Goal: Complete application form

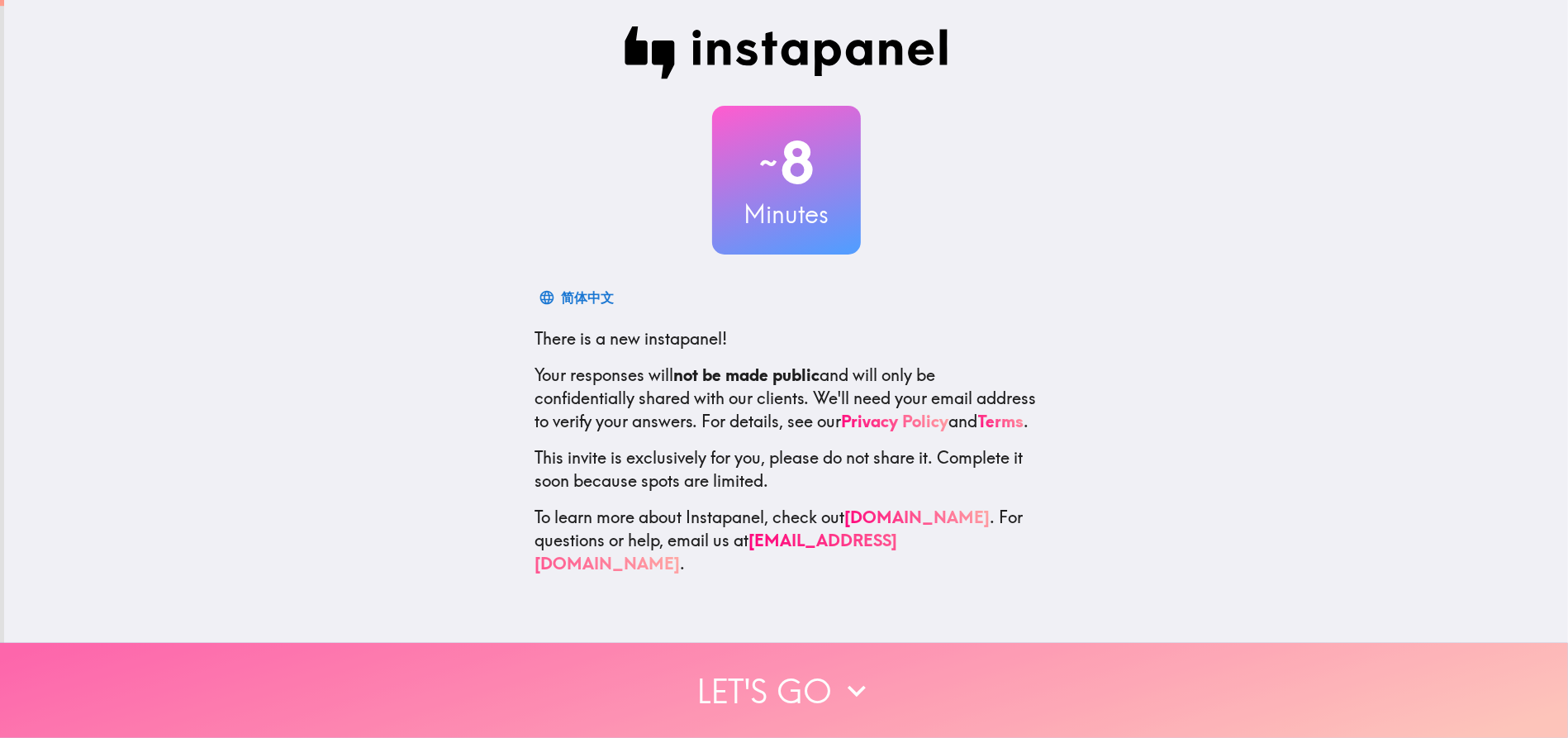
click at [823, 660] on button "Let's go" at bounding box center [784, 690] width 1568 height 95
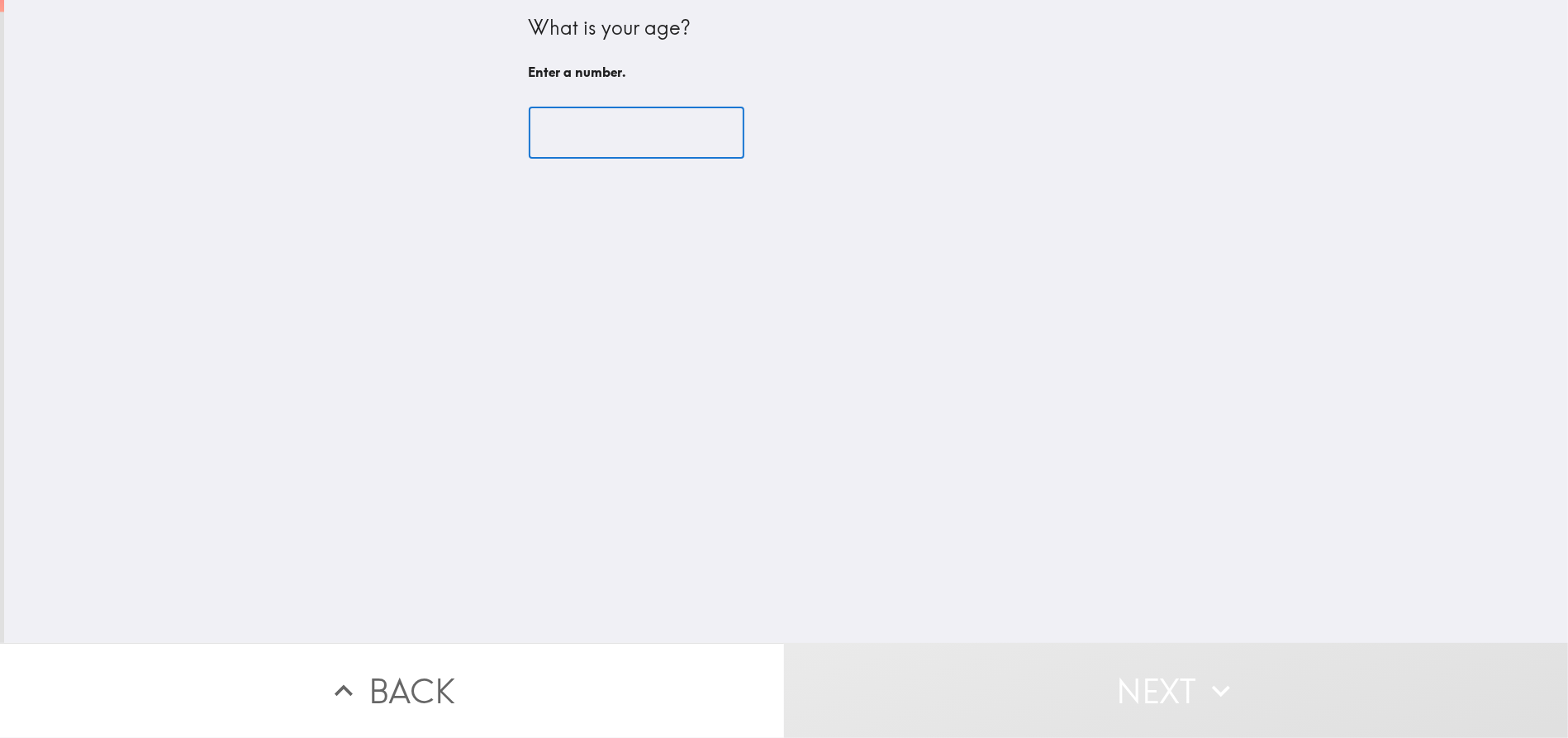
click at [596, 134] on input "number" at bounding box center [636, 132] width 215 height 51
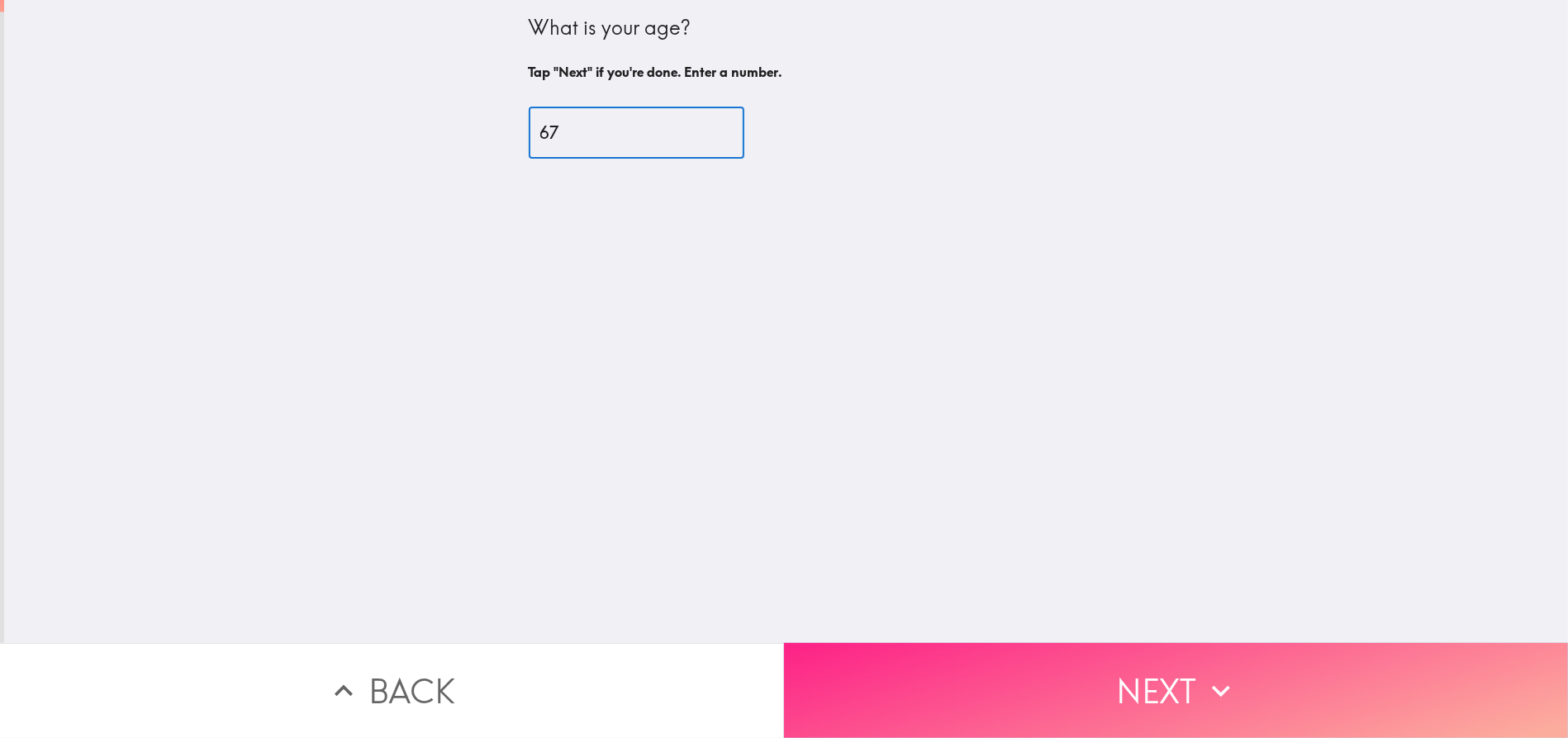
type input "67"
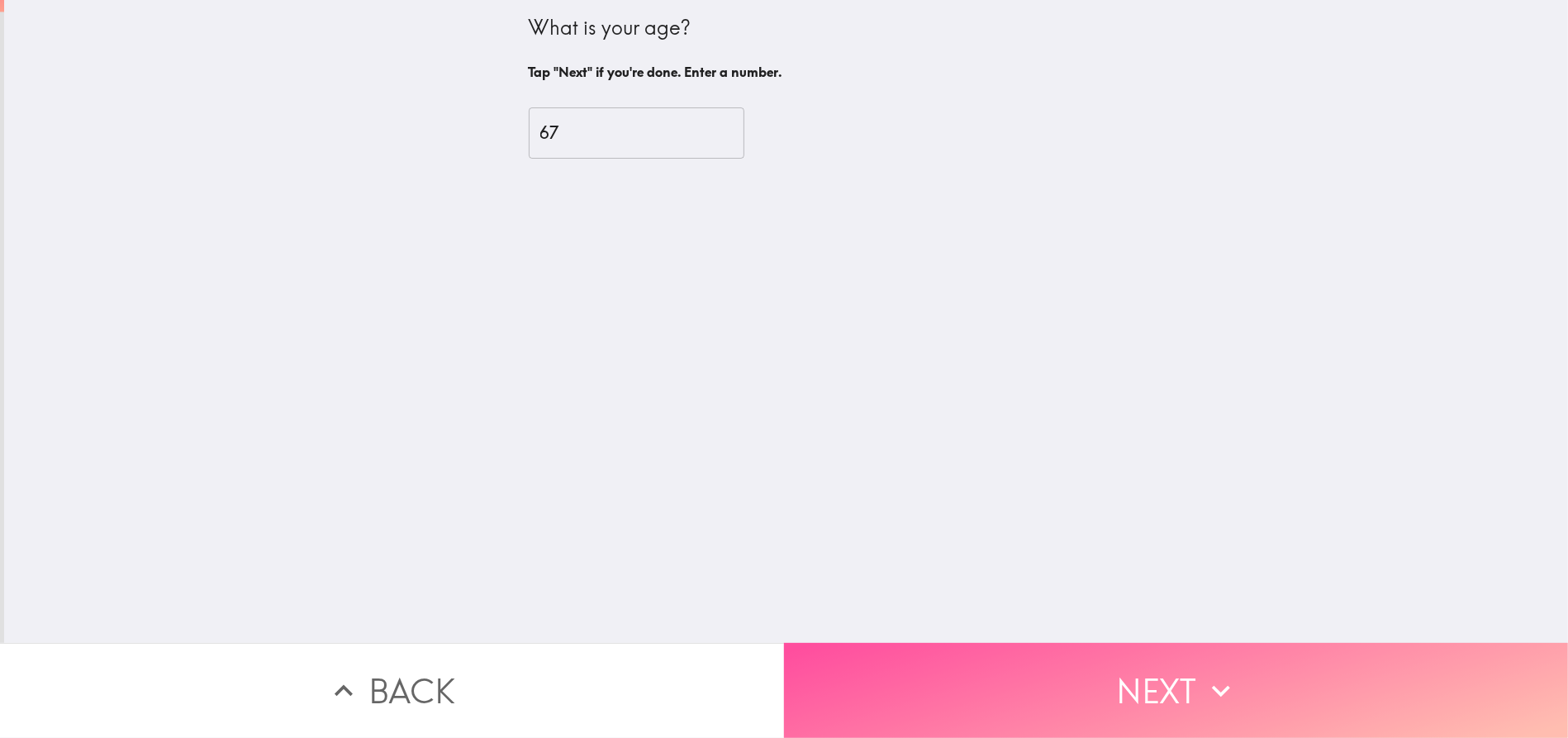
drag, startPoint x: 1201, startPoint y: 676, endPoint x: 1141, endPoint y: 604, distance: 93.7
click at [1202, 673] on icon "button" at bounding box center [1220, 691] width 36 height 36
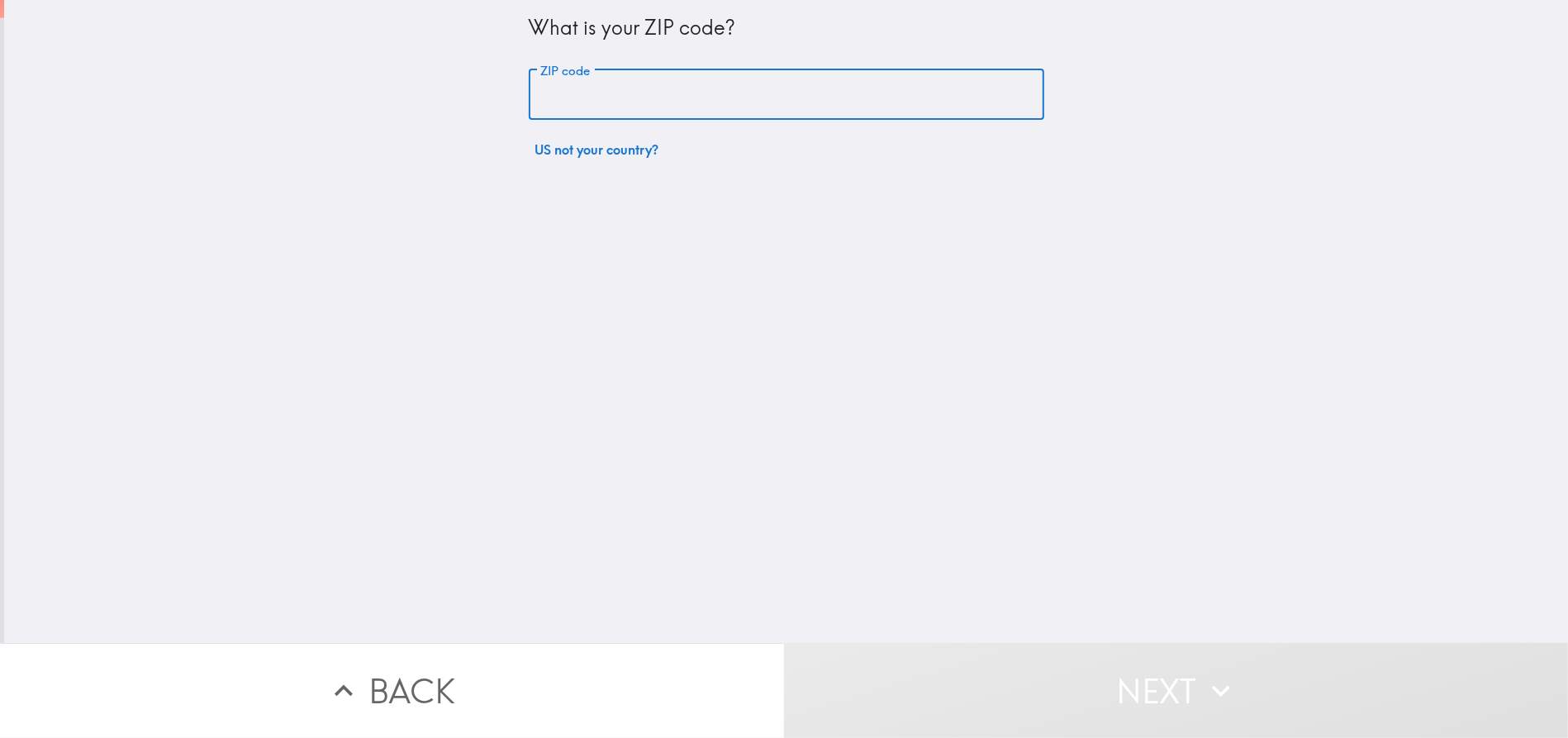
click at [596, 95] on input "ZIP code" at bounding box center [786, 95] width 515 height 51
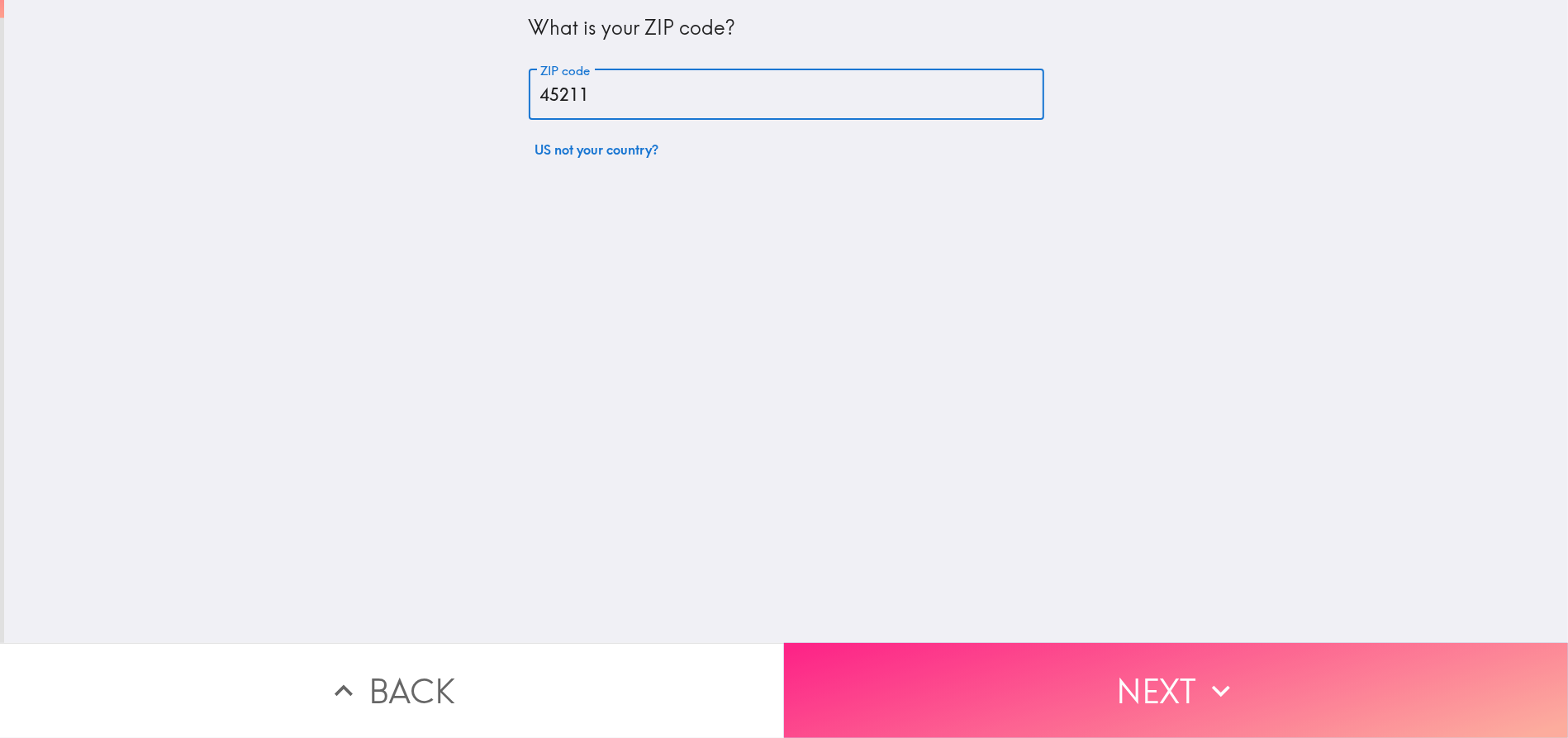
type input "45211"
click at [1152, 668] on button "Next" at bounding box center [1175, 690] width 784 height 95
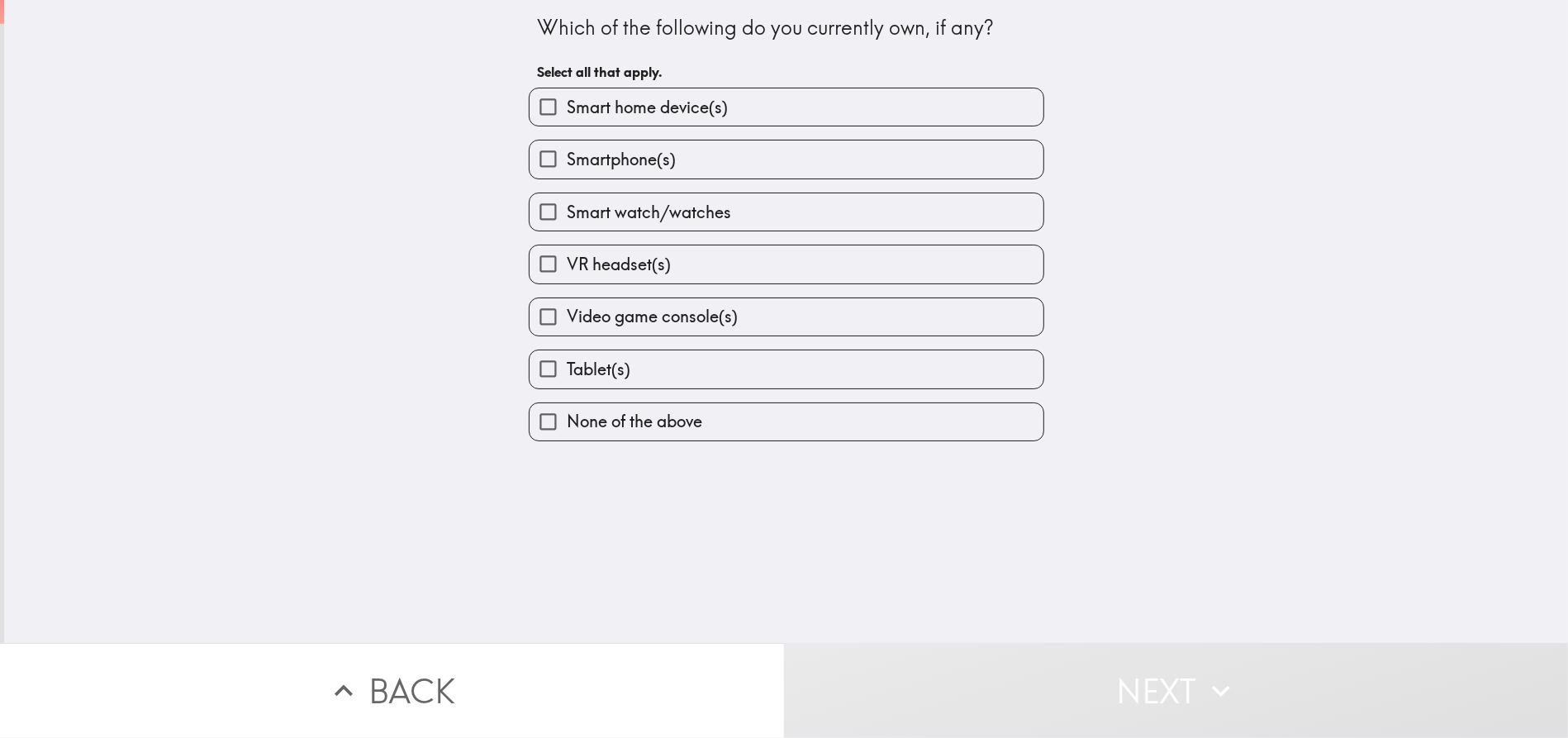
click at [728, 163] on label "Smartphone(s)" at bounding box center [786, 159] width 513 height 37
click at [566, 163] on input "Smartphone(s)" at bounding box center [548, 159] width 37 height 37
checkbox input "true"
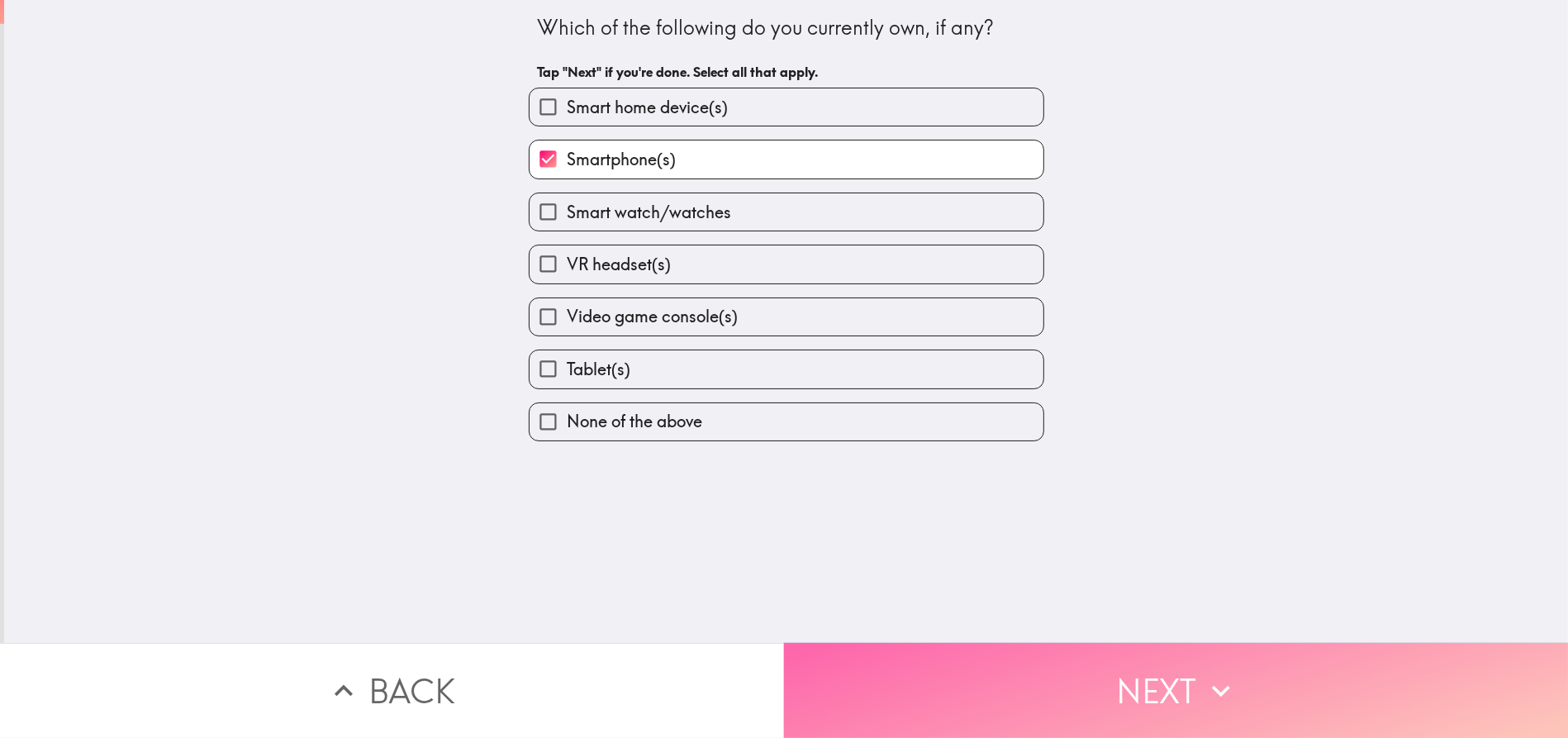
click at [1185, 675] on button "Next" at bounding box center [1175, 690] width 784 height 95
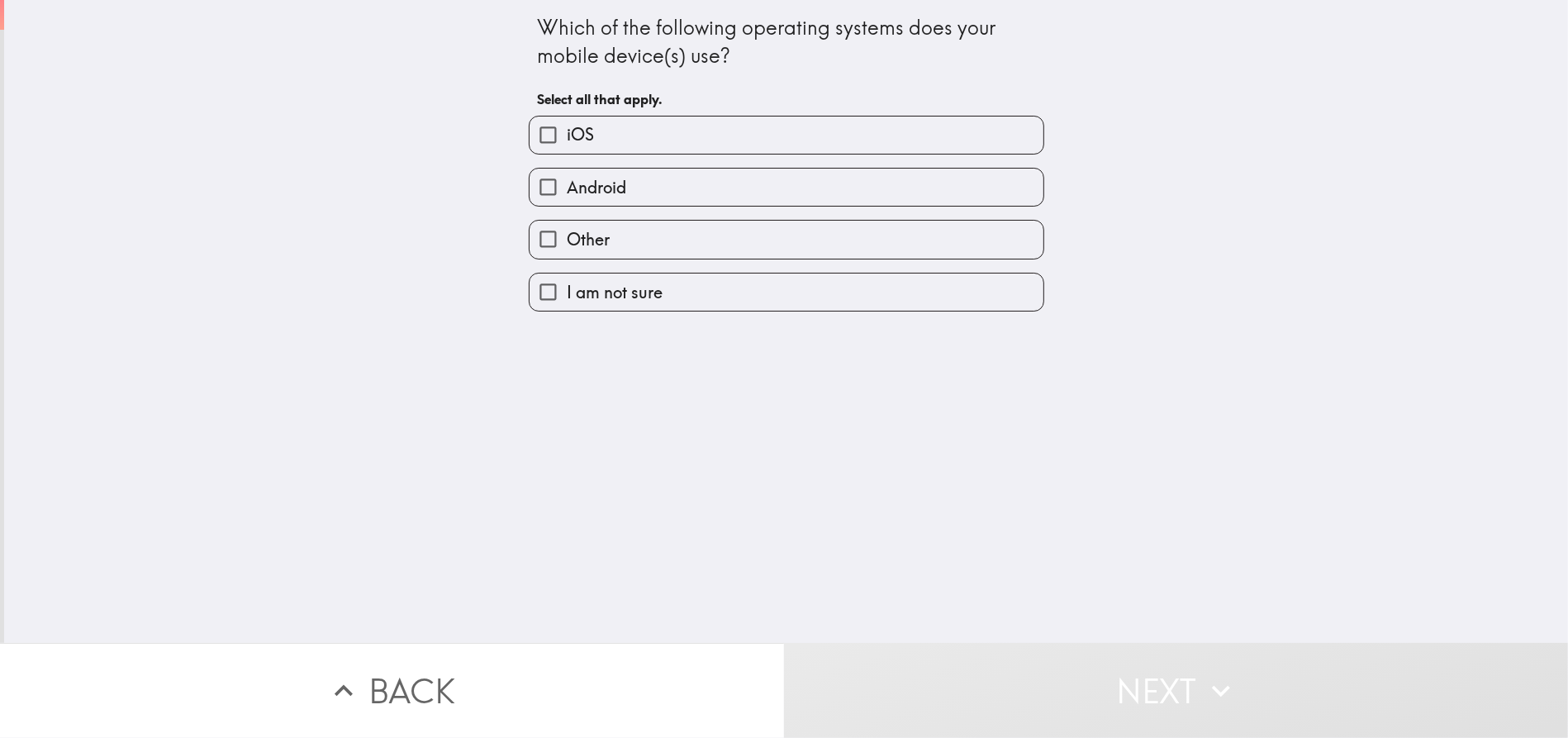
click at [702, 191] on label "Android" at bounding box center [786, 187] width 513 height 37
click at [566, 191] on input "Android" at bounding box center [548, 187] width 37 height 37
checkbox input "true"
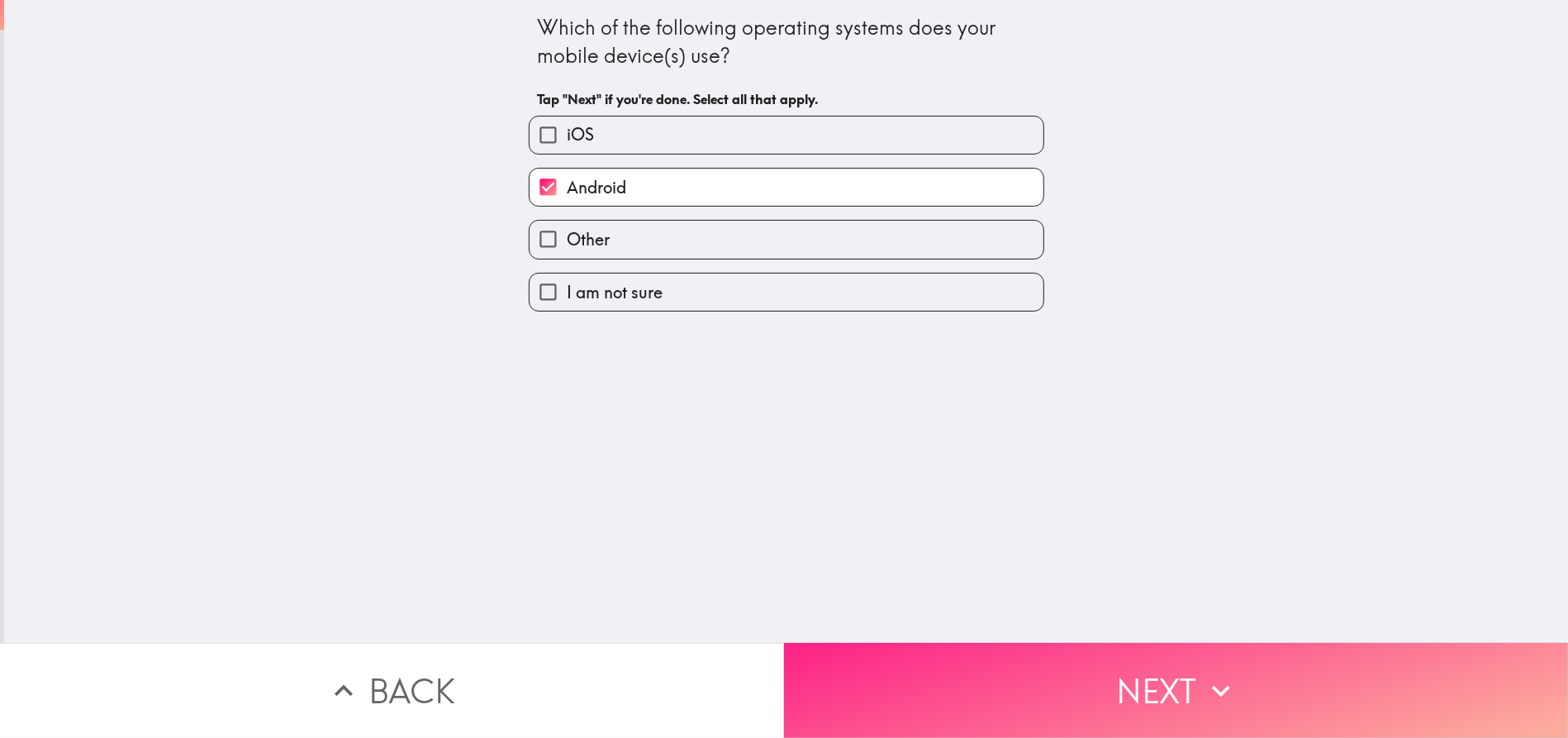
click at [1181, 654] on button "Next" at bounding box center [1175, 690] width 784 height 95
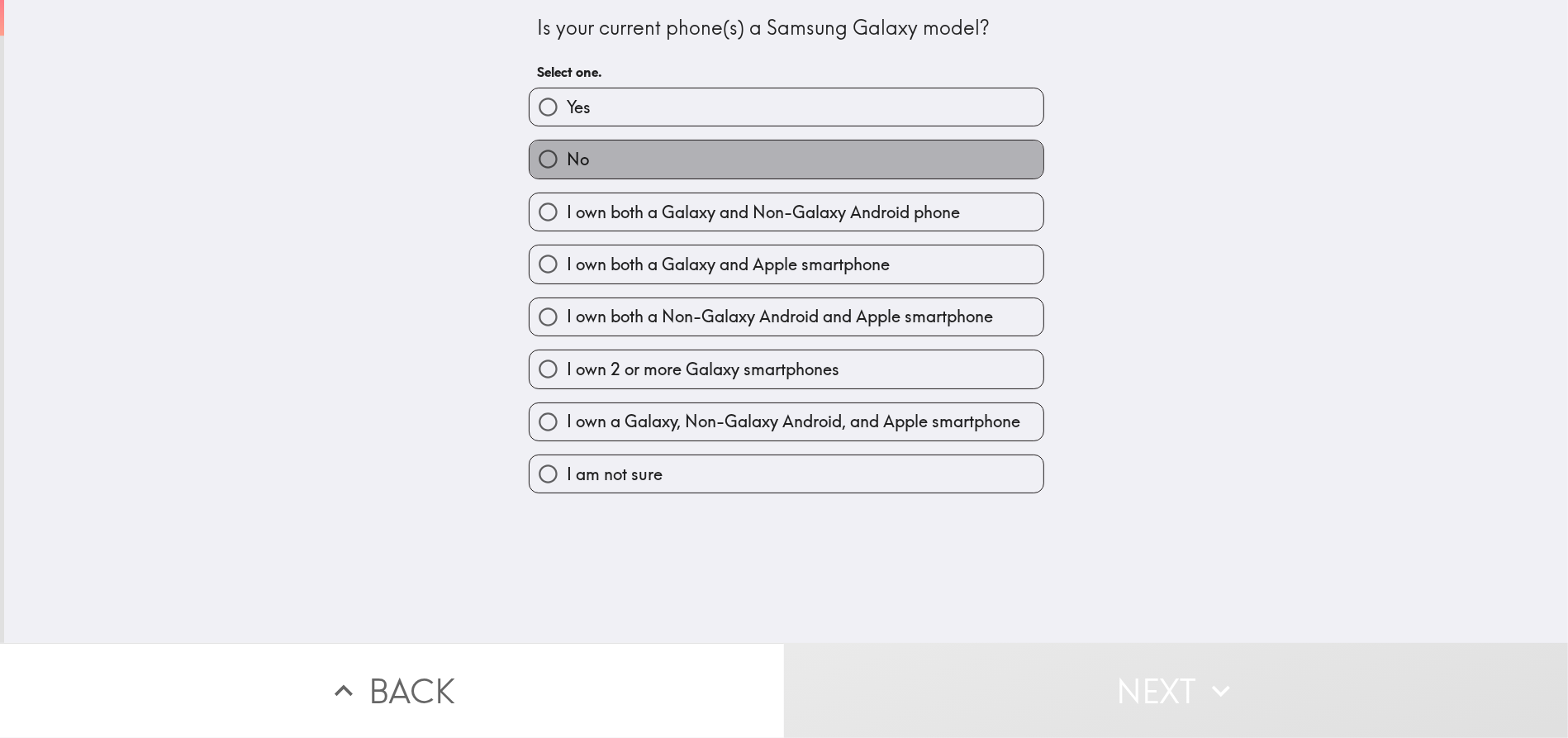
click at [712, 168] on label "No" at bounding box center [786, 159] width 513 height 37
click at [566, 168] on input "No" at bounding box center [548, 159] width 37 height 37
radio input "true"
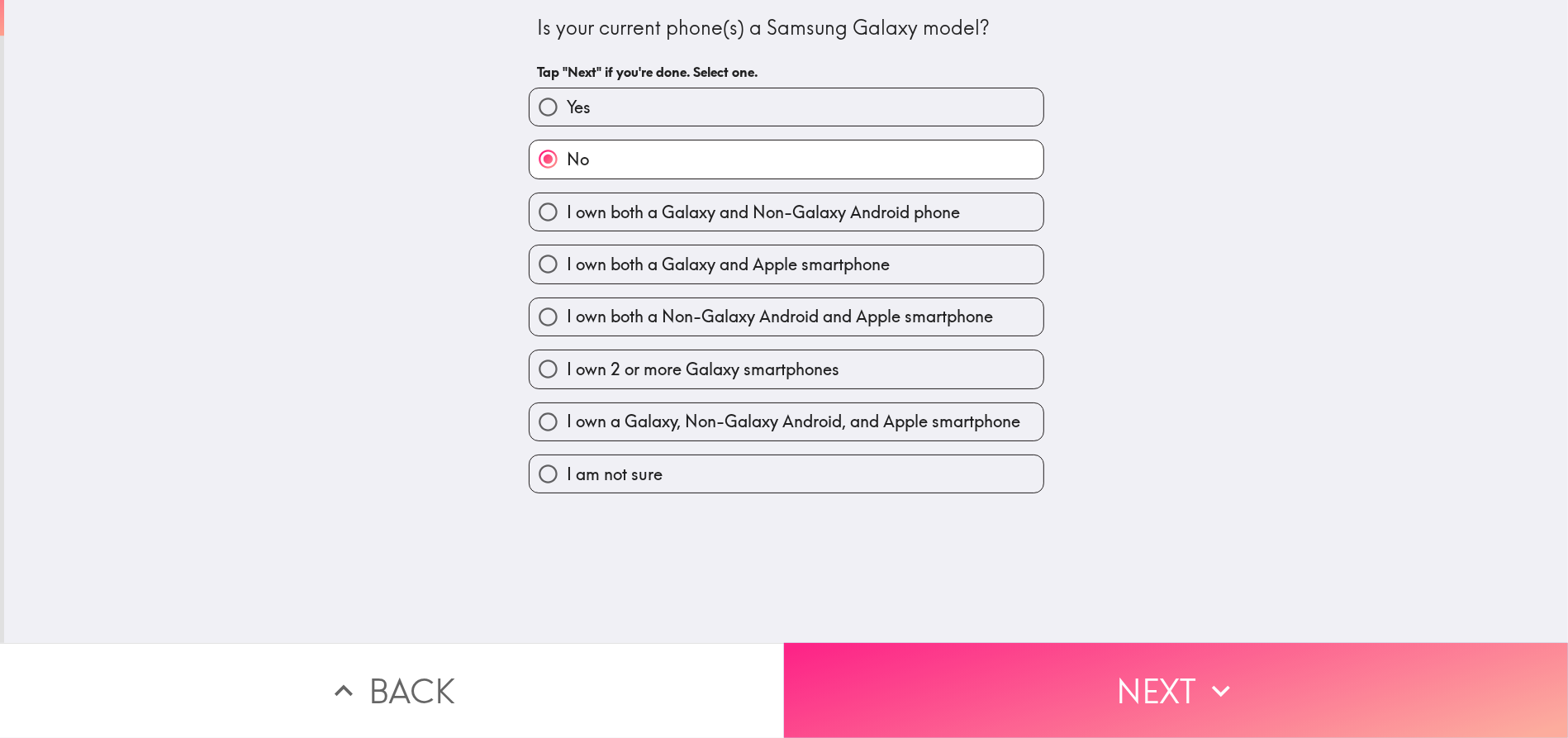
click at [1172, 682] on button "Next" at bounding box center [1175, 690] width 784 height 95
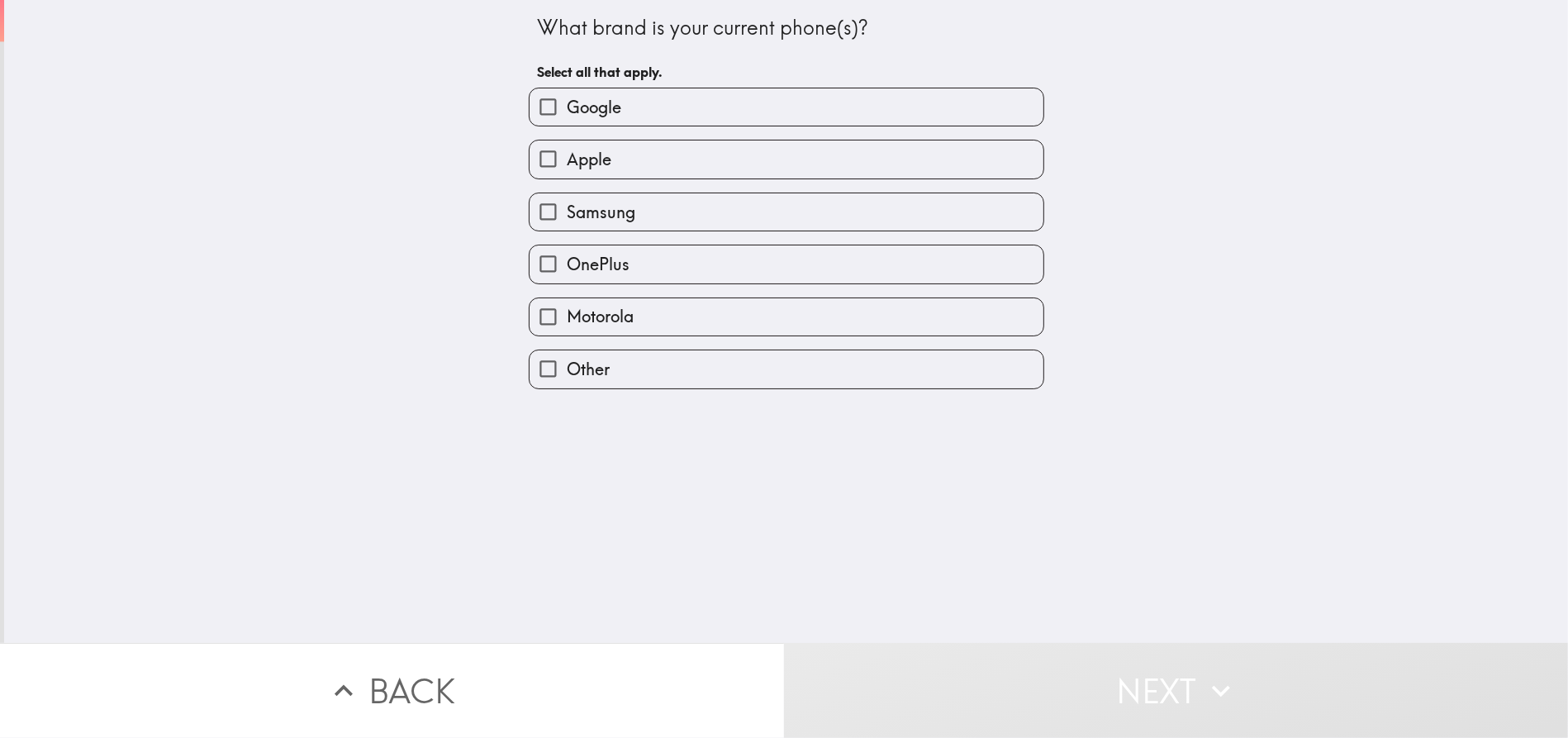
click at [737, 307] on label "Motorola" at bounding box center [786, 316] width 513 height 37
click at [566, 307] on input "Motorola" at bounding box center [548, 316] width 37 height 37
checkbox input "true"
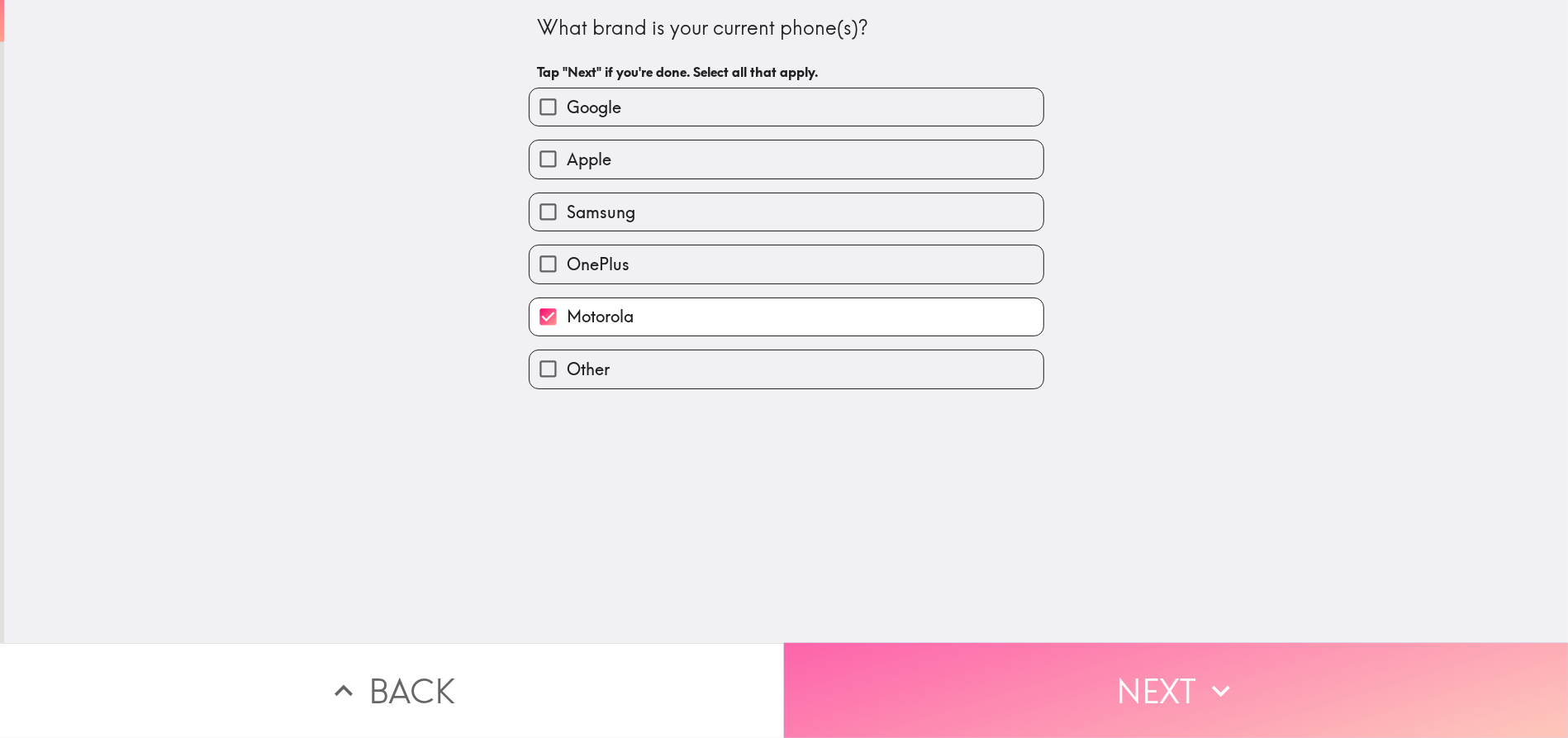
click at [1189, 670] on button "Next" at bounding box center [1175, 690] width 784 height 95
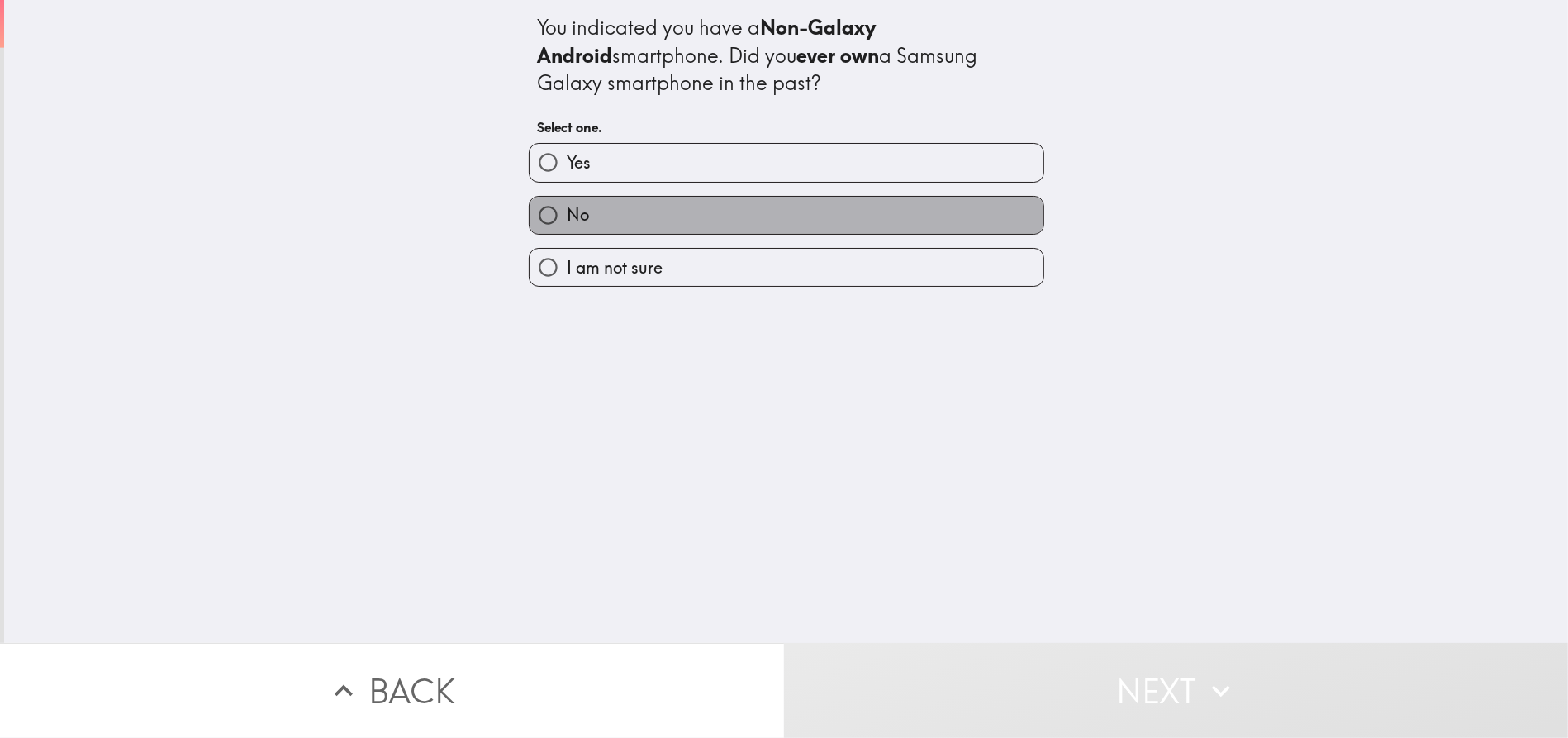
click at [696, 204] on label "No" at bounding box center [786, 214] width 513 height 37
click at [566, 204] on input "No" at bounding box center [548, 214] width 37 height 37
radio input "true"
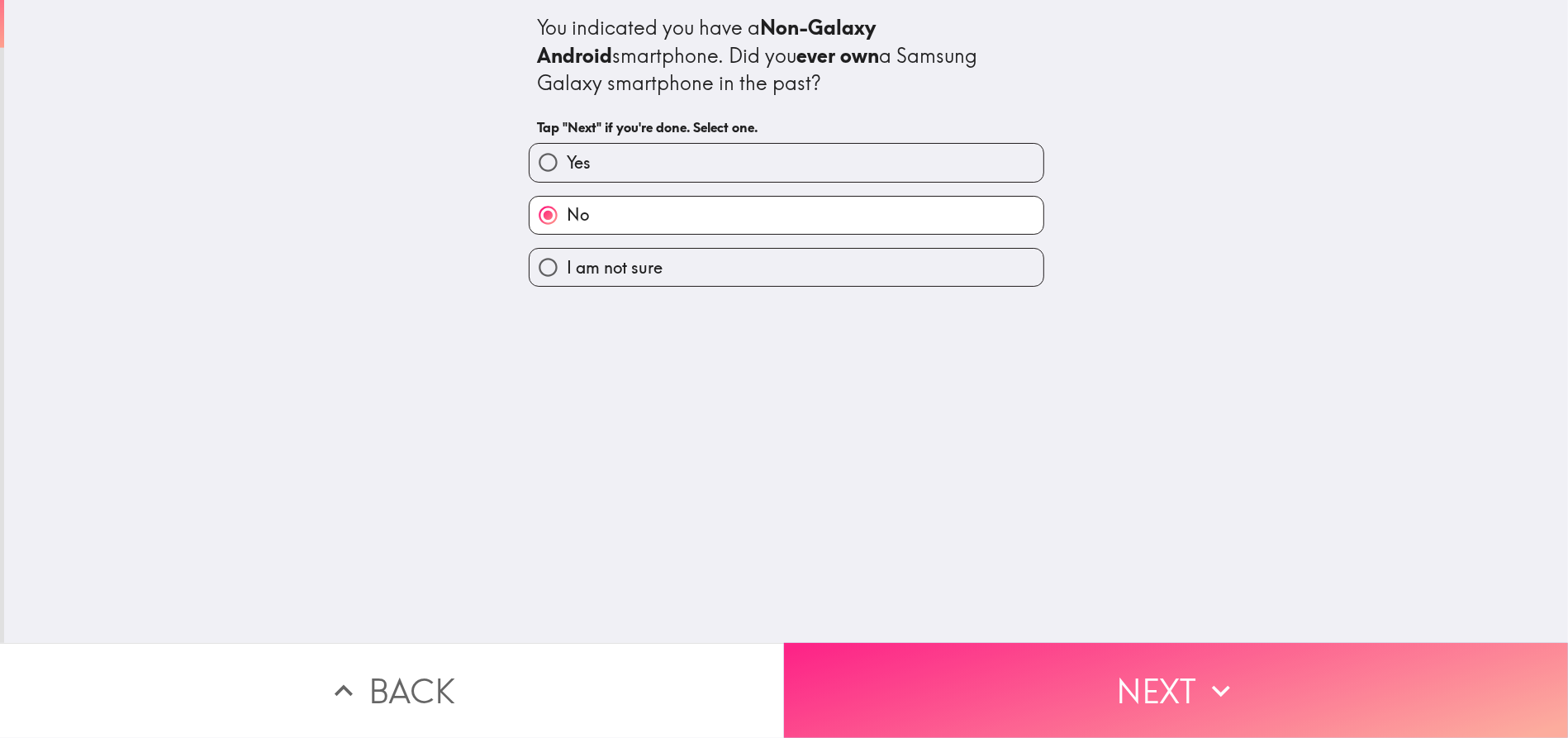
click at [1202, 673] on icon "button" at bounding box center [1220, 691] width 36 height 36
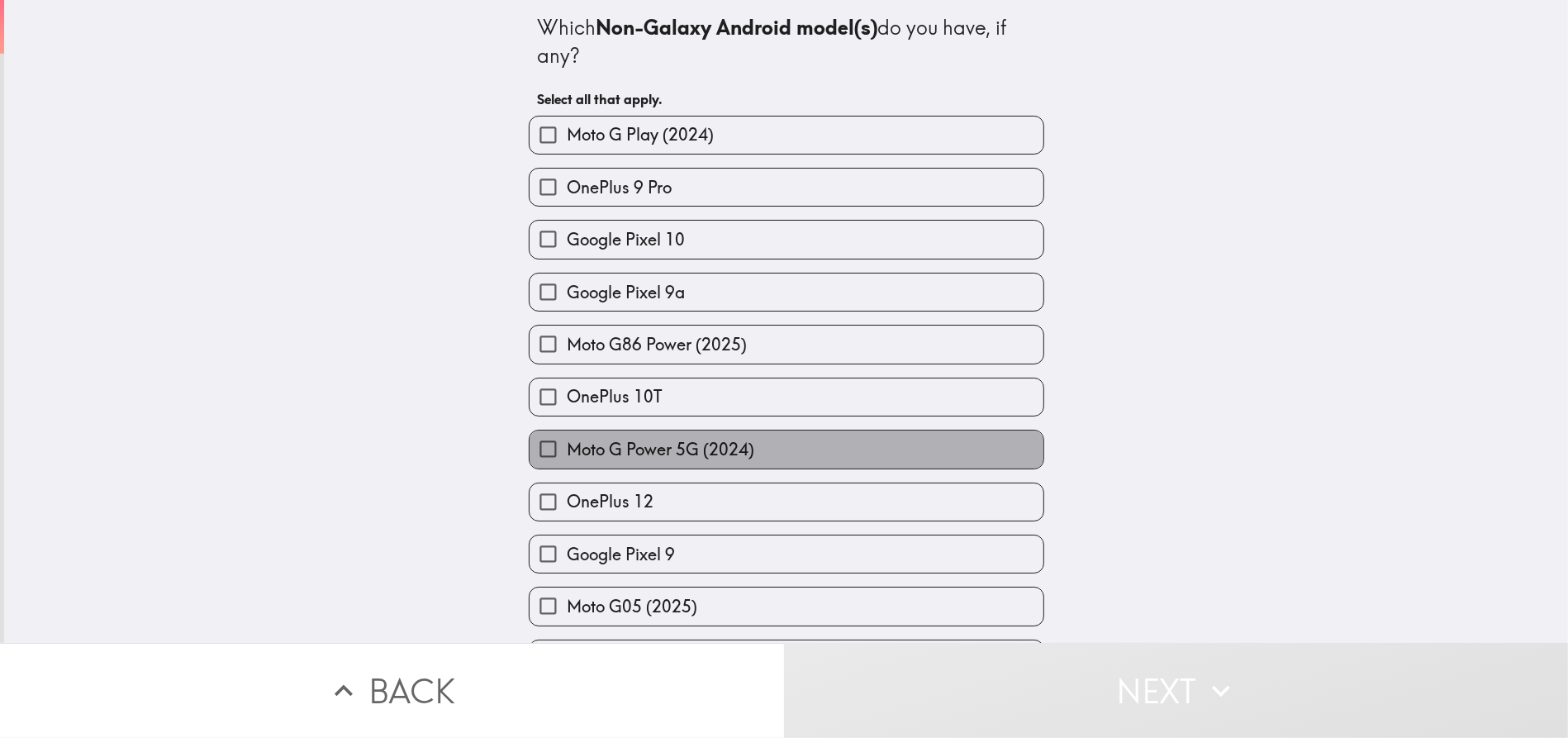
click at [784, 450] on label "Moto G Power 5G (2024)" at bounding box center [786, 449] width 513 height 37
click at [566, 450] on input "Moto G Power 5G (2024)" at bounding box center [548, 449] width 37 height 37
checkbox input "true"
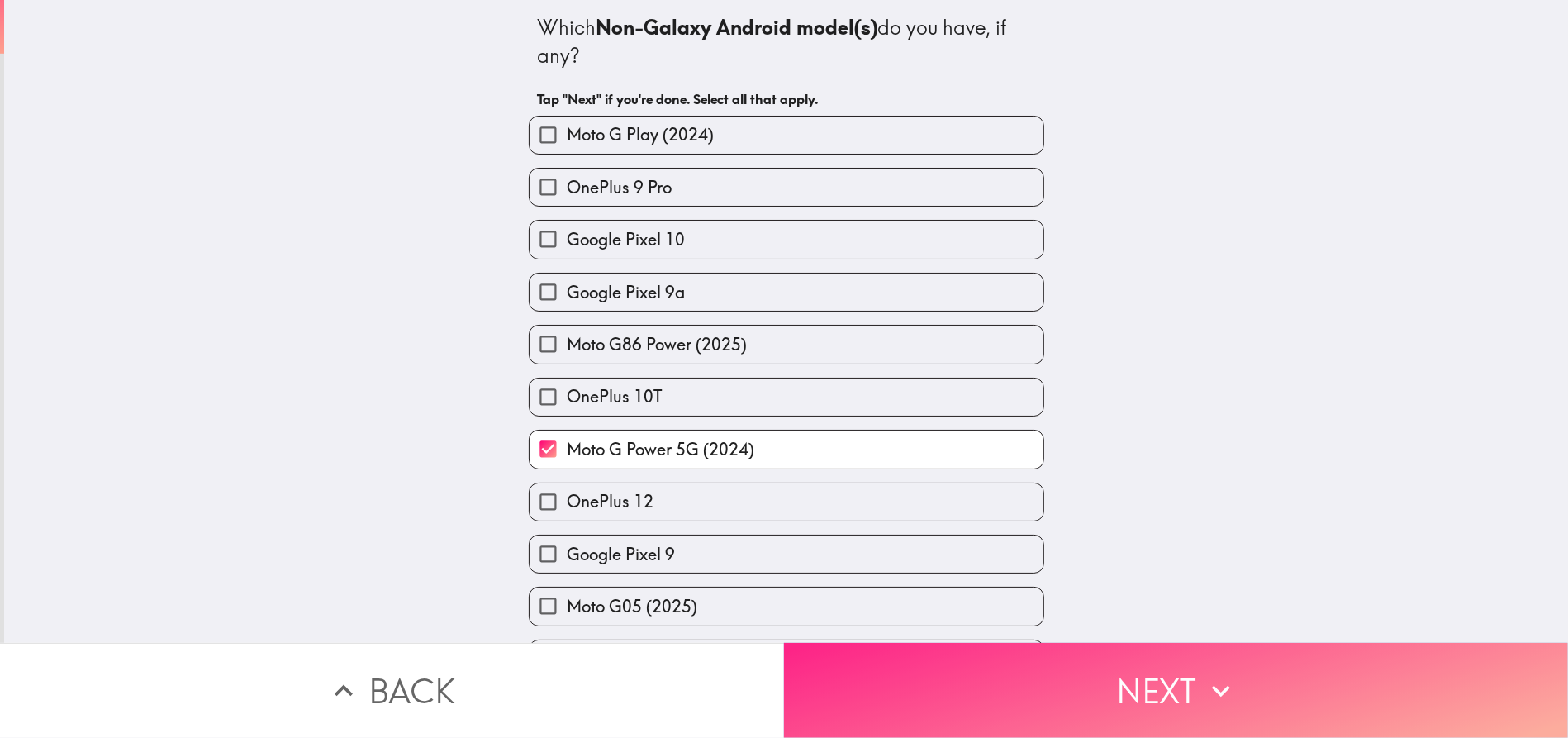
click at [1157, 671] on button "Next" at bounding box center [1175, 690] width 784 height 95
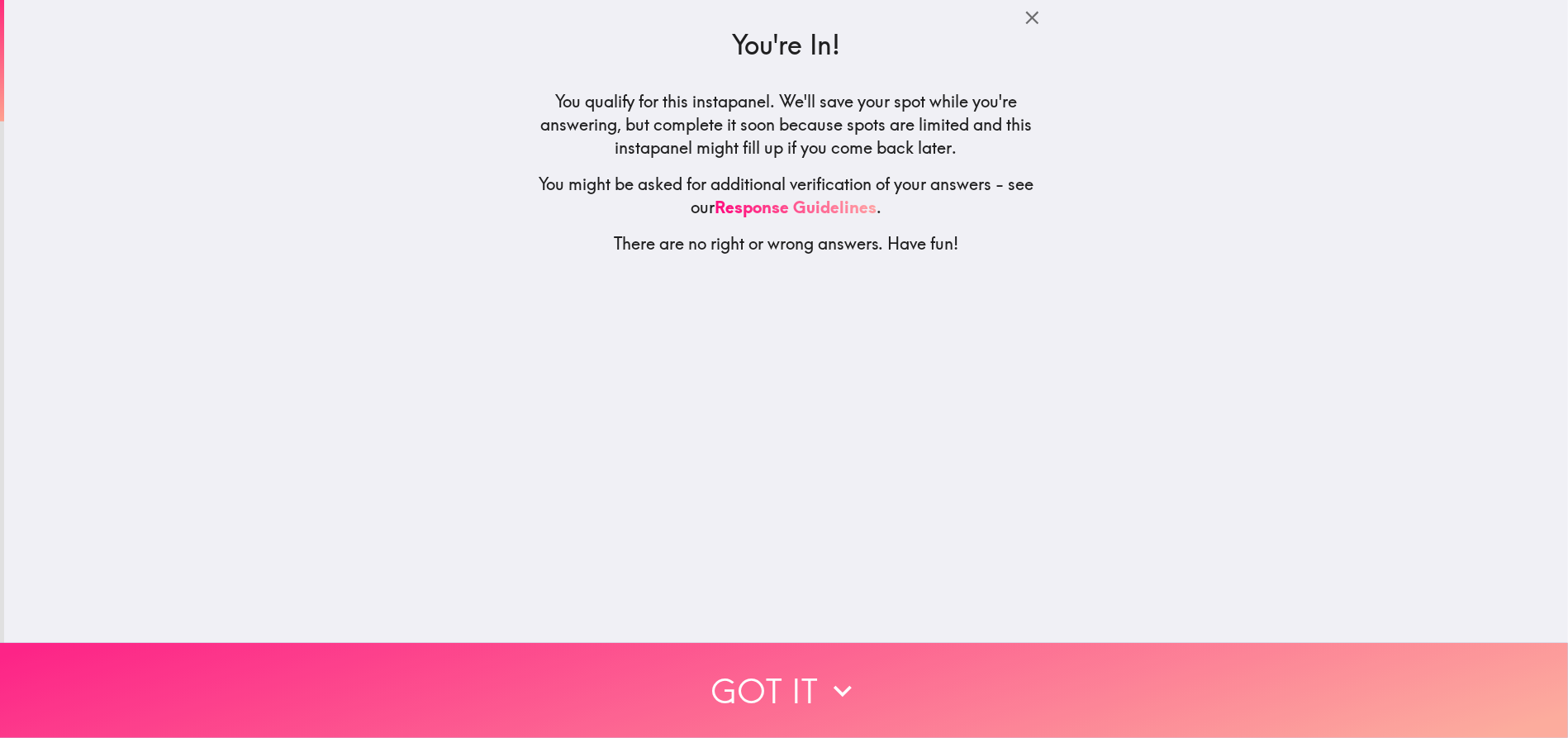
click at [798, 676] on button "Got it" at bounding box center [784, 690] width 1568 height 95
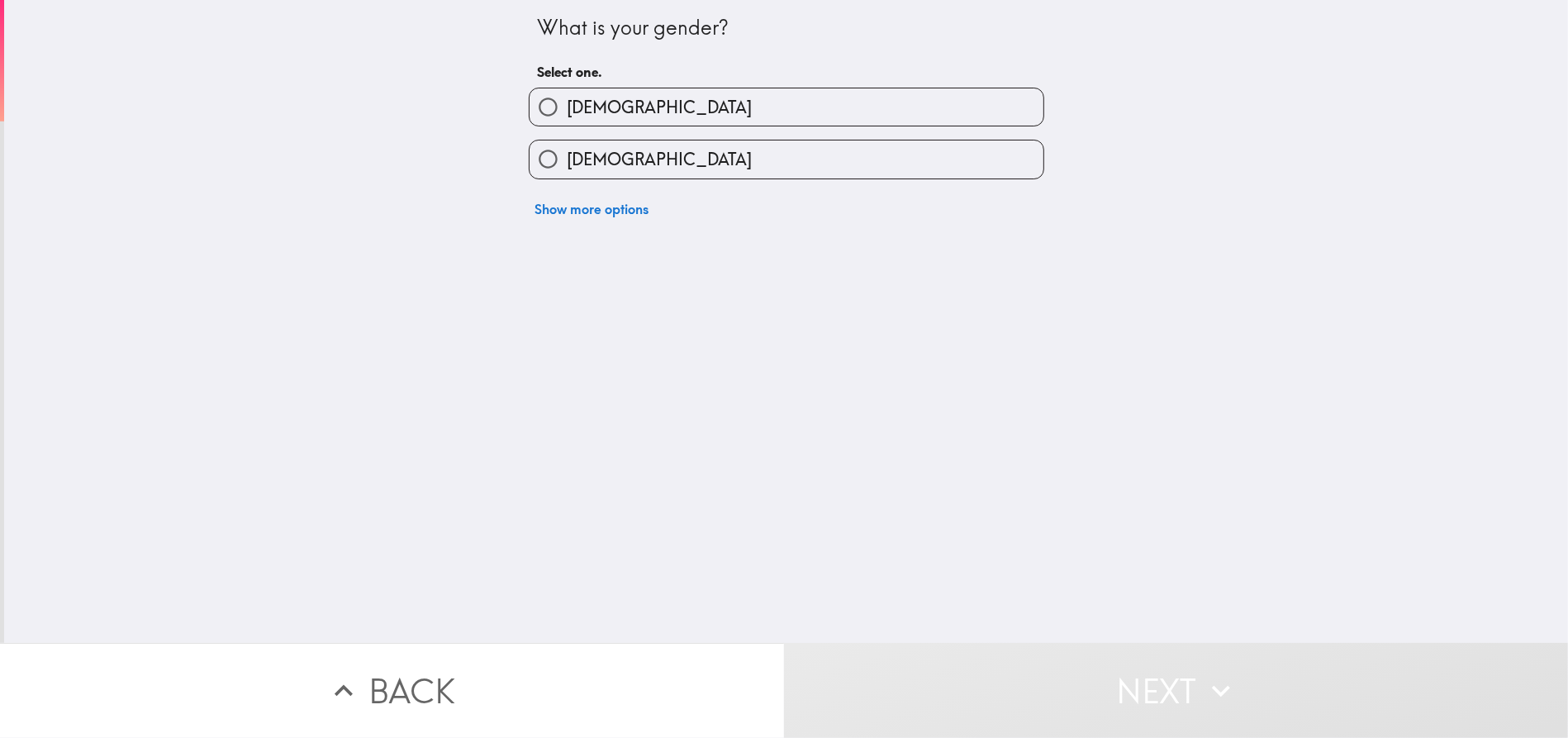
click at [739, 173] on label "[DEMOGRAPHIC_DATA]" at bounding box center [786, 159] width 513 height 37
click at [566, 173] on input "[DEMOGRAPHIC_DATA]" at bounding box center [548, 159] width 37 height 37
radio input "true"
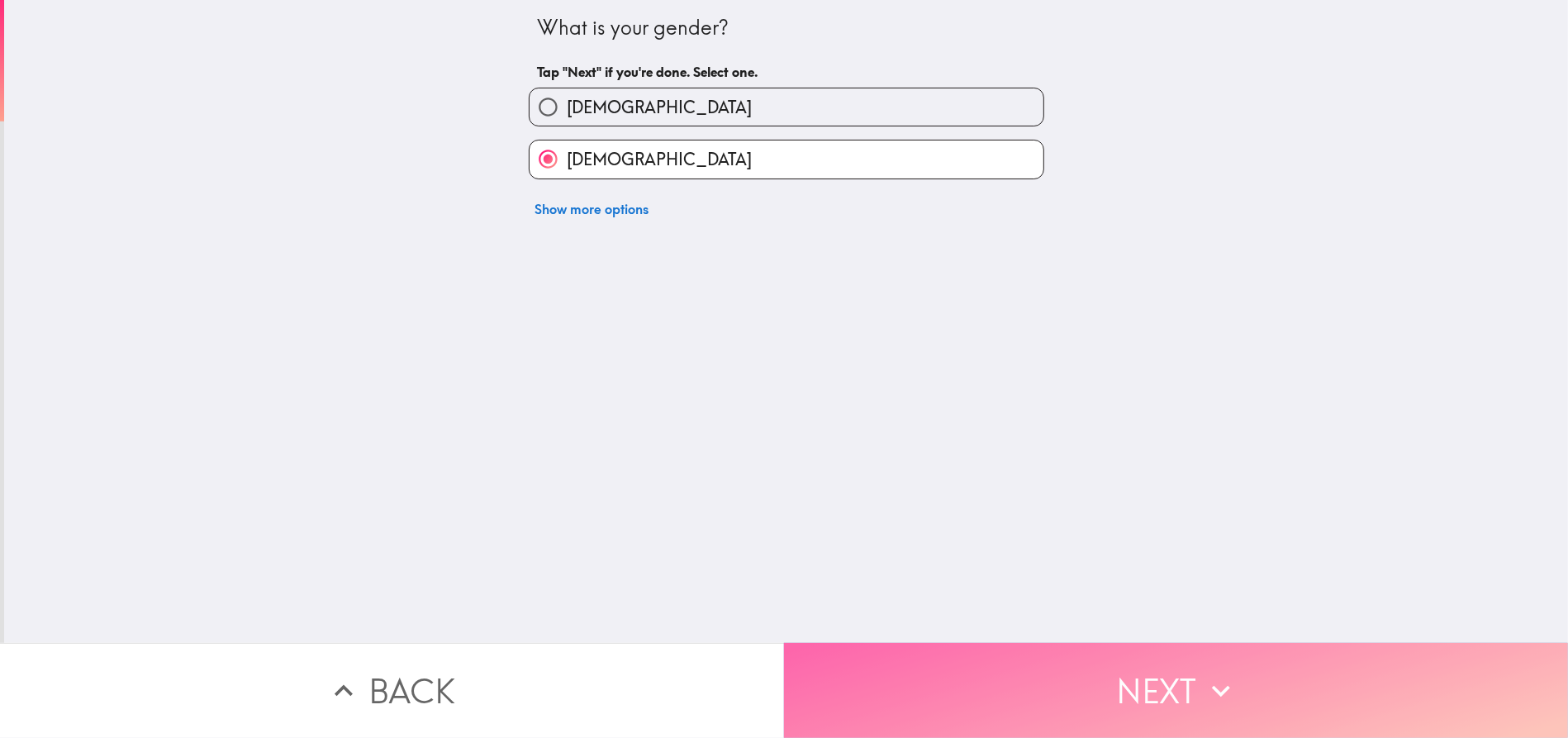
click at [1178, 654] on button "Next" at bounding box center [1175, 690] width 784 height 95
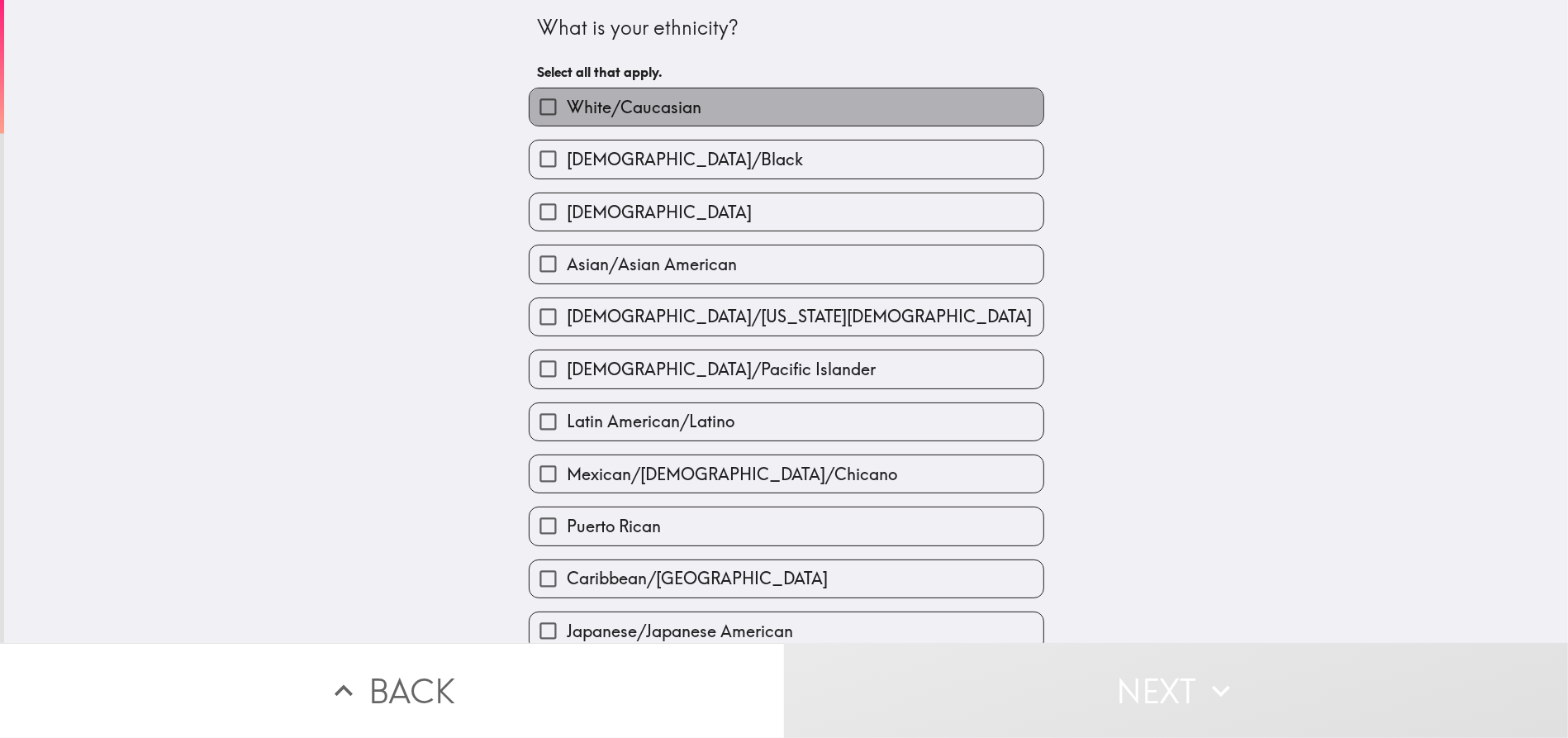
click at [745, 114] on label "White/Caucasian" at bounding box center [786, 106] width 513 height 37
click at [566, 114] on input "White/Caucasian" at bounding box center [548, 106] width 37 height 37
checkbox input "true"
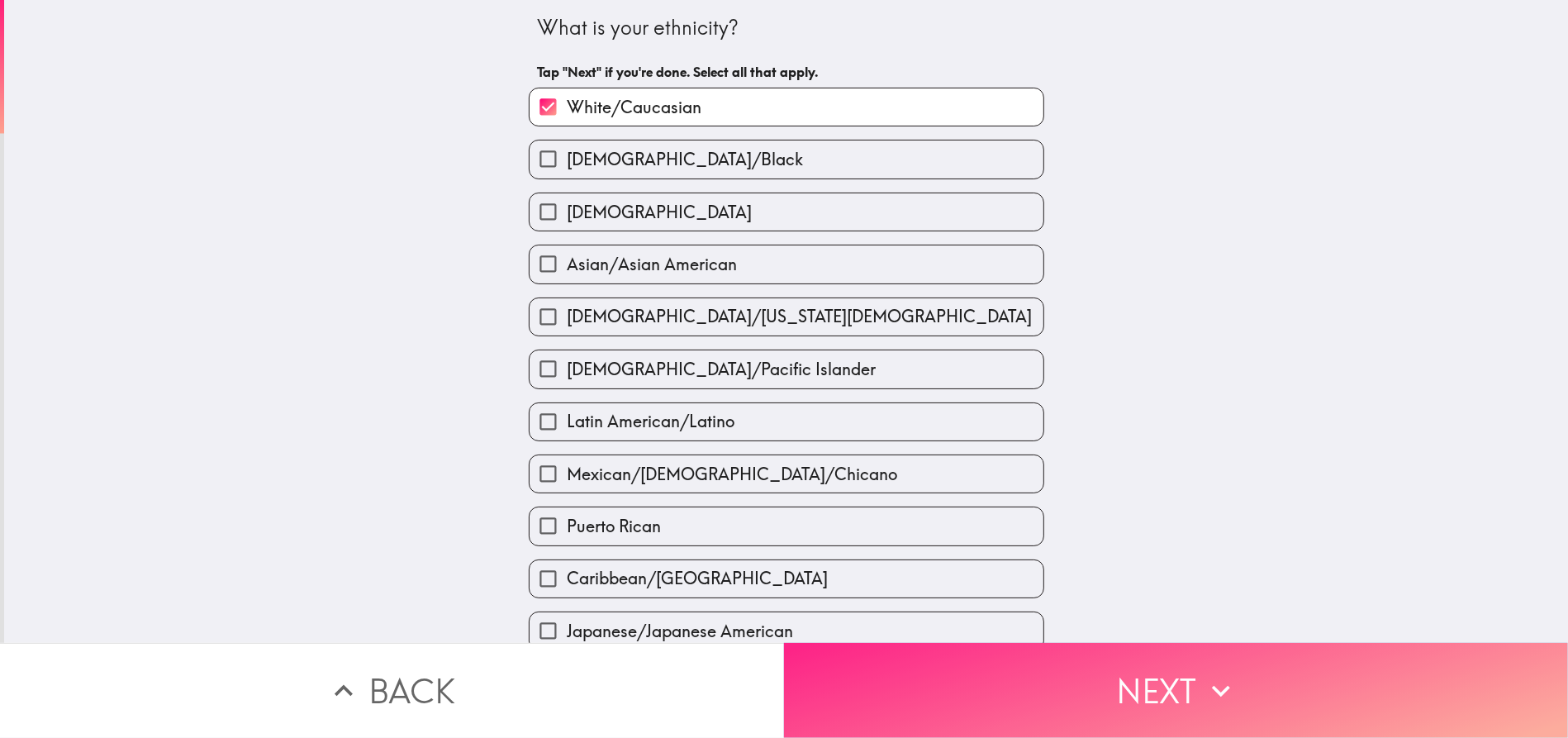
click at [1182, 690] on button "Next" at bounding box center [1175, 690] width 784 height 95
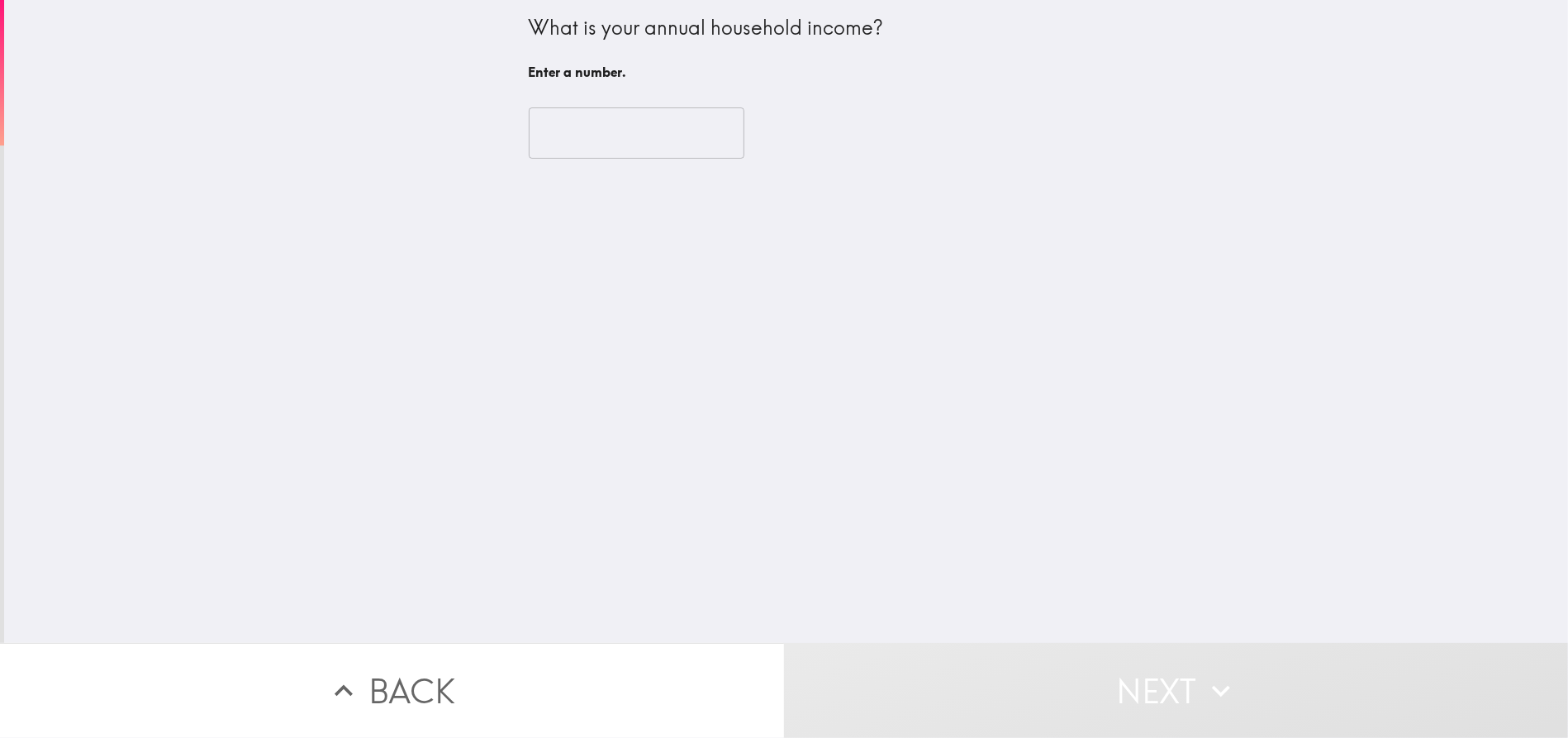
click at [601, 134] on input "number" at bounding box center [636, 132] width 215 height 51
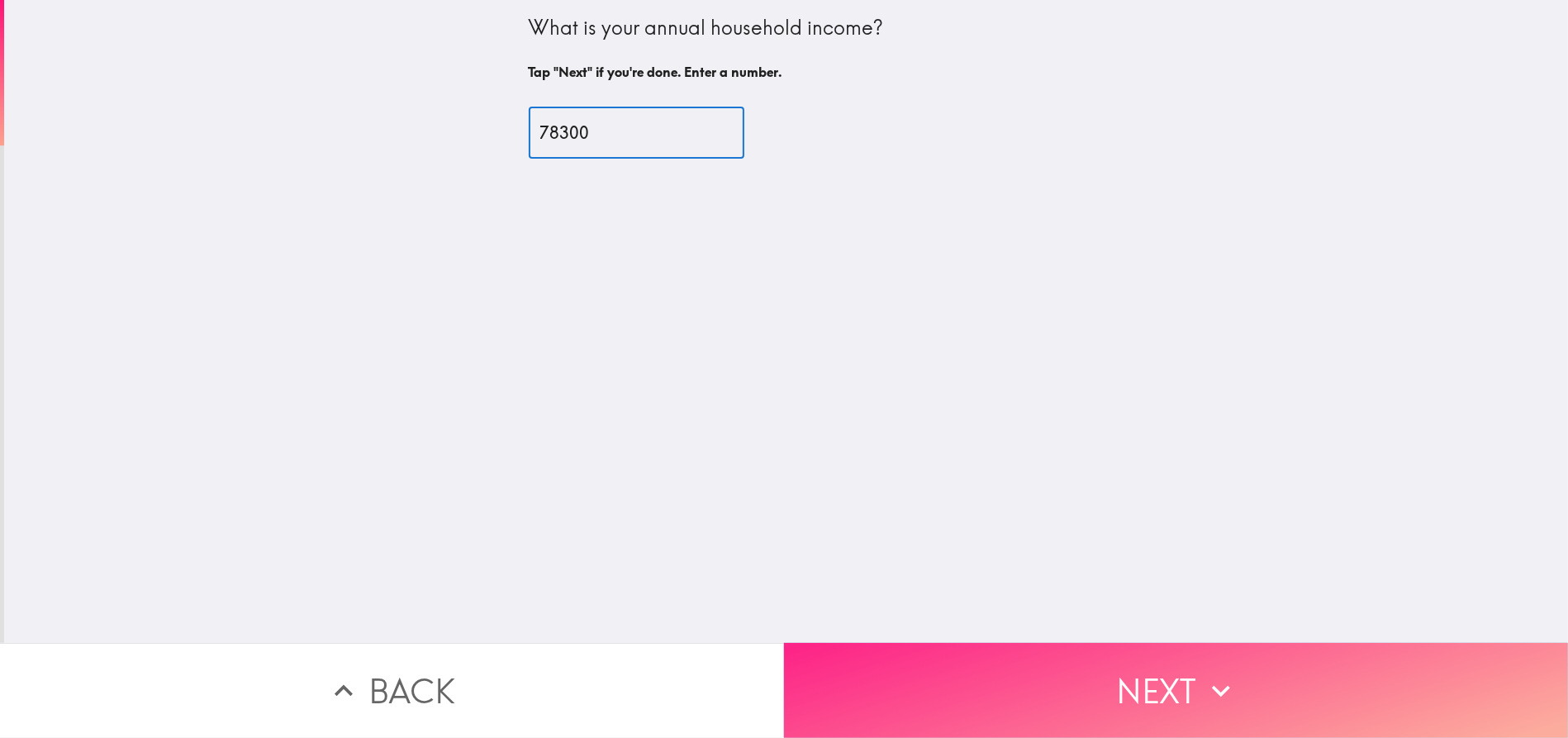
type input "78300"
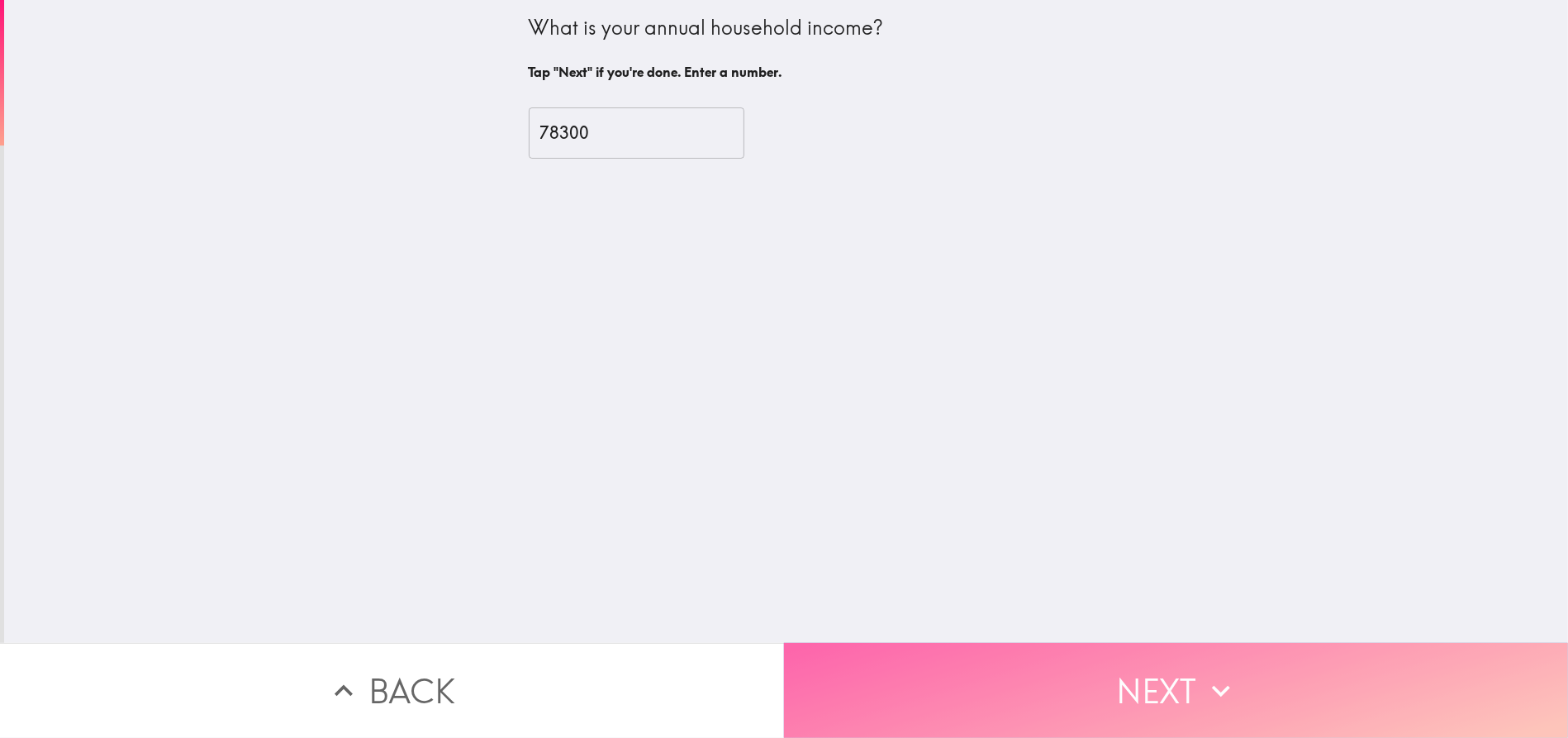
drag, startPoint x: 1153, startPoint y: 663, endPoint x: 1083, endPoint y: 601, distance: 93.5
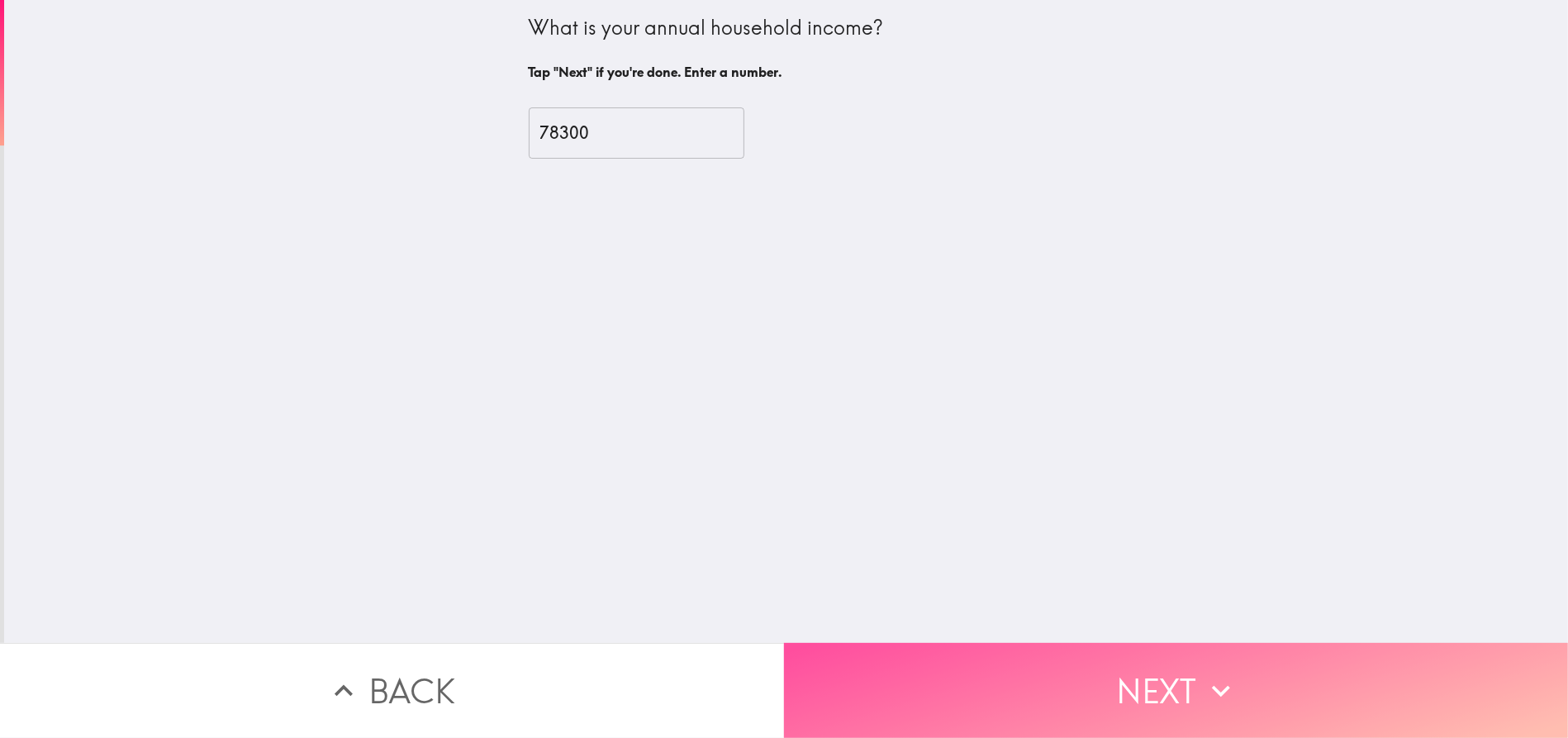
click at [1147, 660] on button "Next" at bounding box center [1175, 690] width 784 height 95
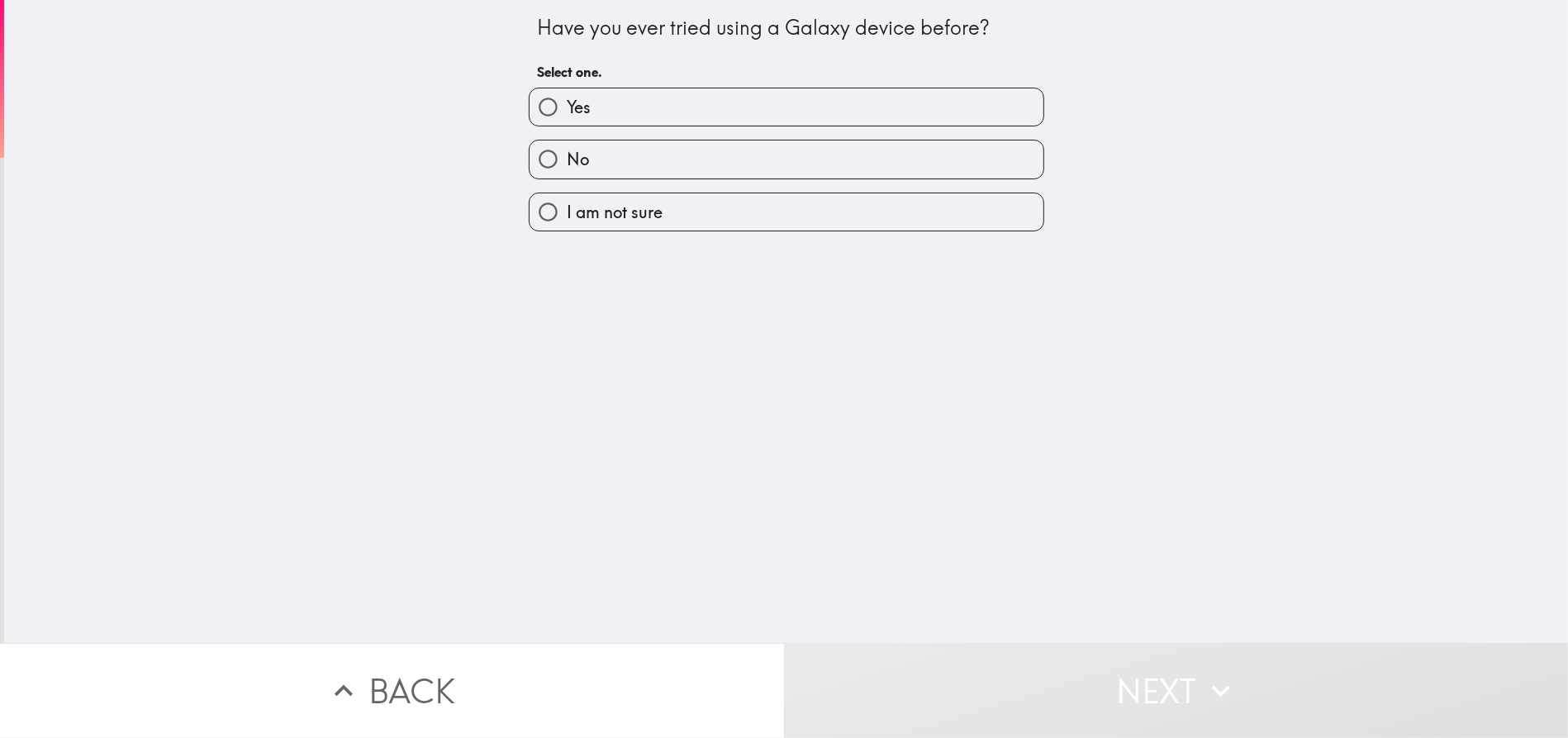
click at [713, 166] on label "No" at bounding box center [786, 159] width 513 height 37
click at [566, 166] on input "No" at bounding box center [548, 159] width 37 height 37
radio input "true"
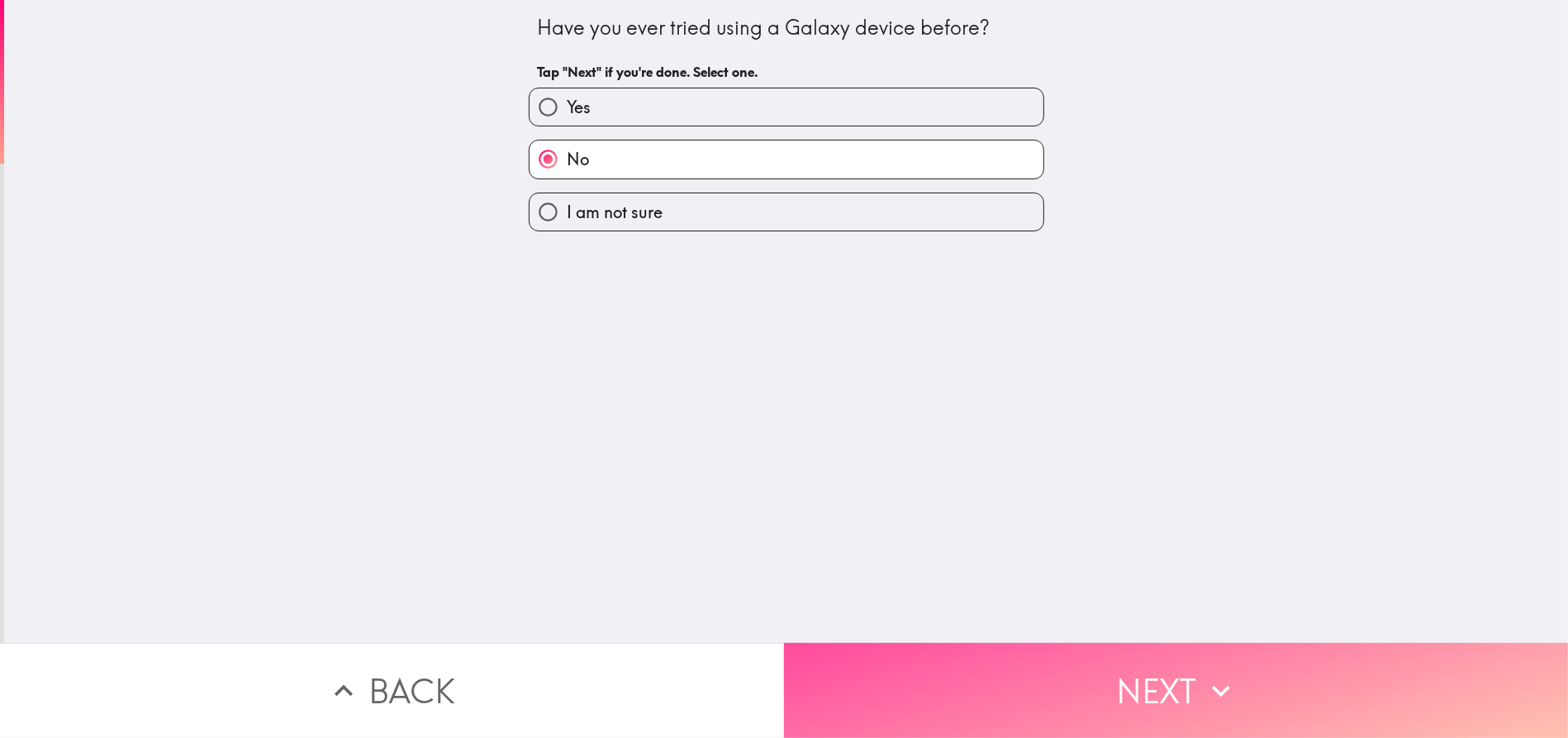
drag, startPoint x: 1153, startPoint y: 676, endPoint x: 1110, endPoint y: 611, distance: 77.9
click at [1153, 673] on button "Next" at bounding box center [1175, 690] width 784 height 95
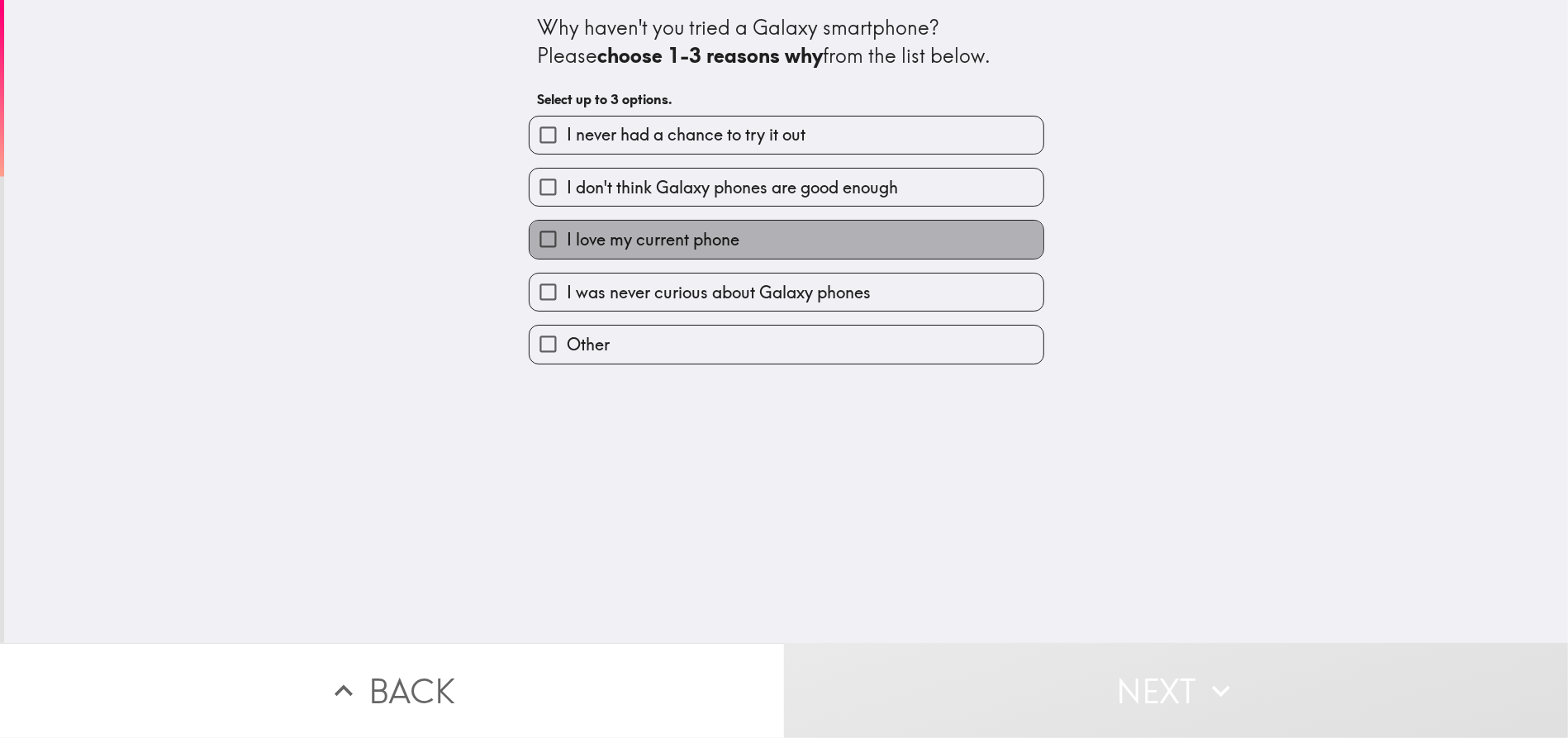
click at [743, 226] on label "I love my current phone" at bounding box center [786, 239] width 513 height 37
click at [566, 226] on input "I love my current phone" at bounding box center [548, 239] width 37 height 37
checkbox input "true"
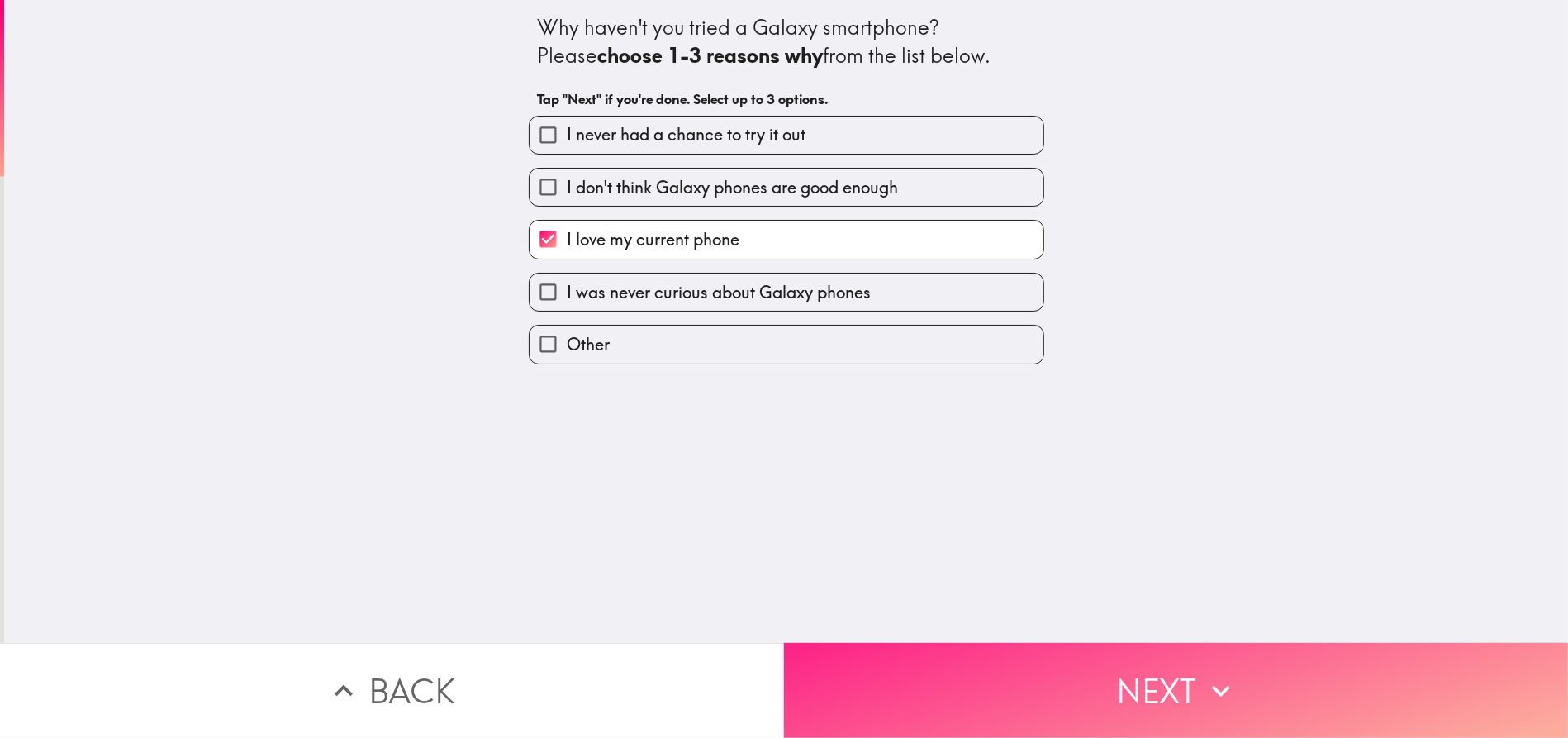
click at [1136, 671] on button "Next" at bounding box center [1175, 690] width 784 height 95
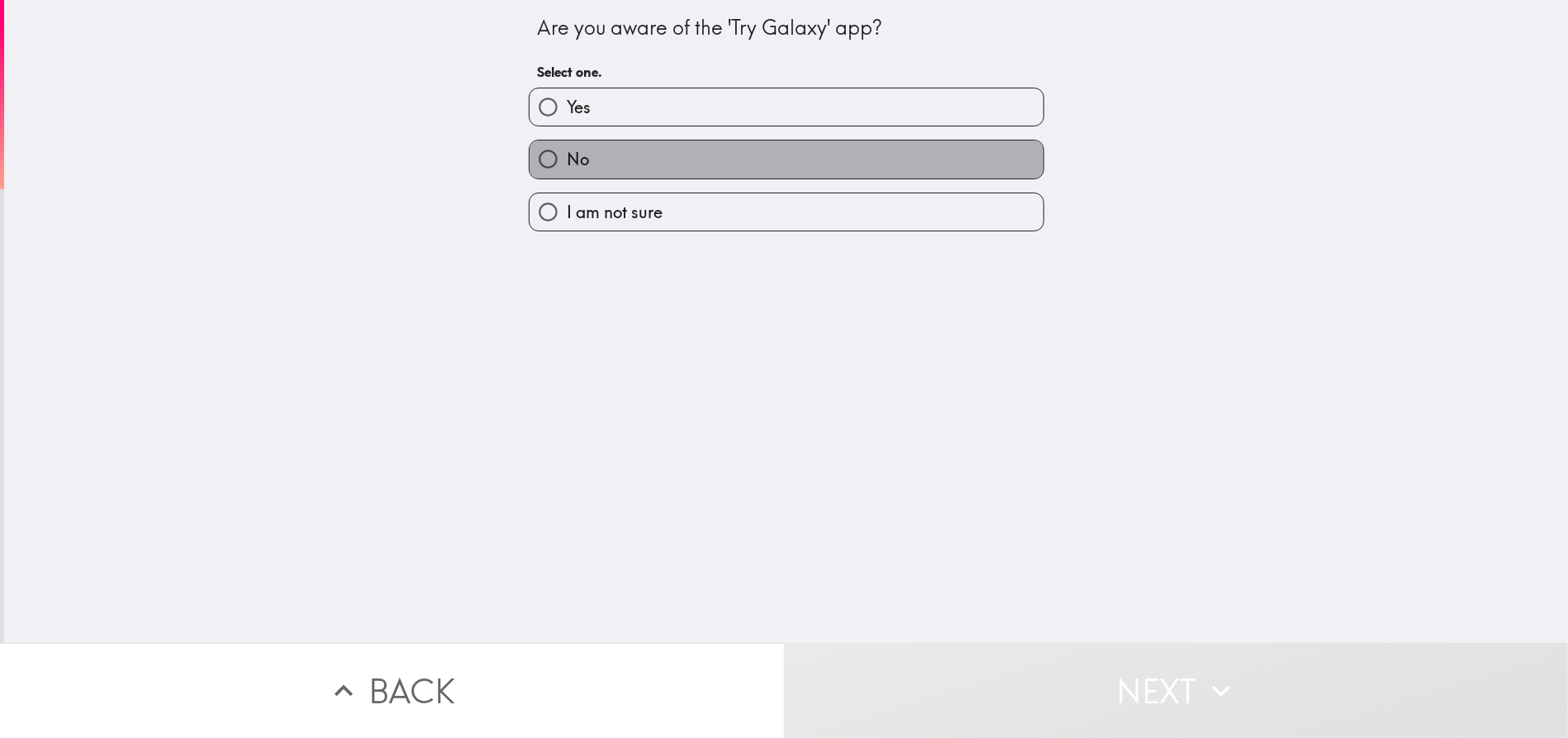
click at [712, 160] on label "No" at bounding box center [786, 159] width 513 height 37
click at [566, 160] on input "No" at bounding box center [548, 159] width 37 height 37
radio input "true"
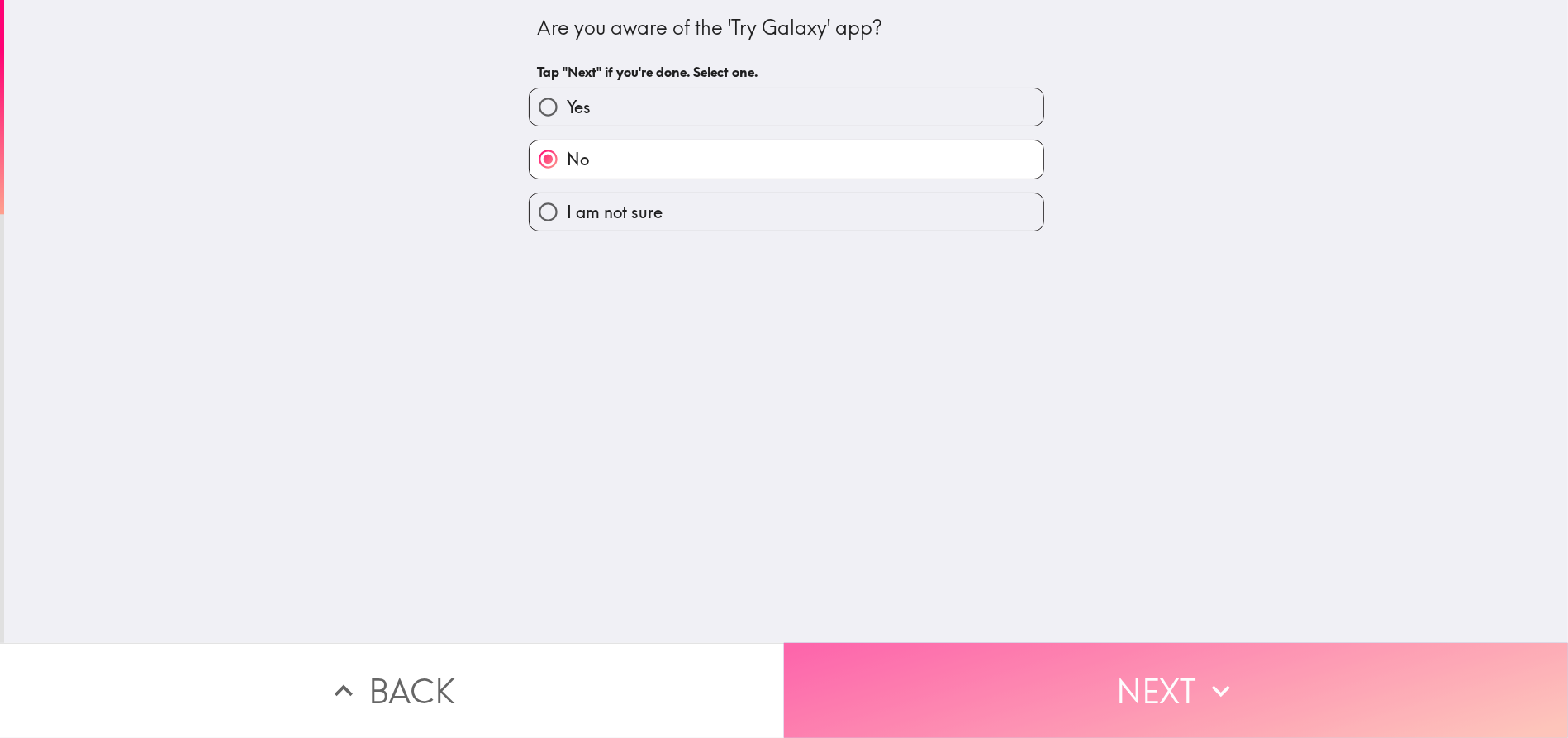
click at [1156, 664] on button "Next" at bounding box center [1175, 690] width 784 height 95
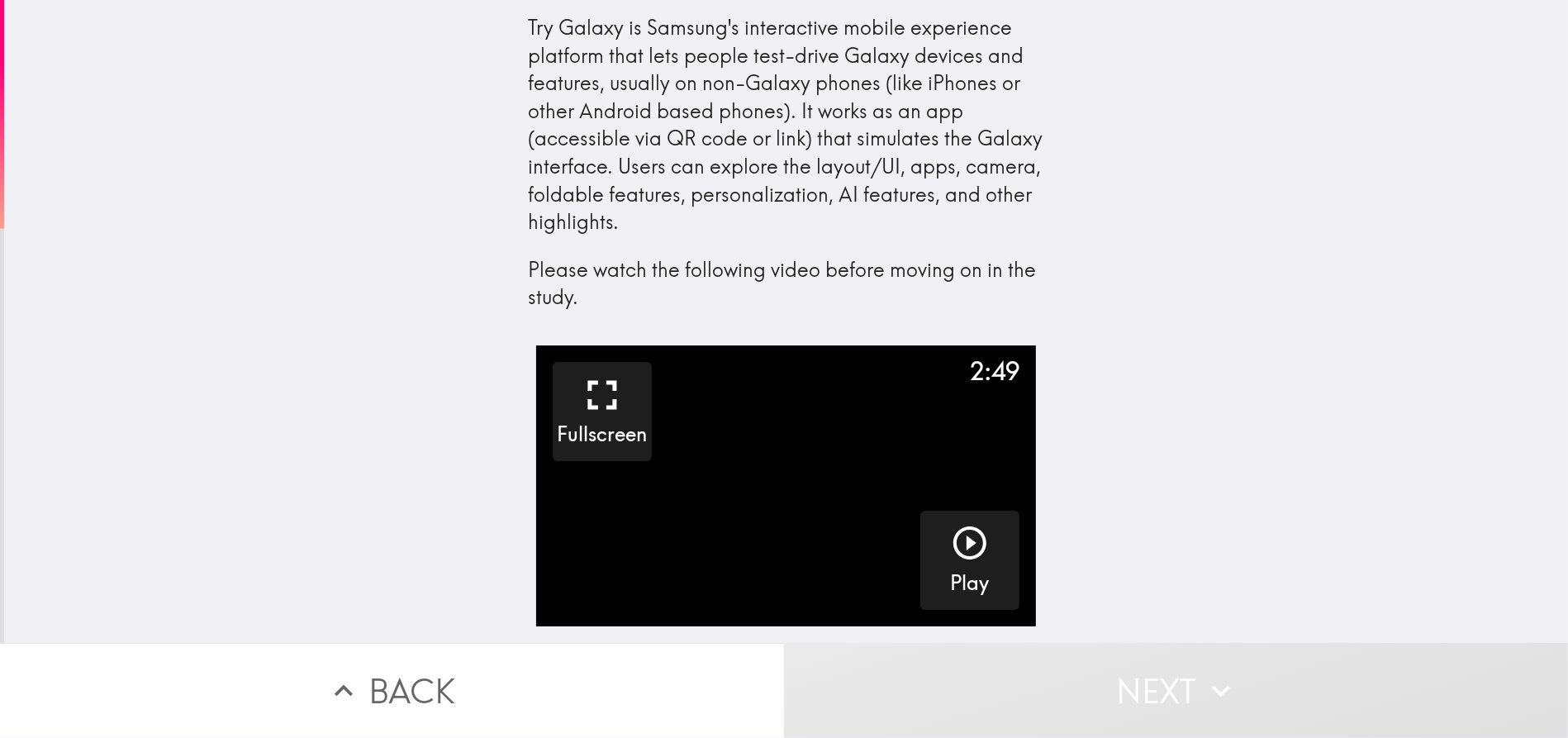
click at [773, 455] on video "button" at bounding box center [785, 486] width 500 height 281
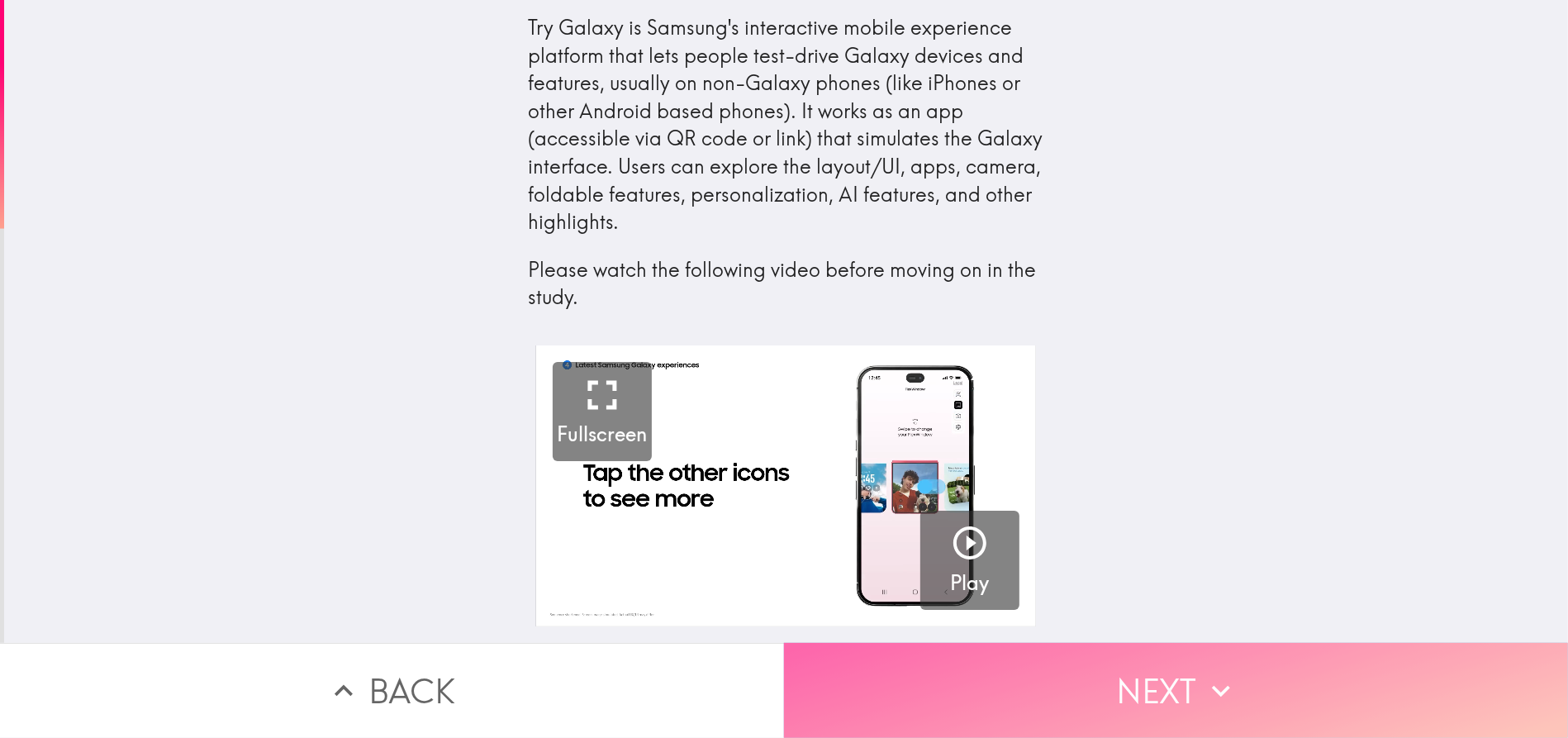
click at [1145, 682] on button "Next" at bounding box center [1175, 690] width 784 height 95
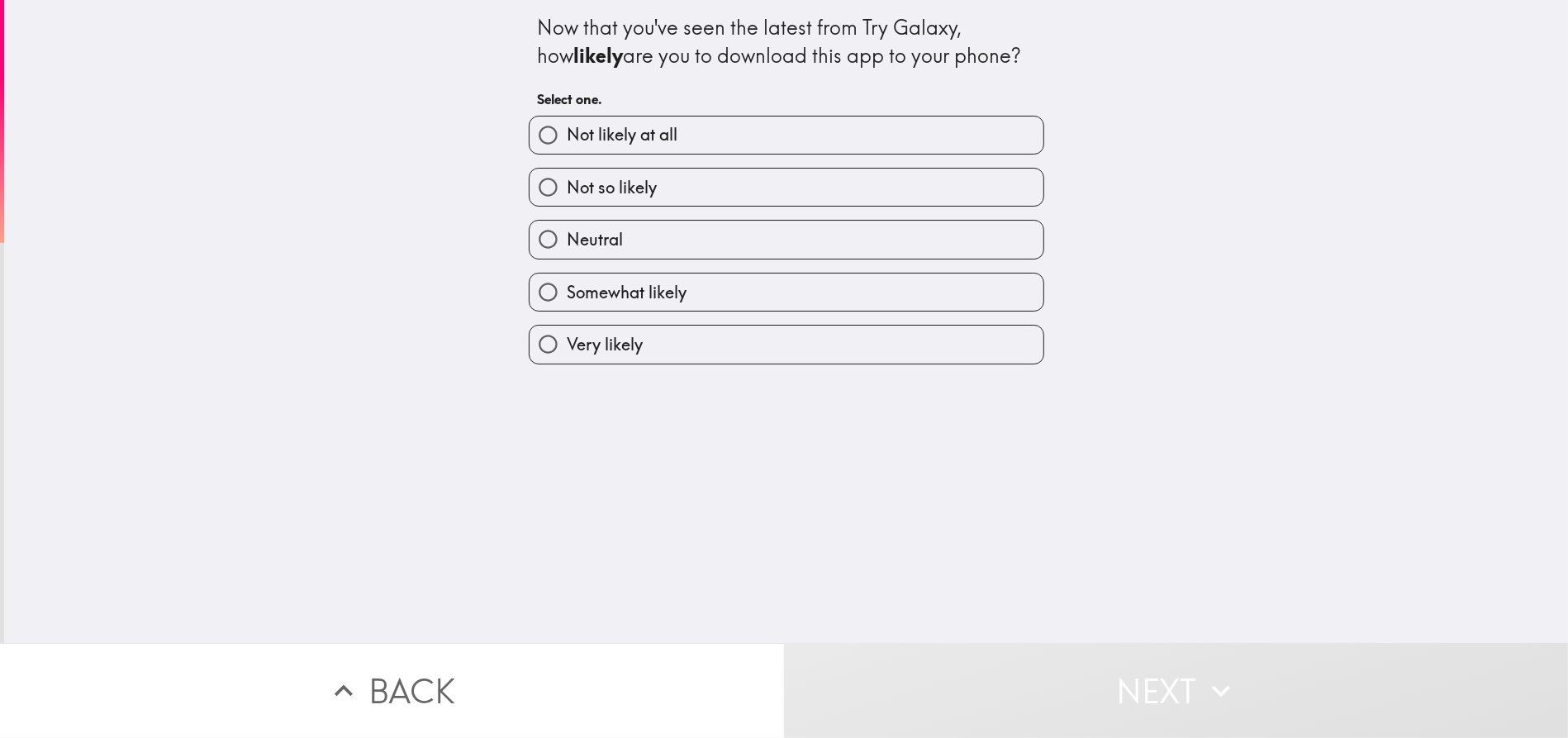
click at [661, 242] on label "Neutral" at bounding box center [786, 239] width 513 height 37
click at [566, 242] on input "Neutral" at bounding box center [548, 239] width 37 height 37
radio input "true"
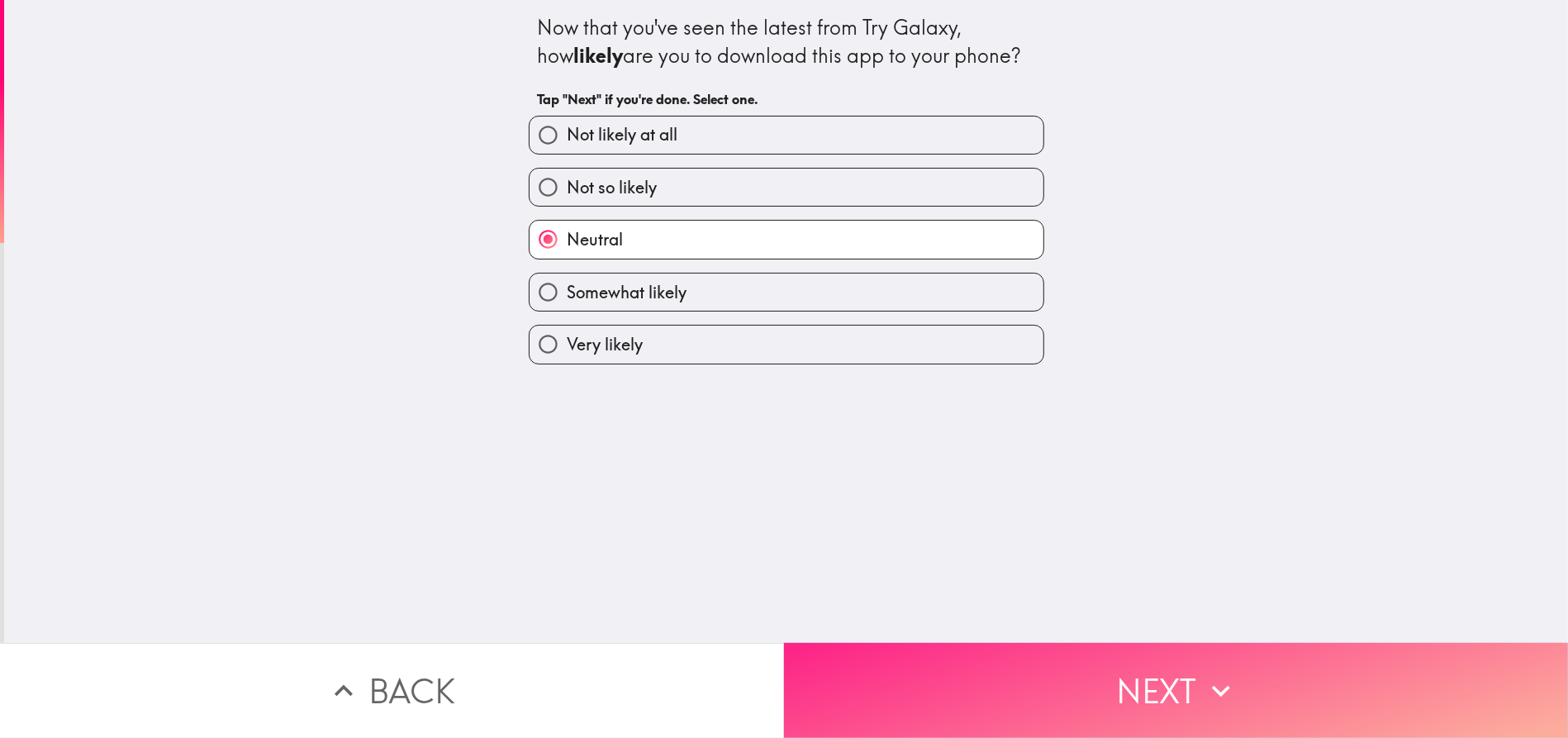
click at [1206, 677] on icon "button" at bounding box center [1220, 691] width 36 height 36
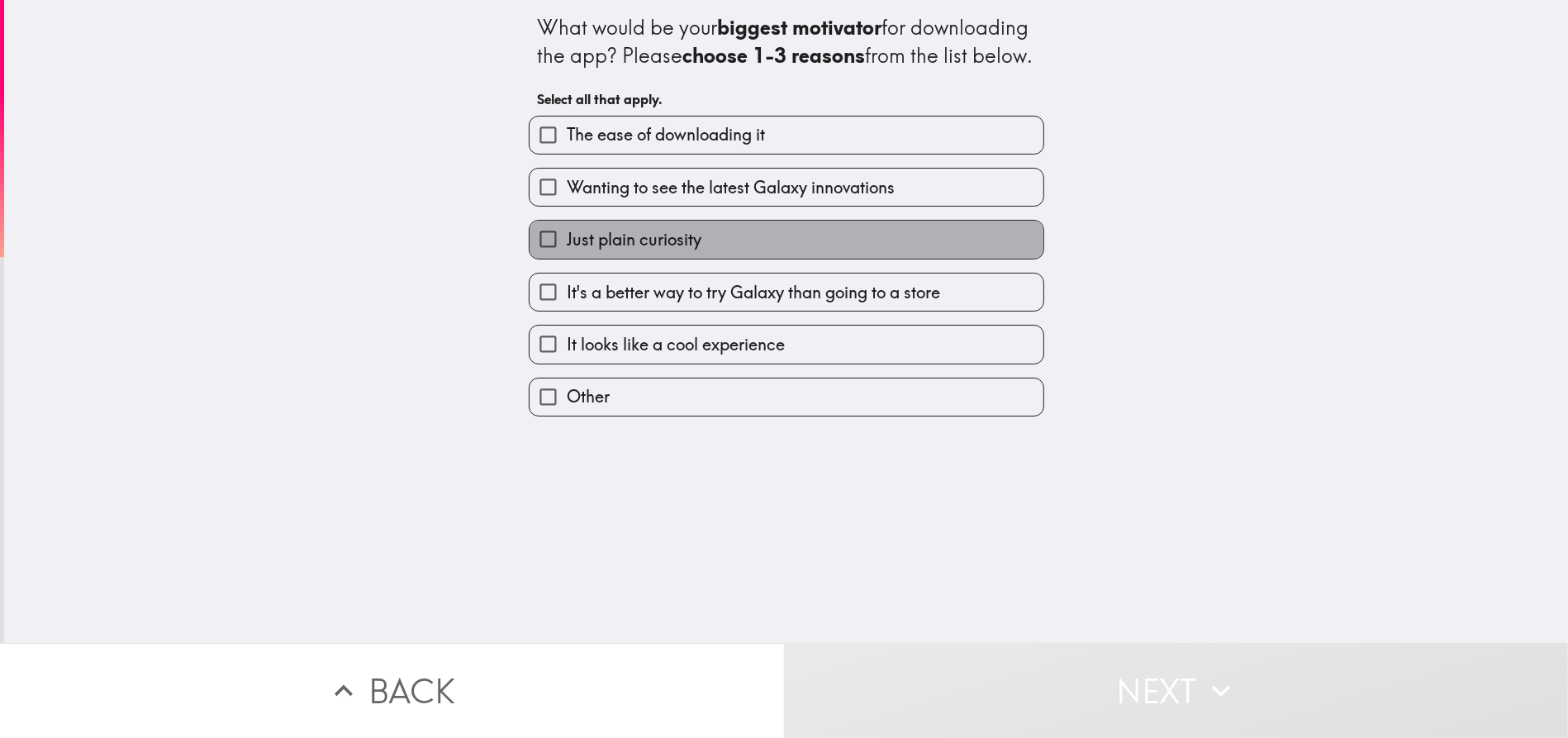
click at [757, 258] on label "Just plain curiosity" at bounding box center [786, 239] width 513 height 37
click at [566, 258] on input "Just plain curiosity" at bounding box center [548, 239] width 37 height 37
checkbox input "true"
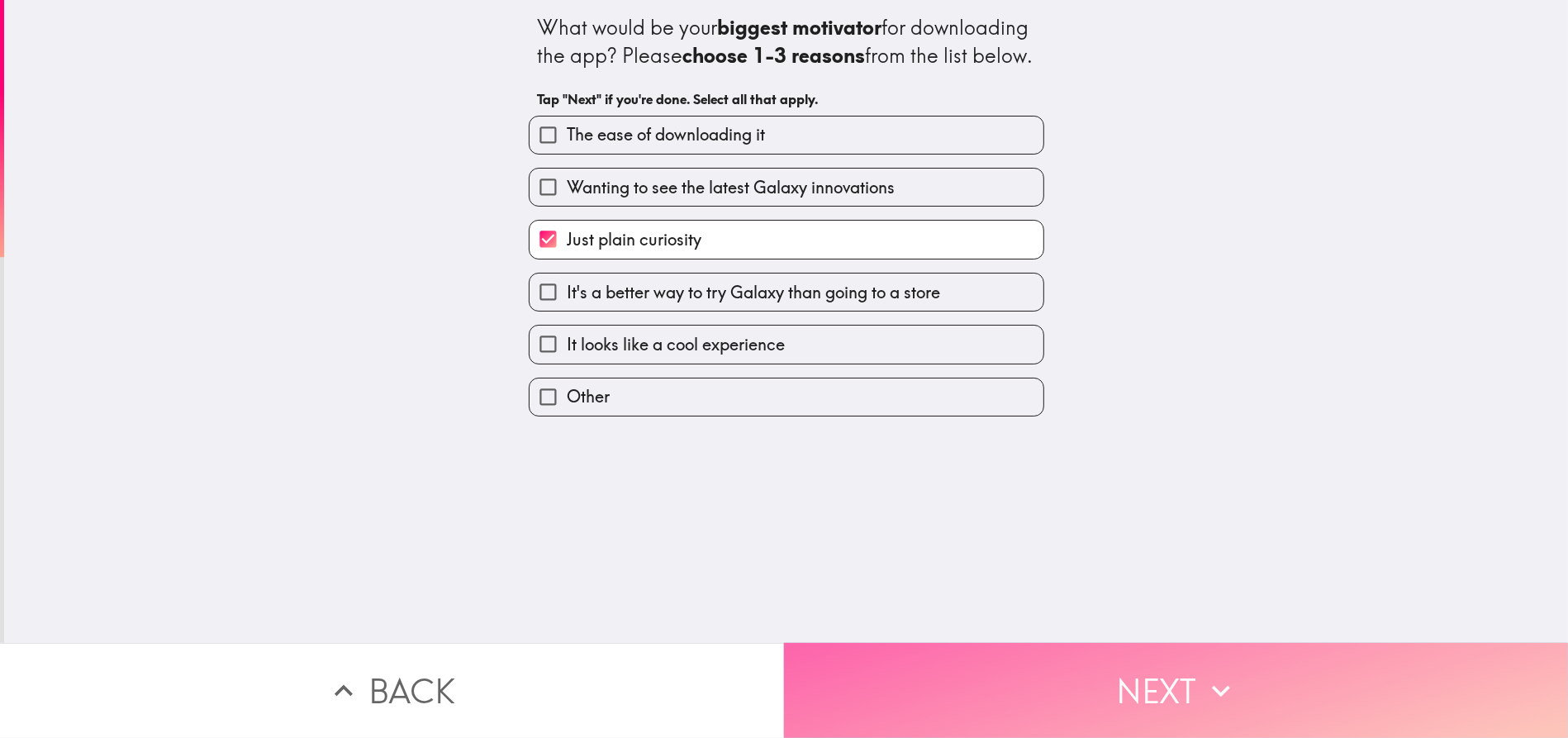
drag, startPoint x: 1166, startPoint y: 679, endPoint x: 1137, endPoint y: 653, distance: 38.9
click at [1165, 679] on button "Next" at bounding box center [1175, 690] width 784 height 95
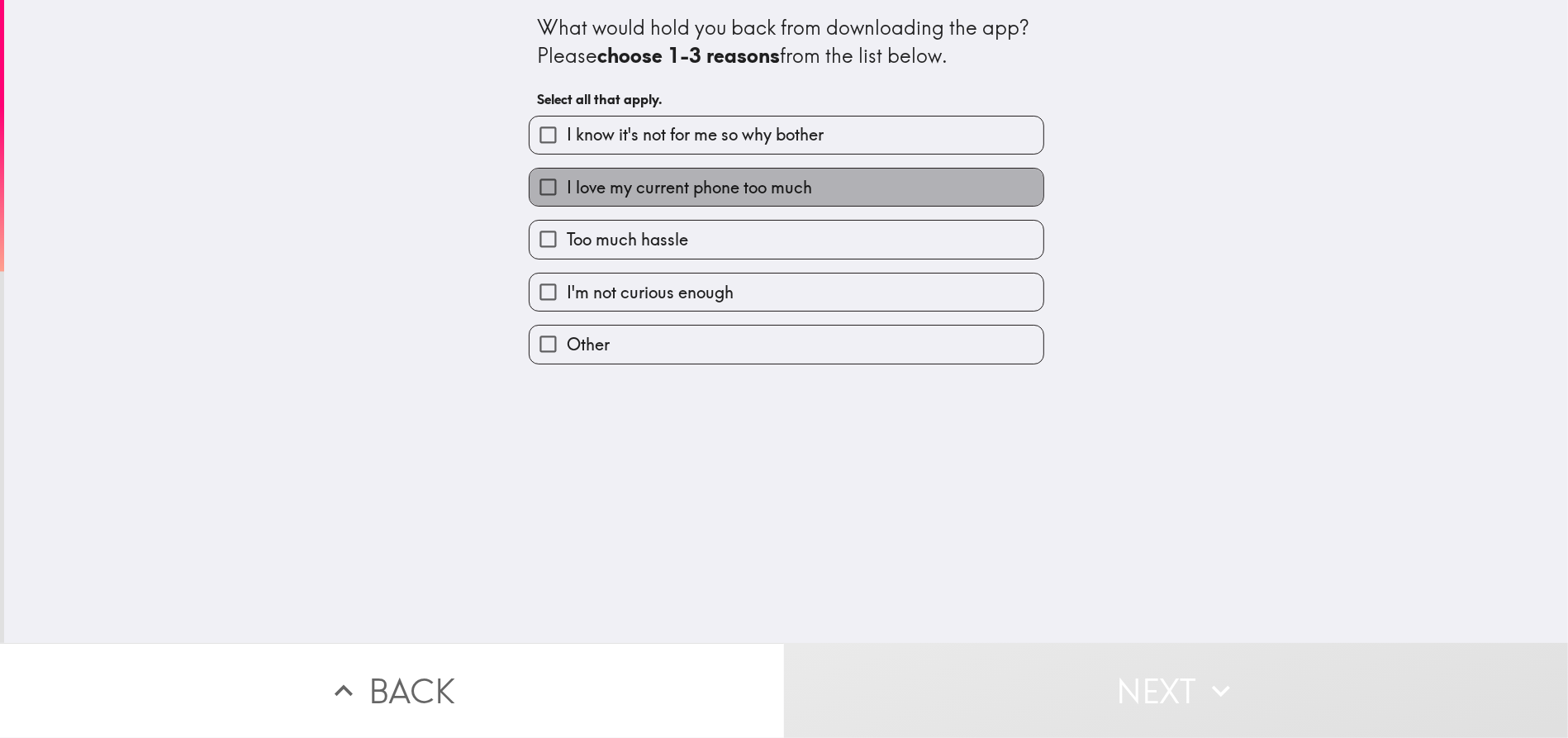
click at [748, 176] on span "I love my current phone too much" at bounding box center [689, 187] width 245 height 23
click at [566, 176] on input "I love my current phone too much" at bounding box center [548, 187] width 37 height 37
checkbox input "true"
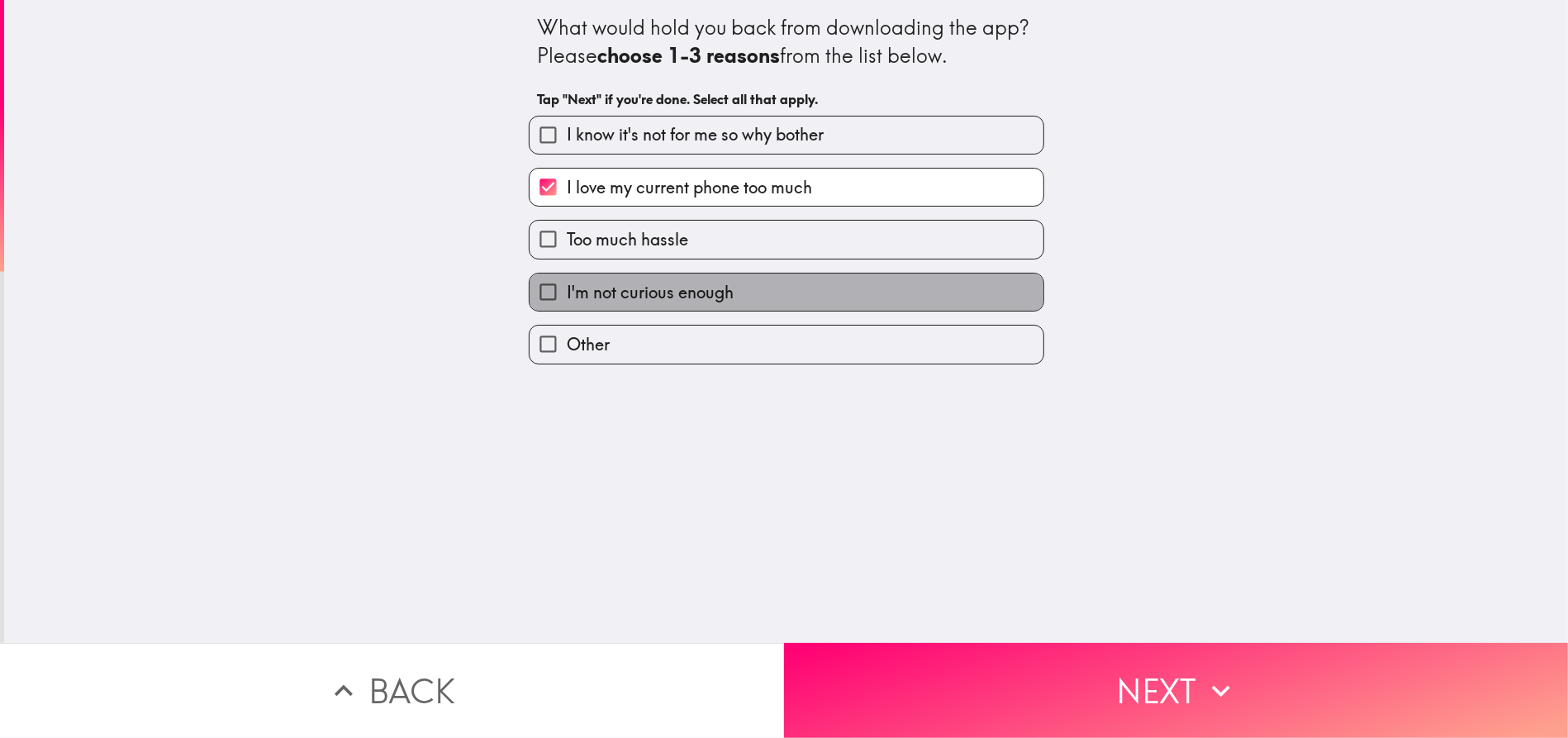
click at [770, 285] on label "I'm not curious enough" at bounding box center [786, 292] width 513 height 37
click at [566, 285] on input "I'm not curious enough" at bounding box center [548, 292] width 37 height 37
checkbox input "true"
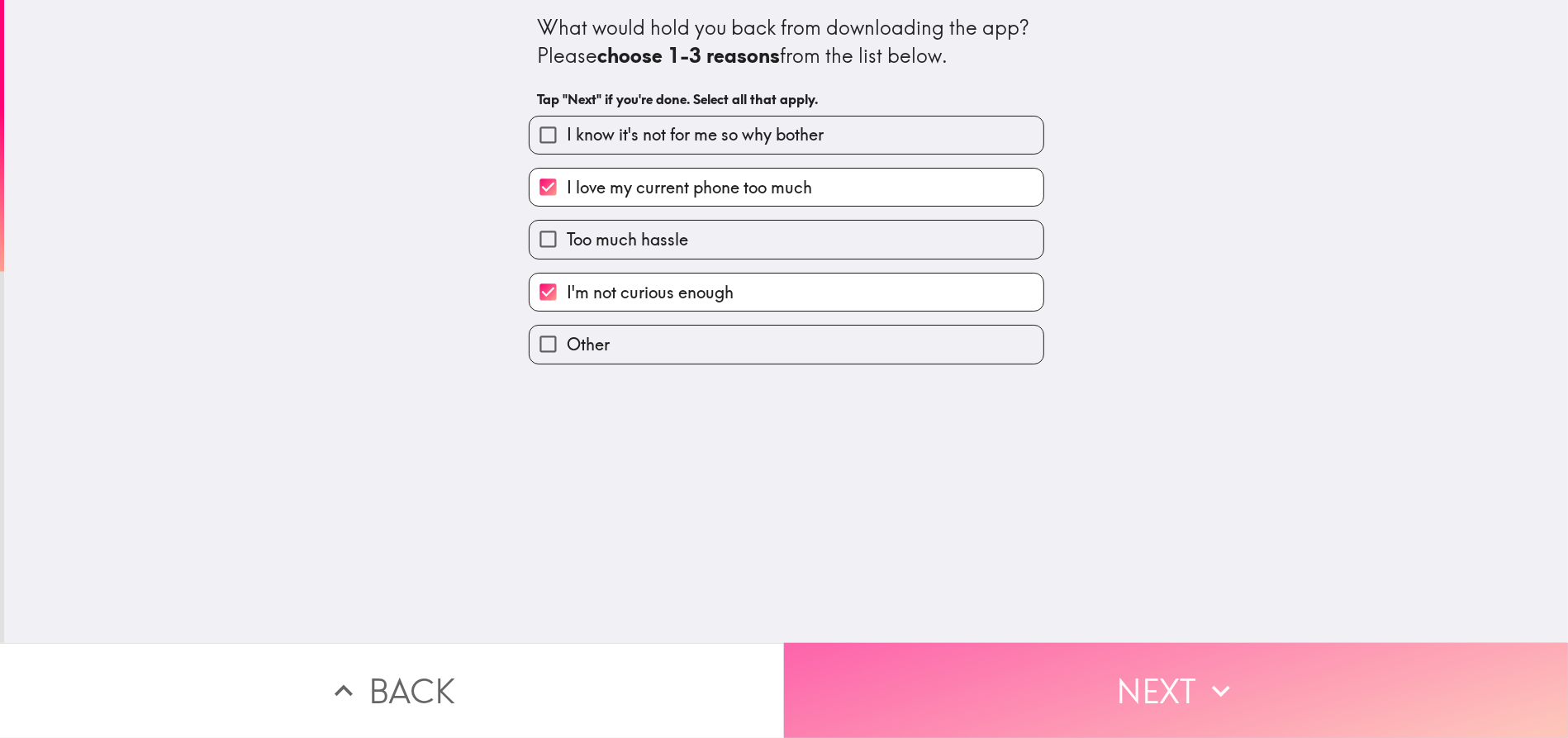
click at [1191, 663] on button "Next" at bounding box center [1175, 690] width 784 height 95
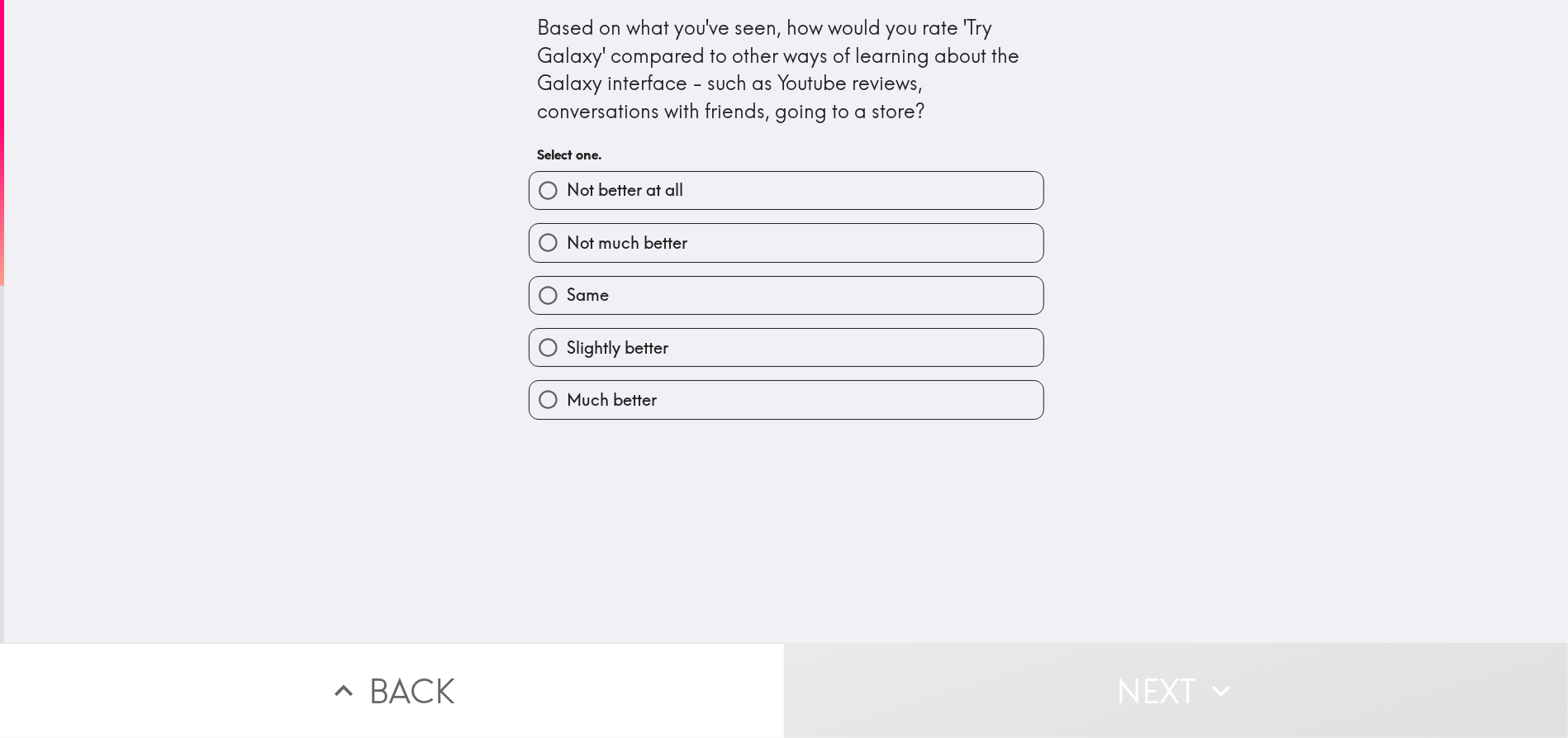
click at [735, 396] on label "Much better" at bounding box center [786, 399] width 513 height 37
click at [566, 396] on input "Much better" at bounding box center [548, 399] width 37 height 37
radio input "true"
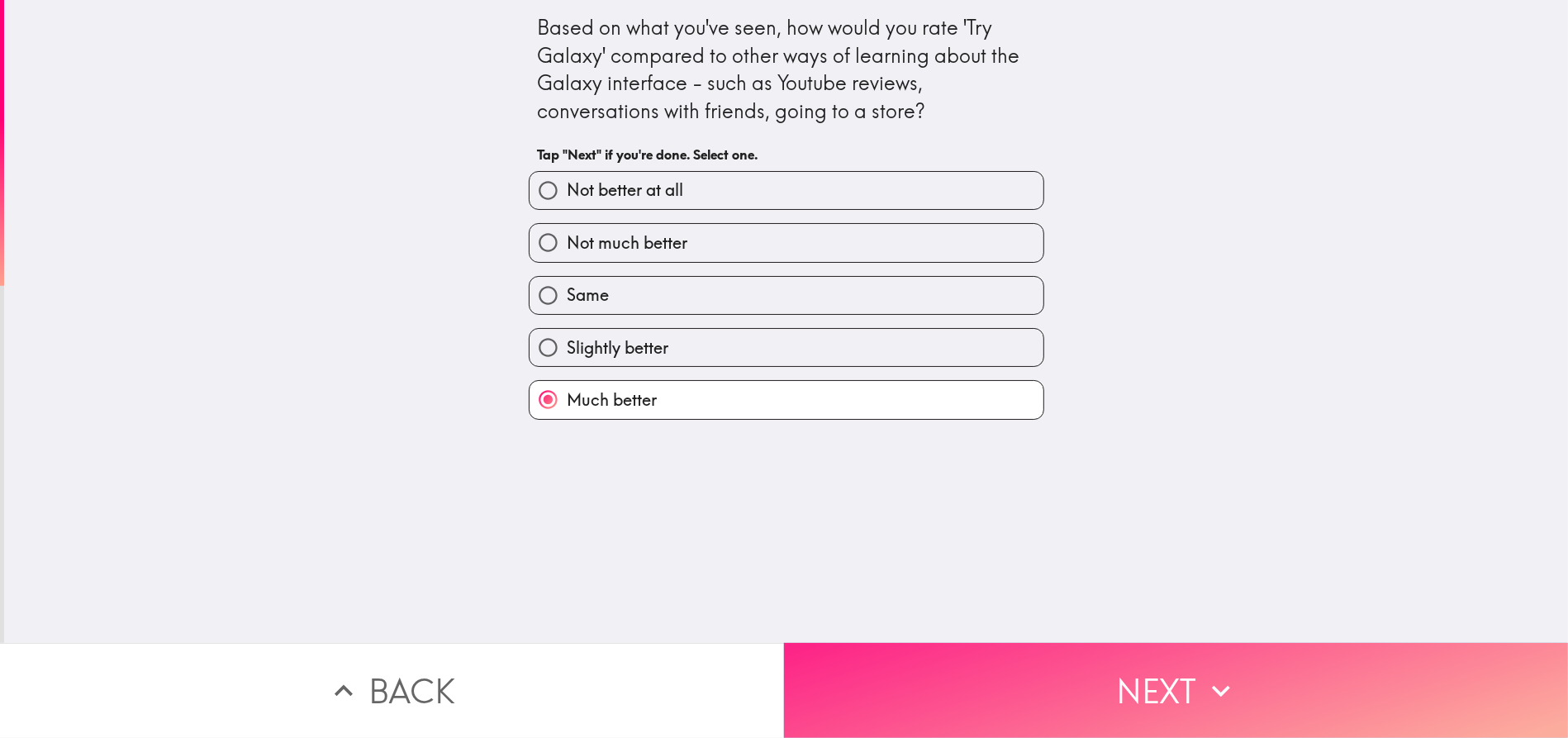
click at [1182, 671] on button "Next" at bounding box center [1175, 690] width 784 height 95
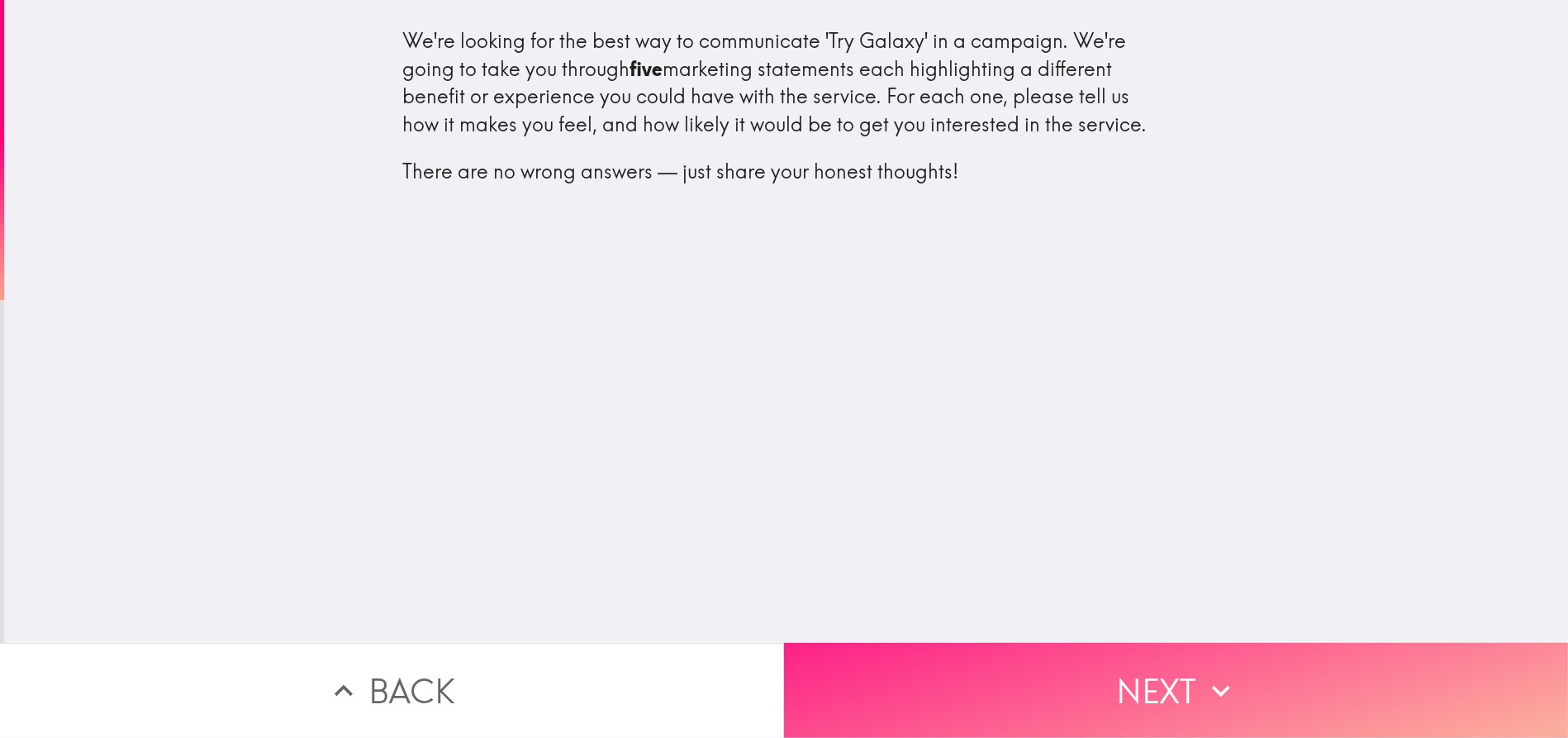
click at [1174, 664] on button "Next" at bounding box center [1175, 690] width 784 height 95
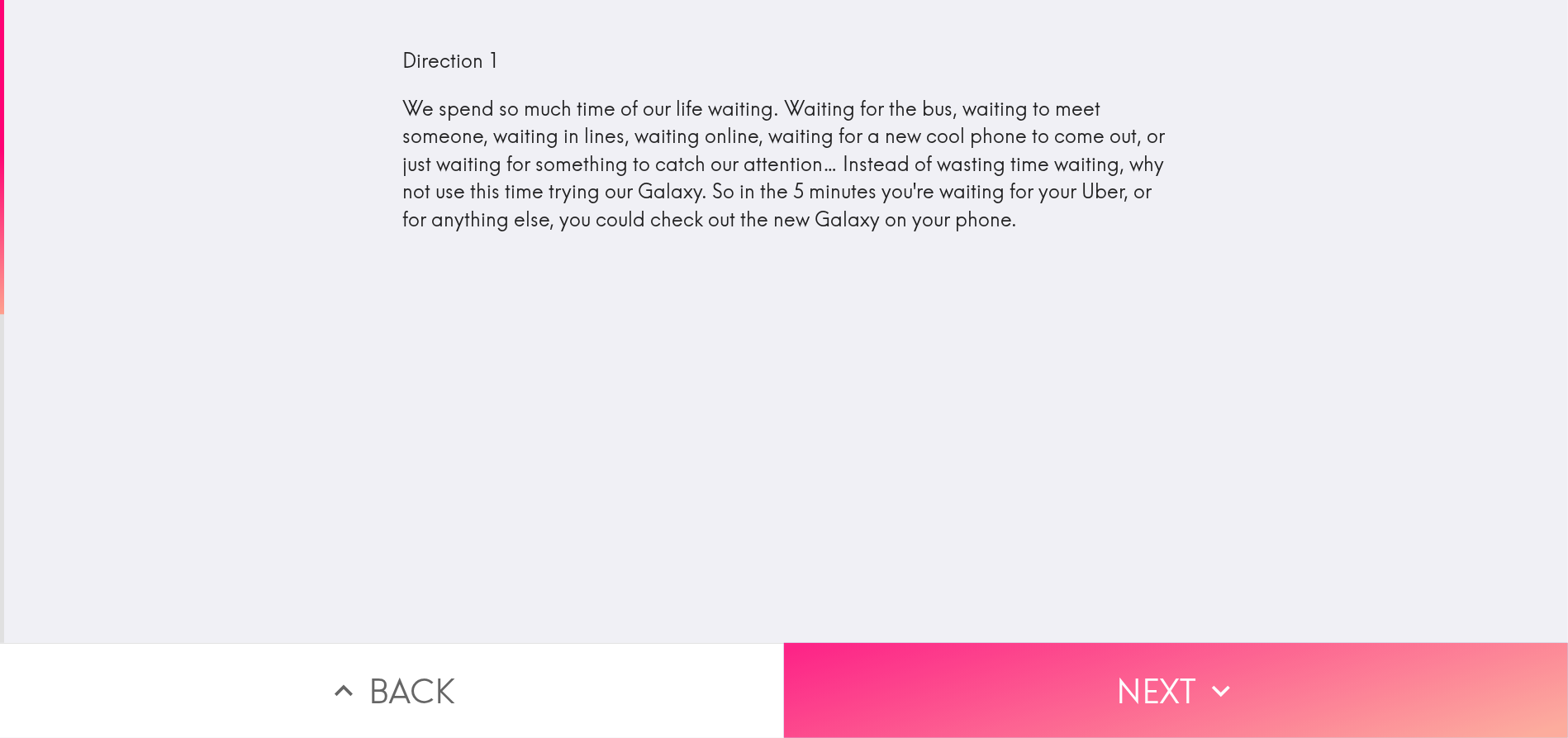
click at [1176, 671] on button "Next" at bounding box center [1175, 690] width 784 height 95
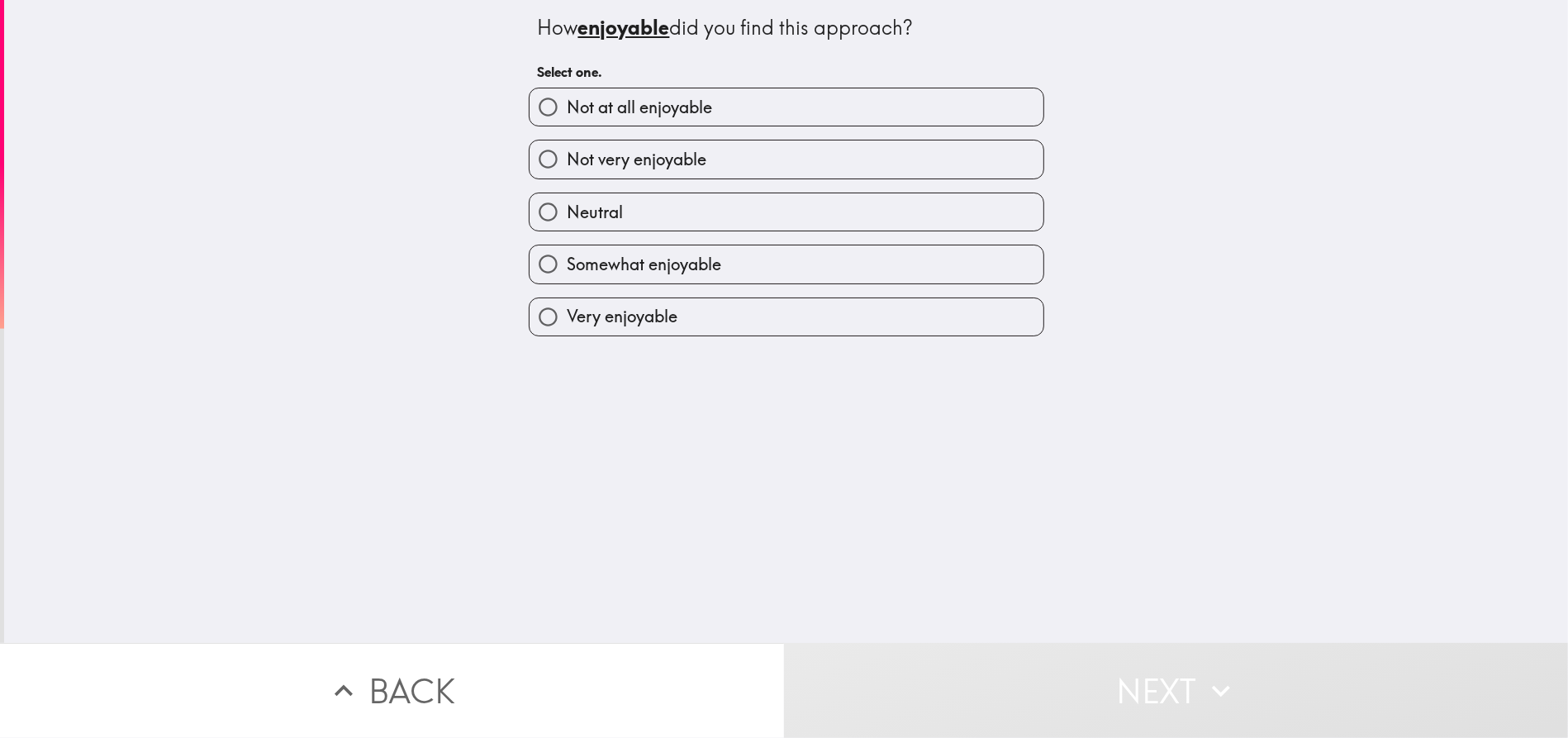
click at [712, 301] on label "Very enjoyable" at bounding box center [786, 316] width 513 height 37
click at [566, 301] on input "Very enjoyable" at bounding box center [548, 316] width 37 height 37
radio input "true"
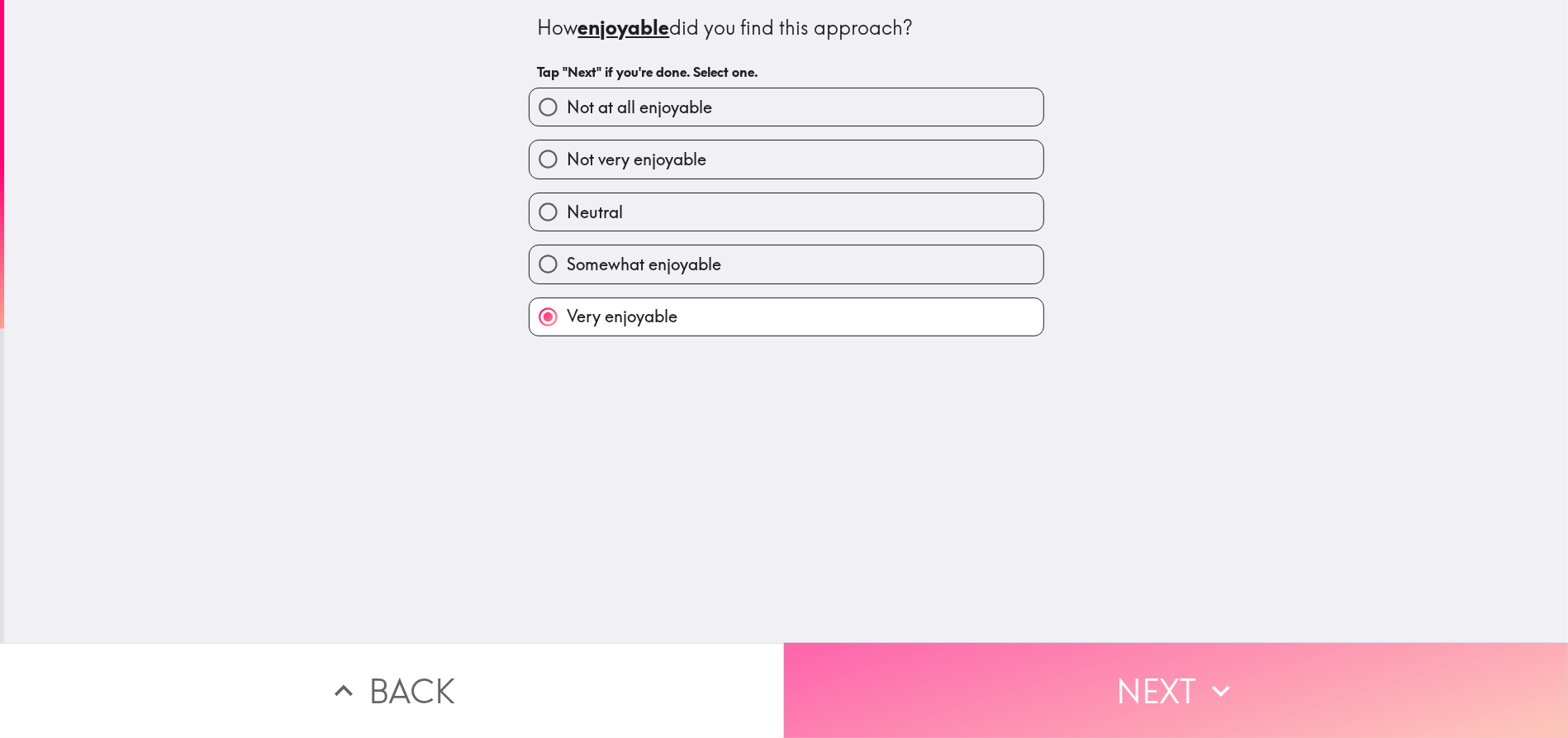
drag, startPoint x: 1183, startPoint y: 661, endPoint x: 1122, endPoint y: 590, distance: 93.6
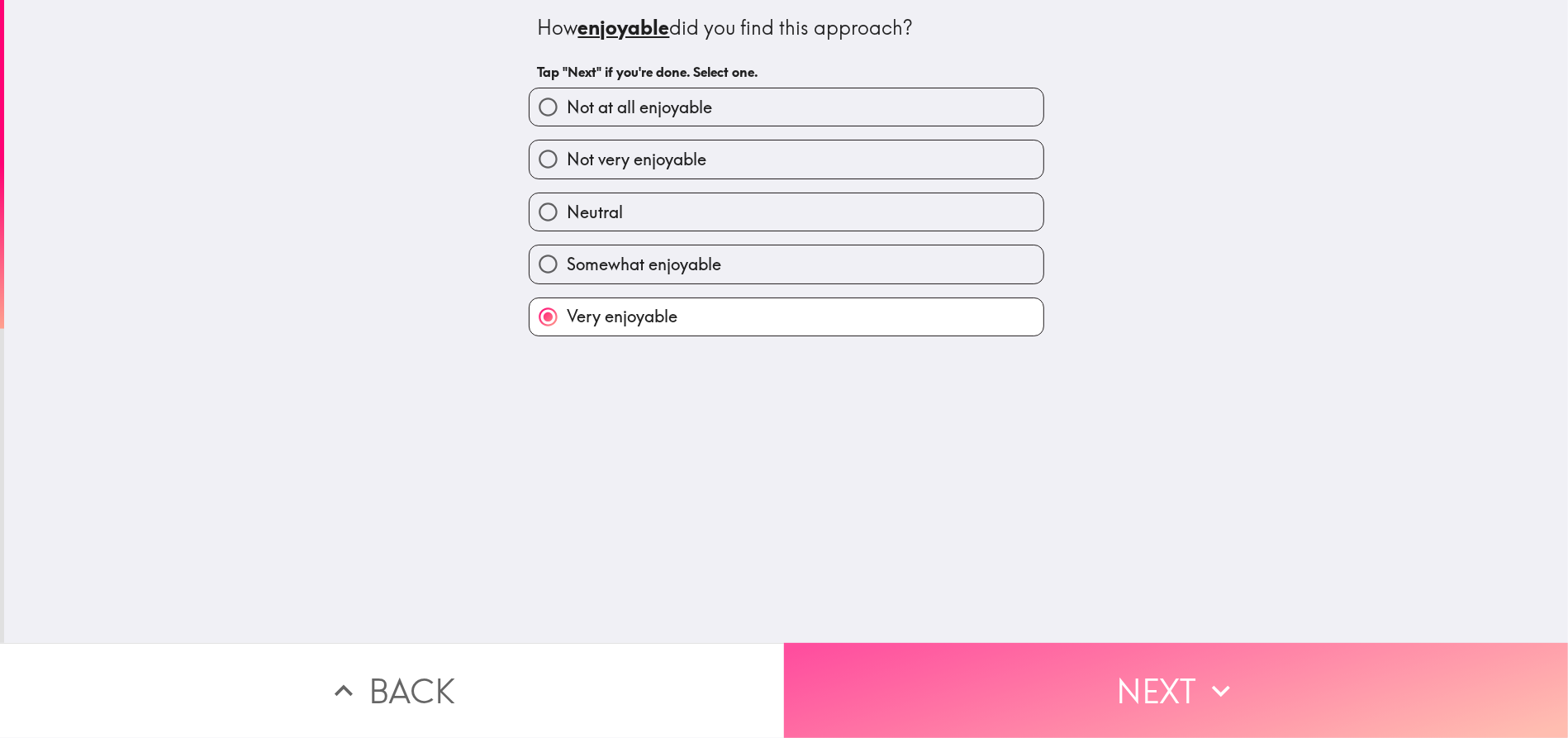
click at [1183, 660] on button "Next" at bounding box center [1175, 690] width 784 height 95
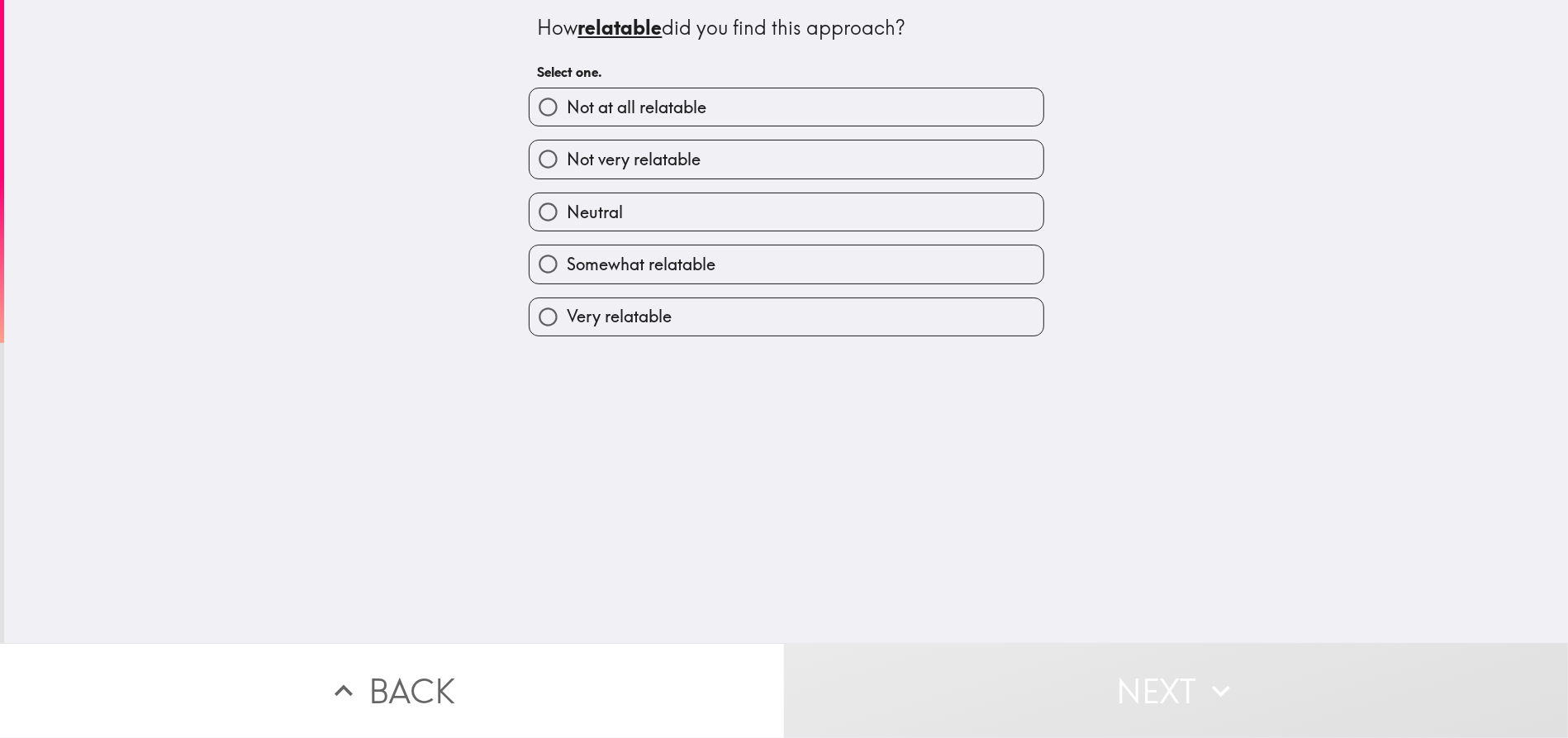
click at [777, 309] on label "Very relatable" at bounding box center [786, 316] width 513 height 37
click at [566, 309] on input "Very relatable" at bounding box center [548, 316] width 37 height 37
radio input "true"
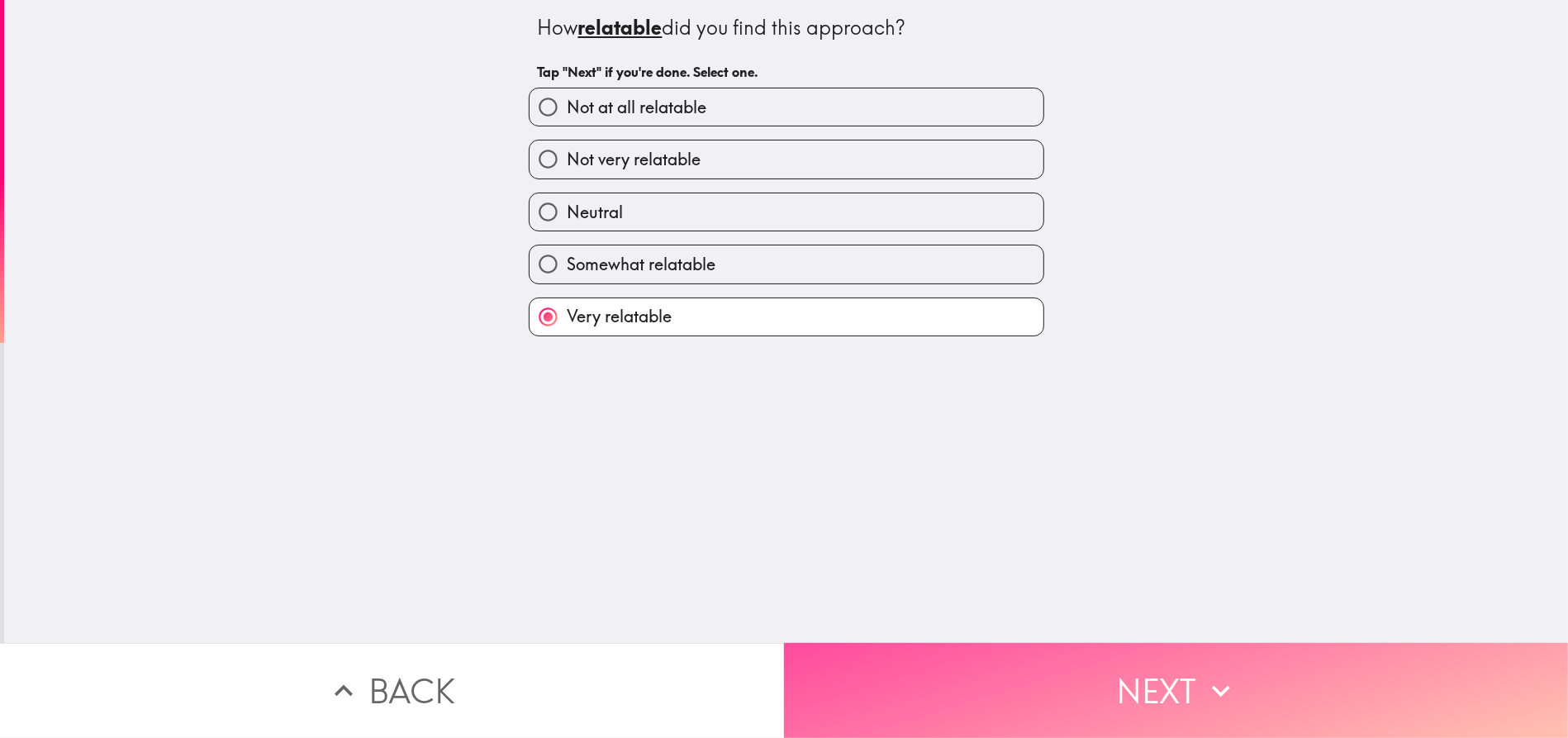
drag, startPoint x: 1132, startPoint y: 657, endPoint x: 1119, endPoint y: 611, distance: 47.8
click at [1131, 657] on button "Next" at bounding box center [1175, 690] width 784 height 95
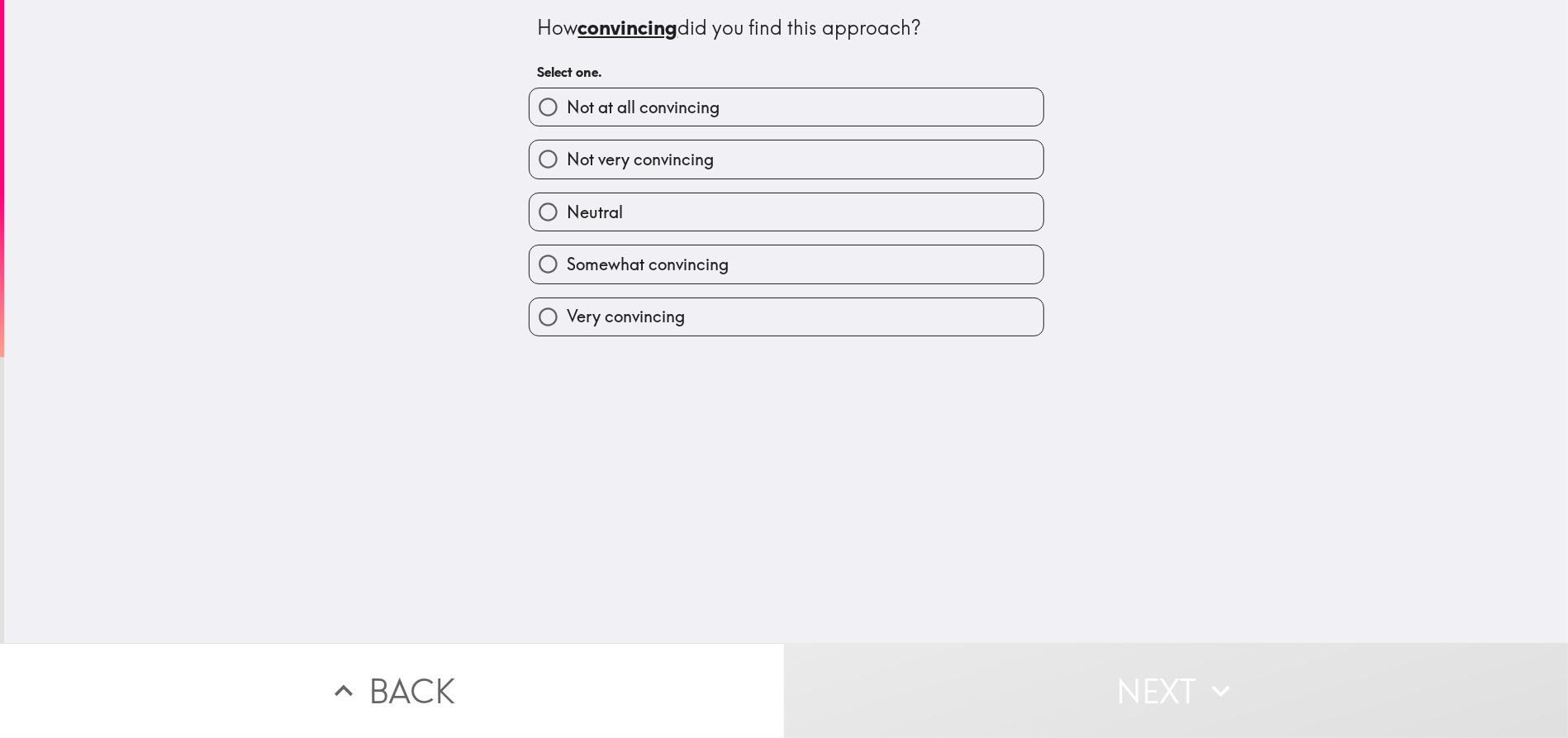
click at [791, 309] on label "Very convincing" at bounding box center [786, 316] width 513 height 37
click at [566, 309] on input "Very convincing" at bounding box center [548, 316] width 37 height 37
radio input "true"
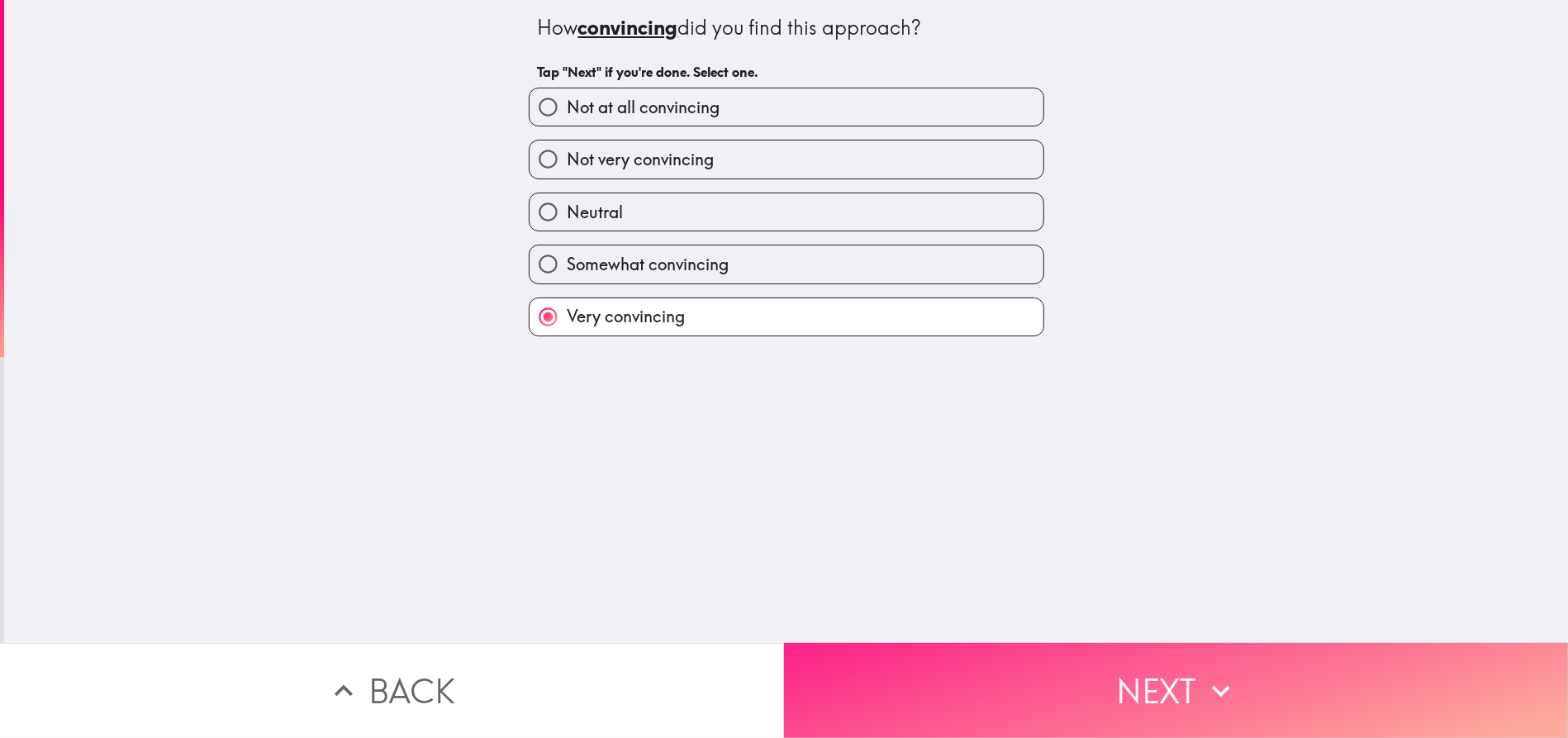
click at [1169, 663] on button "Next" at bounding box center [1175, 690] width 784 height 95
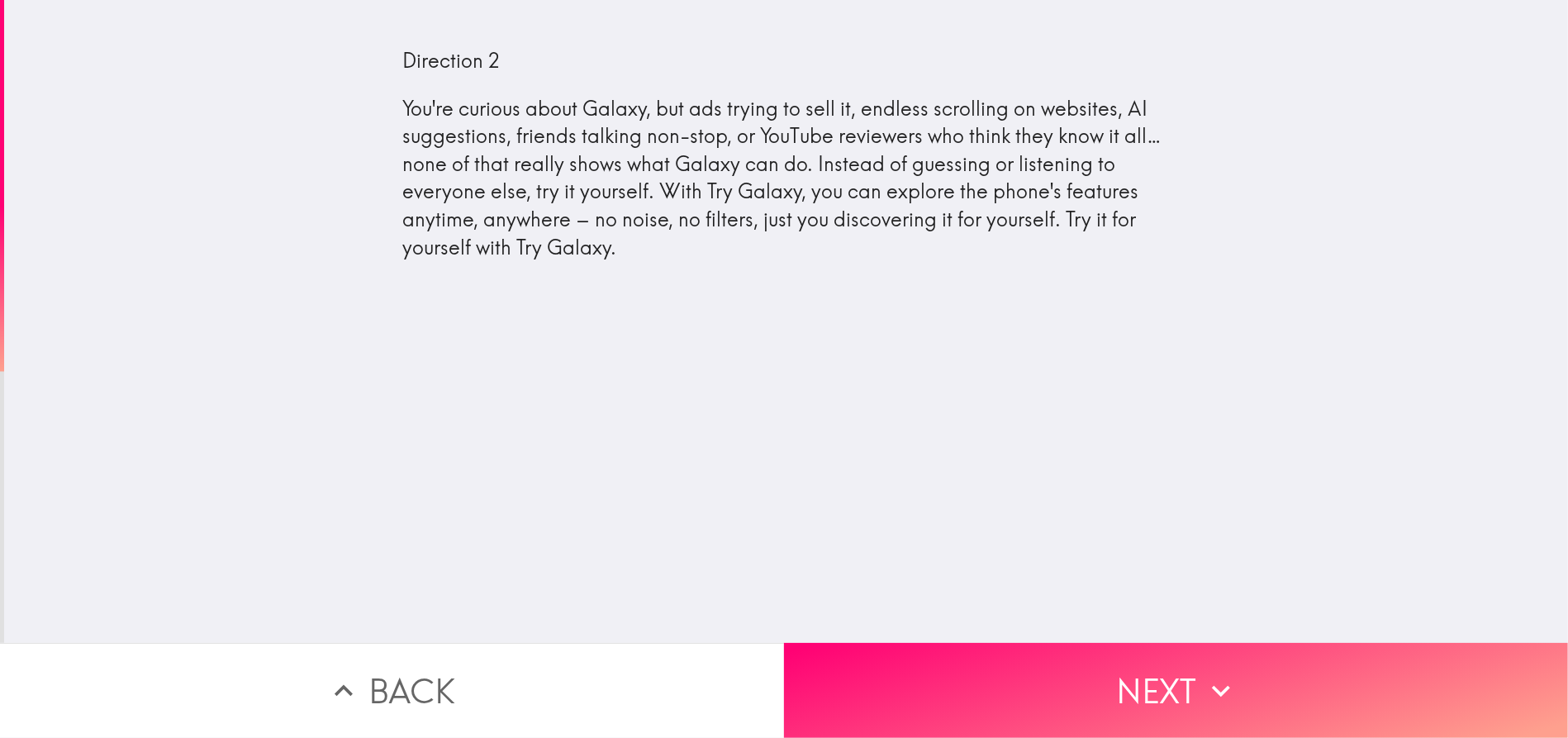
drag, startPoint x: 1132, startPoint y: 670, endPoint x: 1094, endPoint y: 615, distance: 66.9
click at [1132, 668] on button "Next" at bounding box center [1175, 690] width 784 height 95
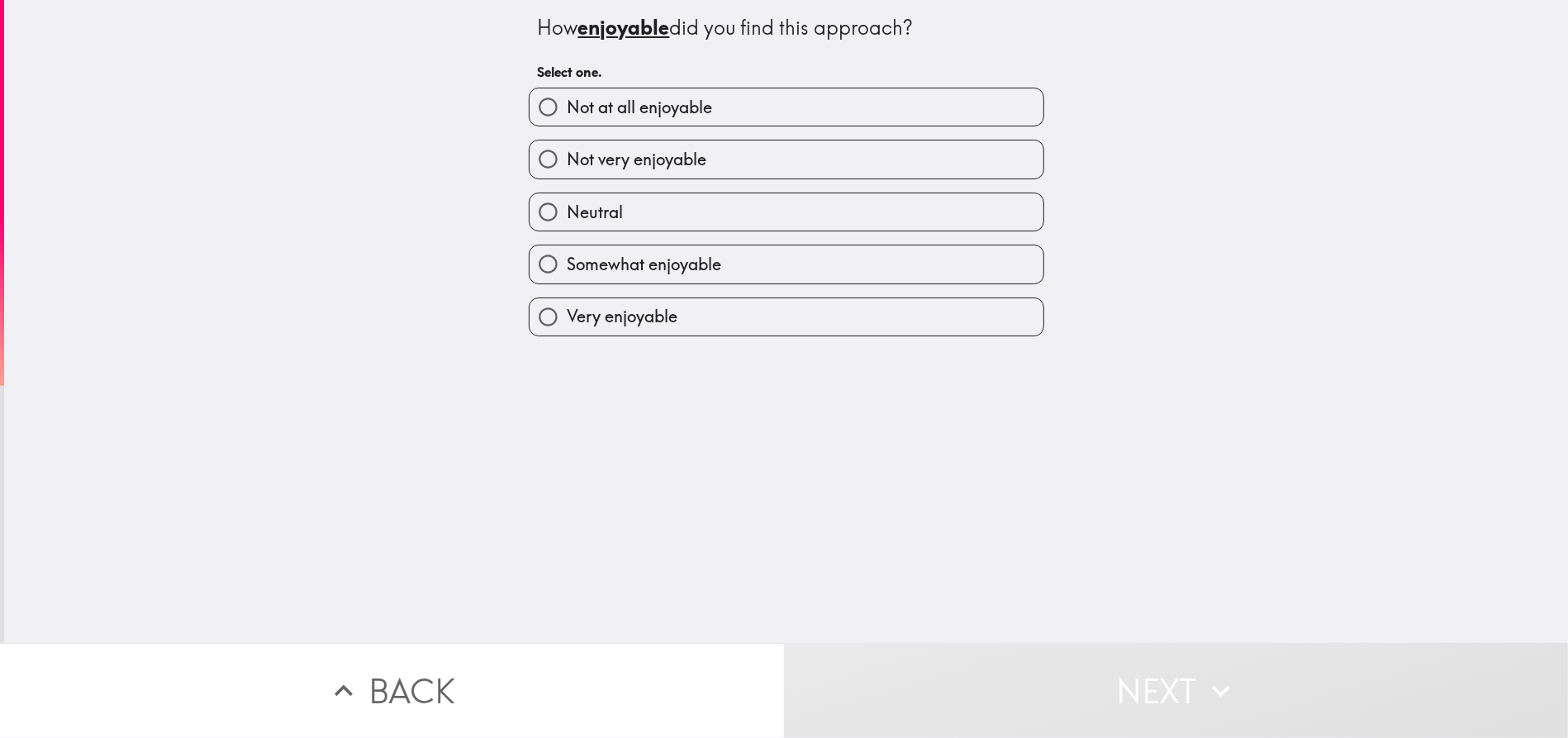
click at [730, 305] on label "Very enjoyable" at bounding box center [786, 316] width 513 height 37
click at [566, 305] on input "Very enjoyable" at bounding box center [548, 316] width 37 height 37
radio input "true"
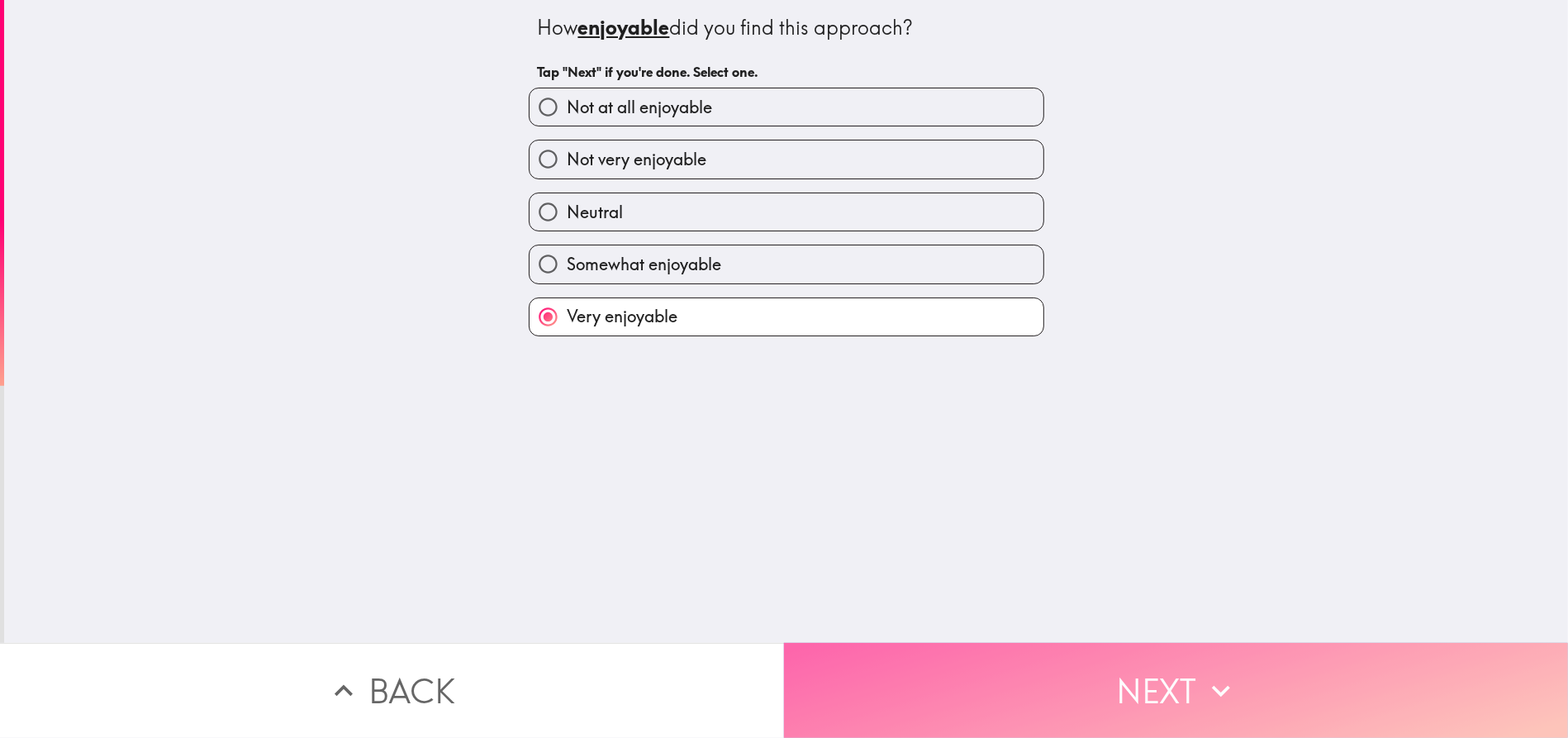
drag, startPoint x: 1181, startPoint y: 653, endPoint x: 1172, endPoint y: 640, distance: 15.8
click at [1179, 653] on button "Next" at bounding box center [1175, 690] width 784 height 95
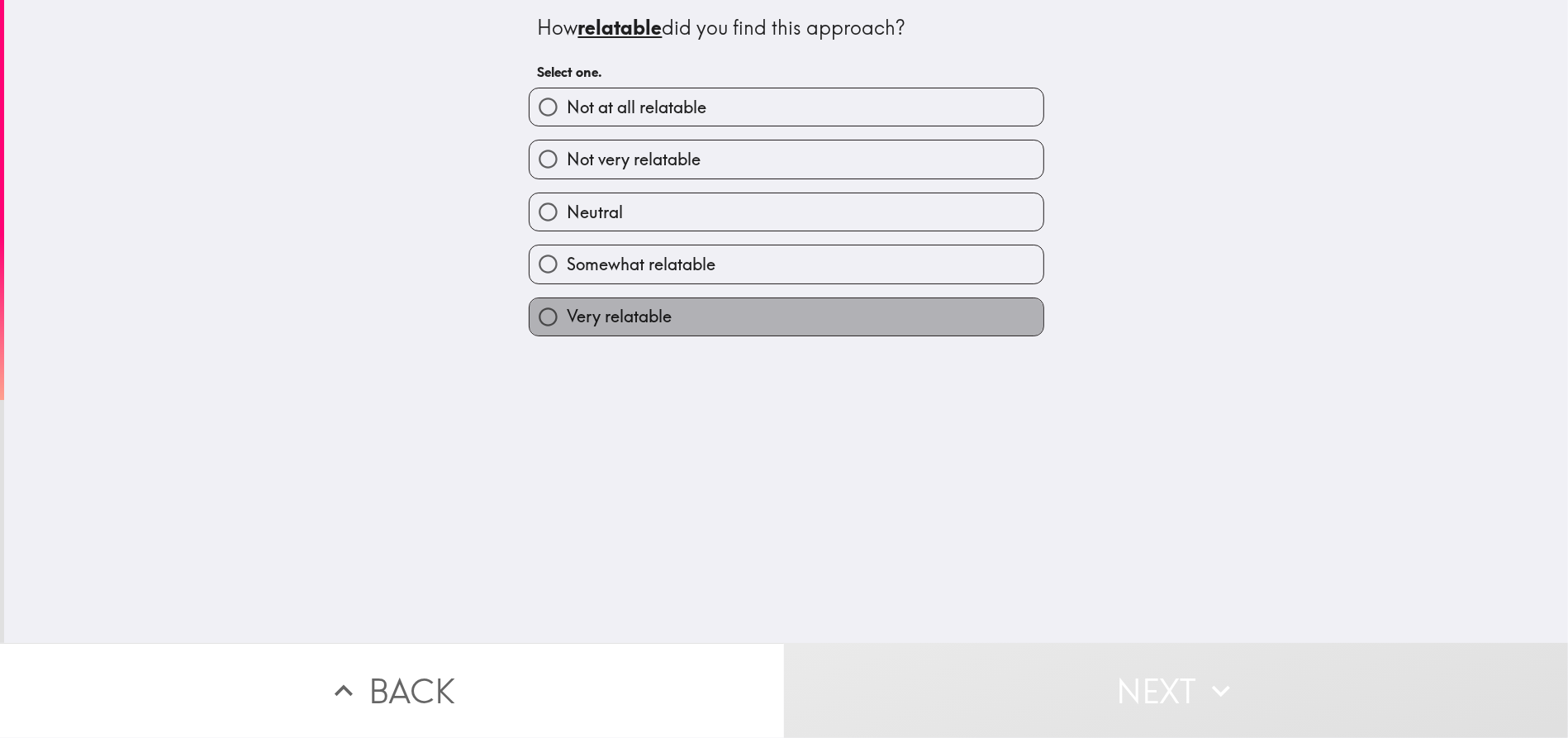
click at [749, 310] on label "Very relatable" at bounding box center [786, 316] width 513 height 37
click at [566, 310] on input "Very relatable" at bounding box center [548, 316] width 37 height 37
radio input "true"
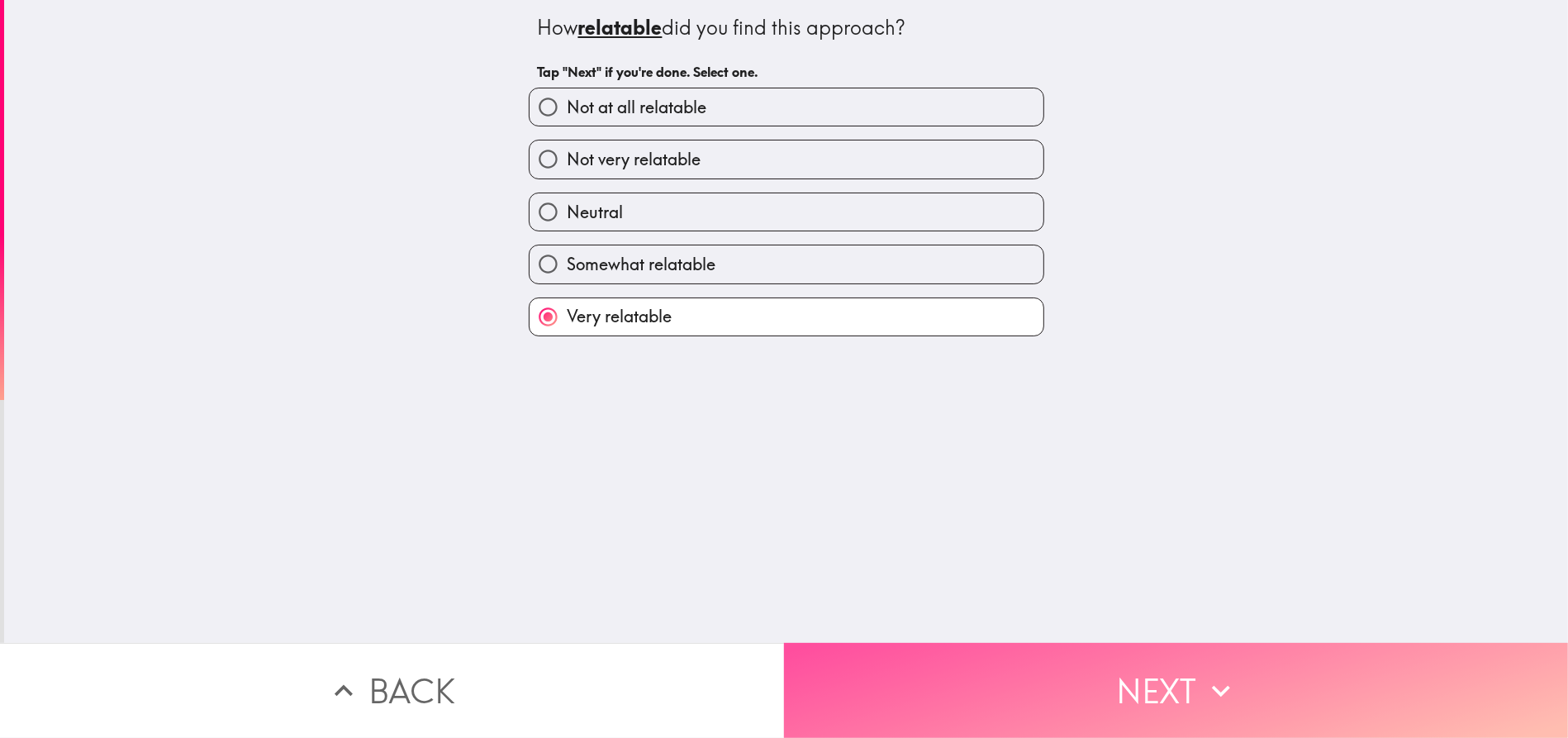
drag, startPoint x: 1167, startPoint y: 669, endPoint x: 1106, endPoint y: 585, distance: 103.8
click at [1167, 668] on button "Next" at bounding box center [1175, 690] width 784 height 95
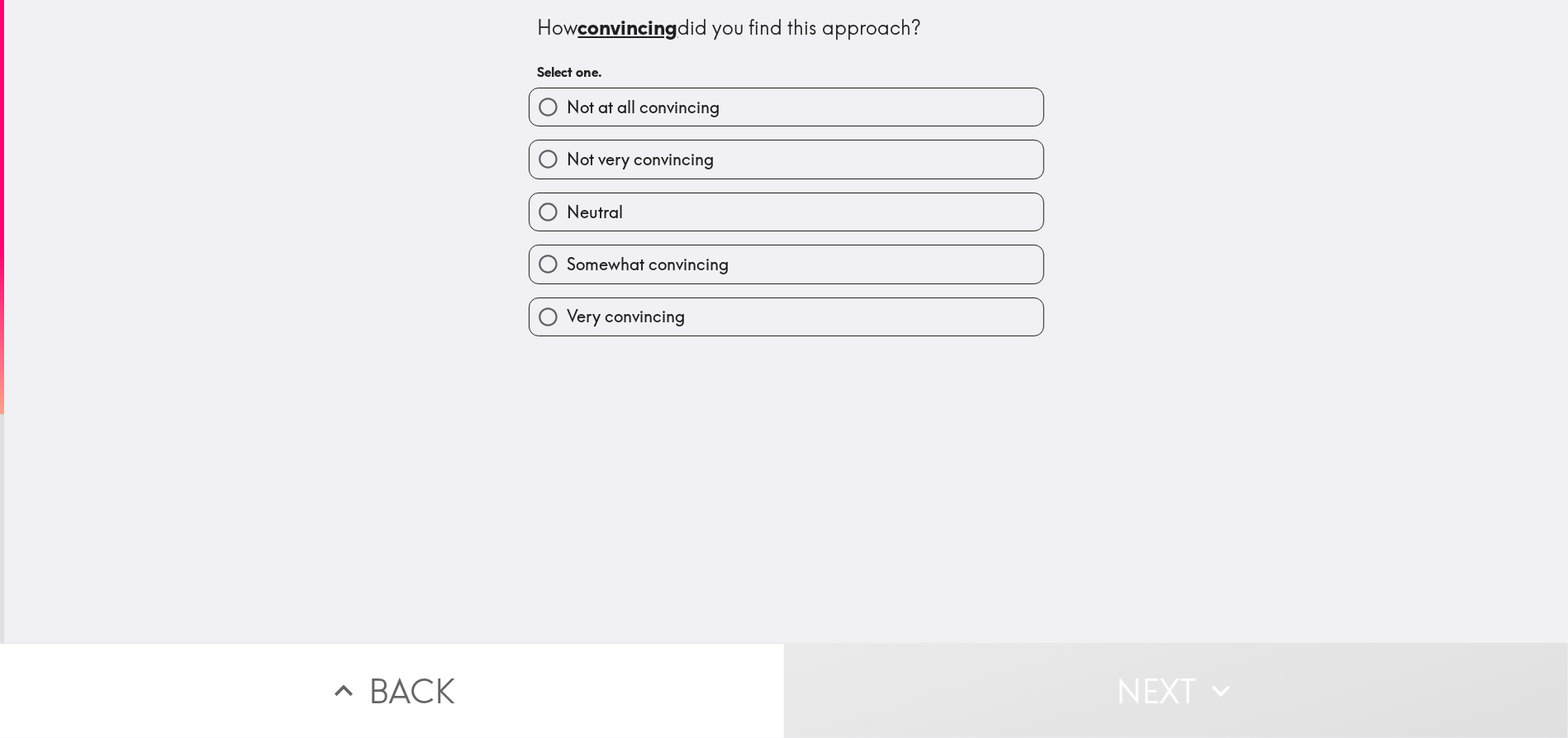
click at [790, 313] on label "Very convincing" at bounding box center [786, 316] width 513 height 37
click at [566, 313] on input "Very convincing" at bounding box center [548, 316] width 37 height 37
radio input "true"
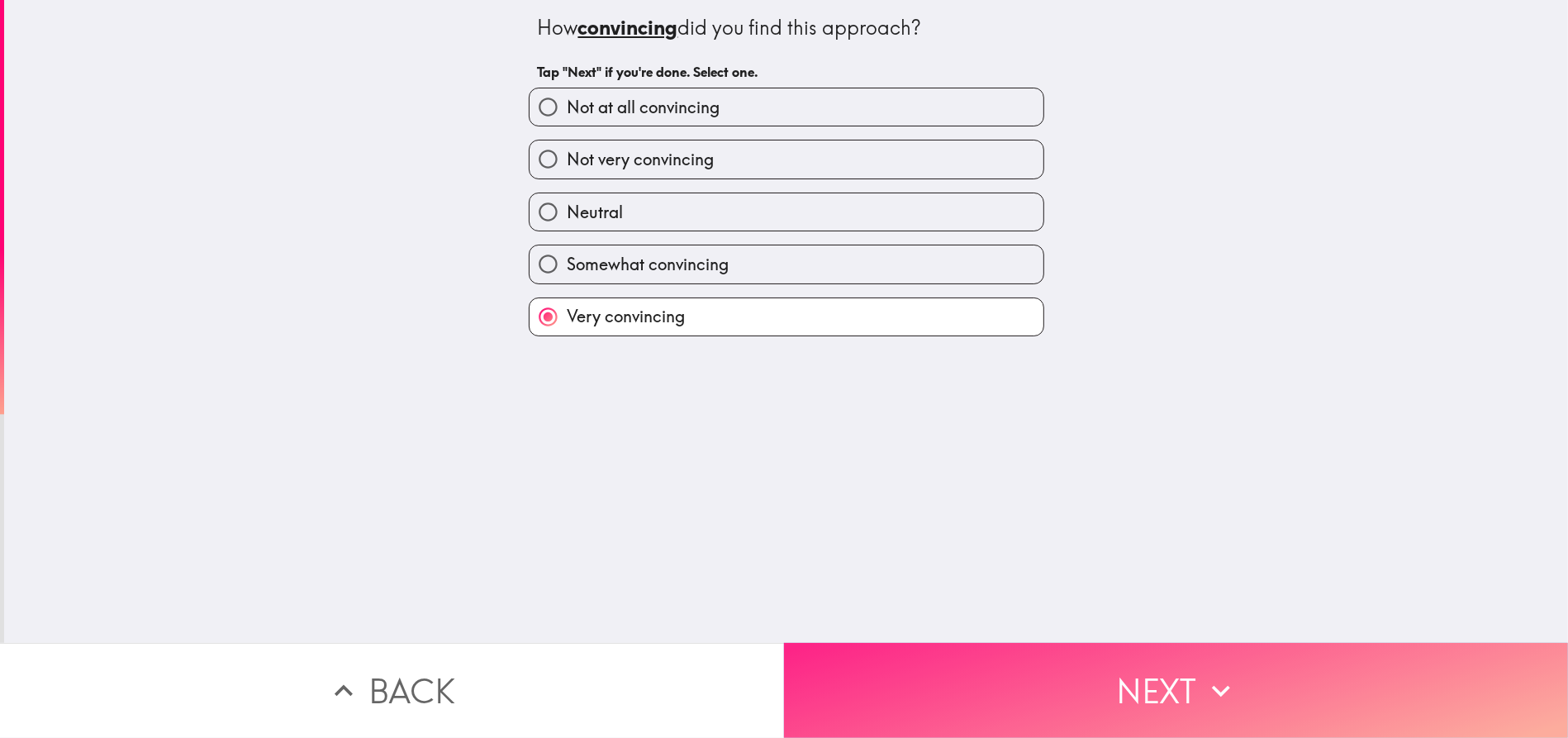
click at [1150, 653] on button "Next" at bounding box center [1175, 690] width 784 height 95
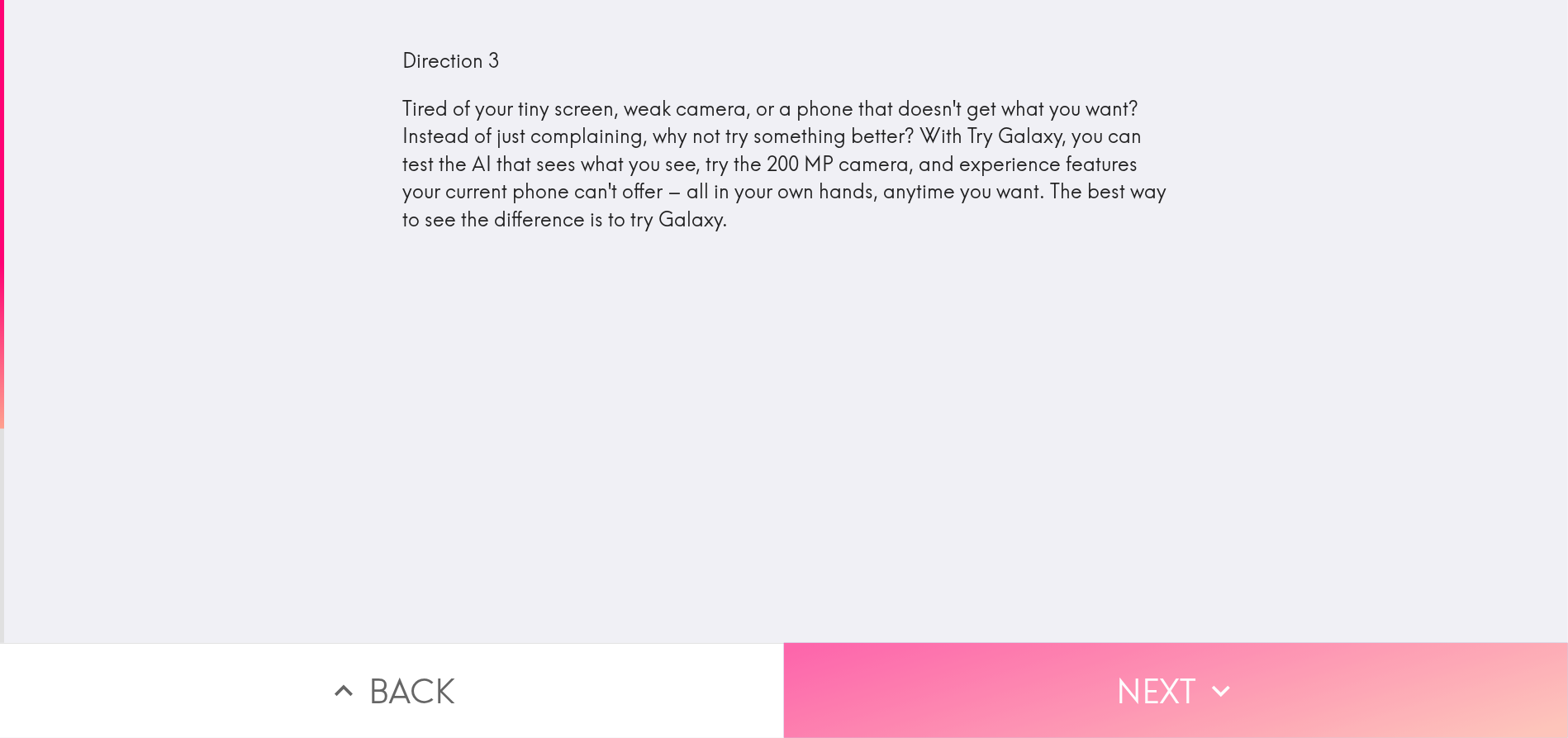
drag, startPoint x: 1173, startPoint y: 665, endPoint x: 1048, endPoint y: 549, distance: 170.5
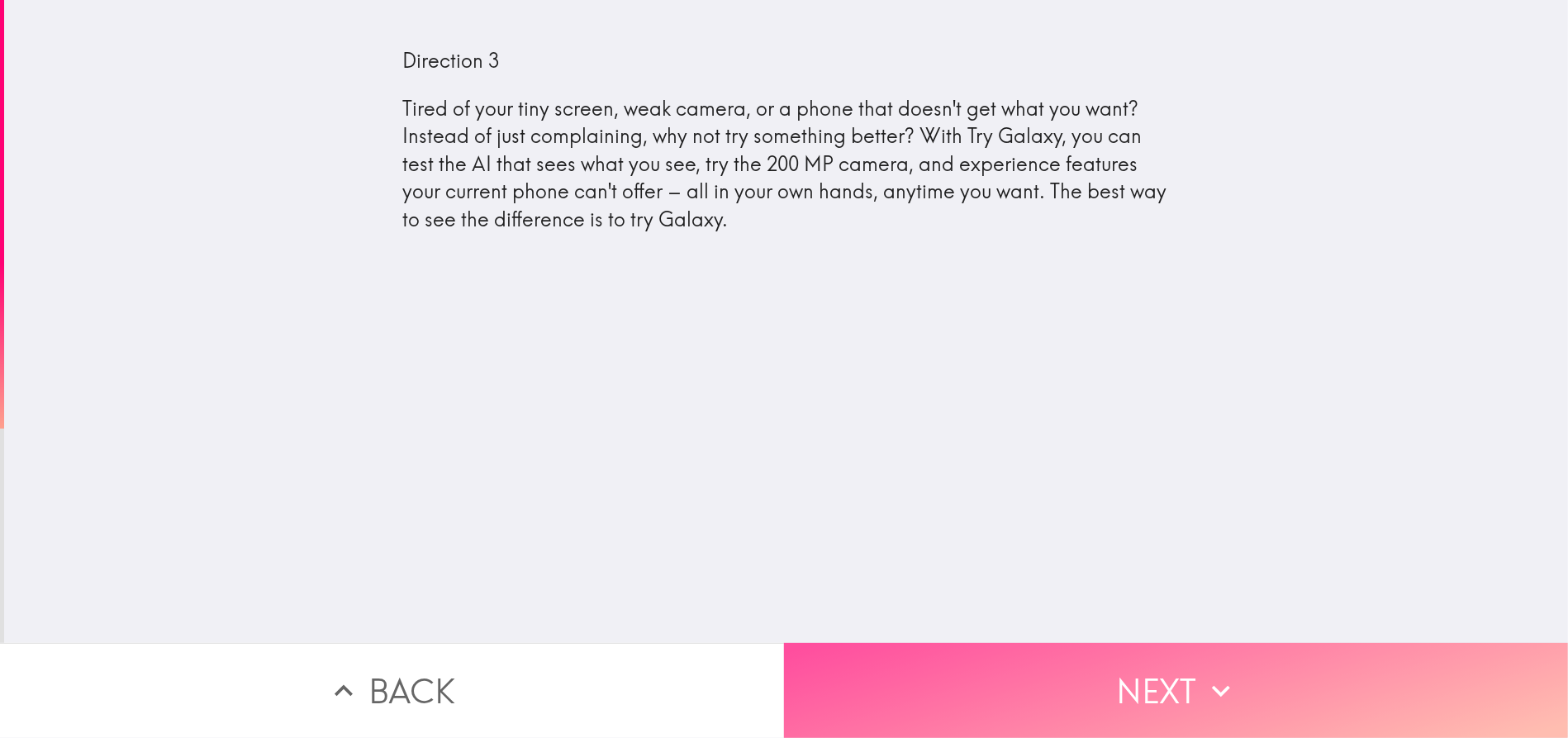
click at [1173, 663] on button "Next" at bounding box center [1175, 690] width 784 height 95
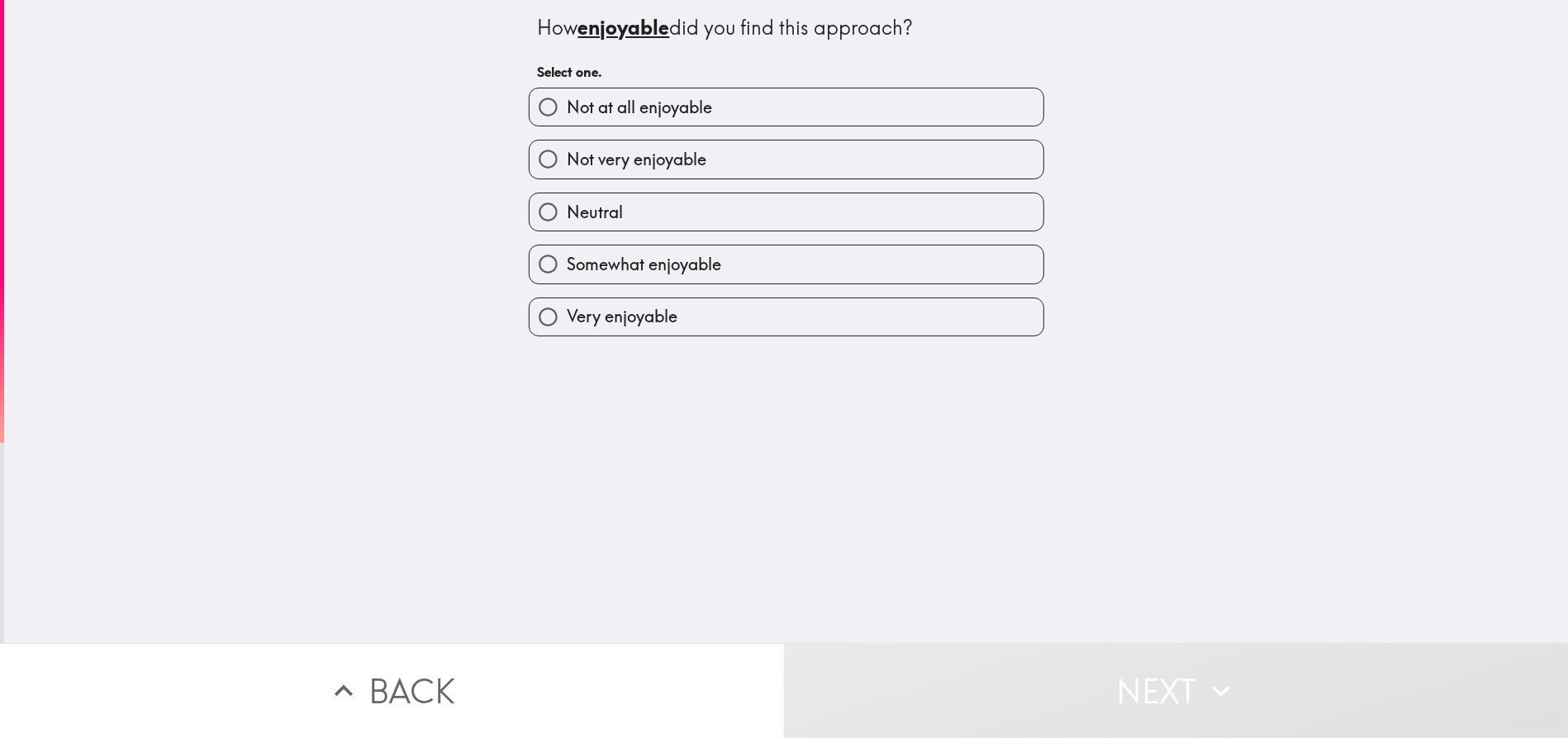
click at [731, 220] on label "Neutral" at bounding box center [786, 212] width 513 height 37
click at [566, 220] on input "Neutral" at bounding box center [548, 212] width 37 height 37
radio input "true"
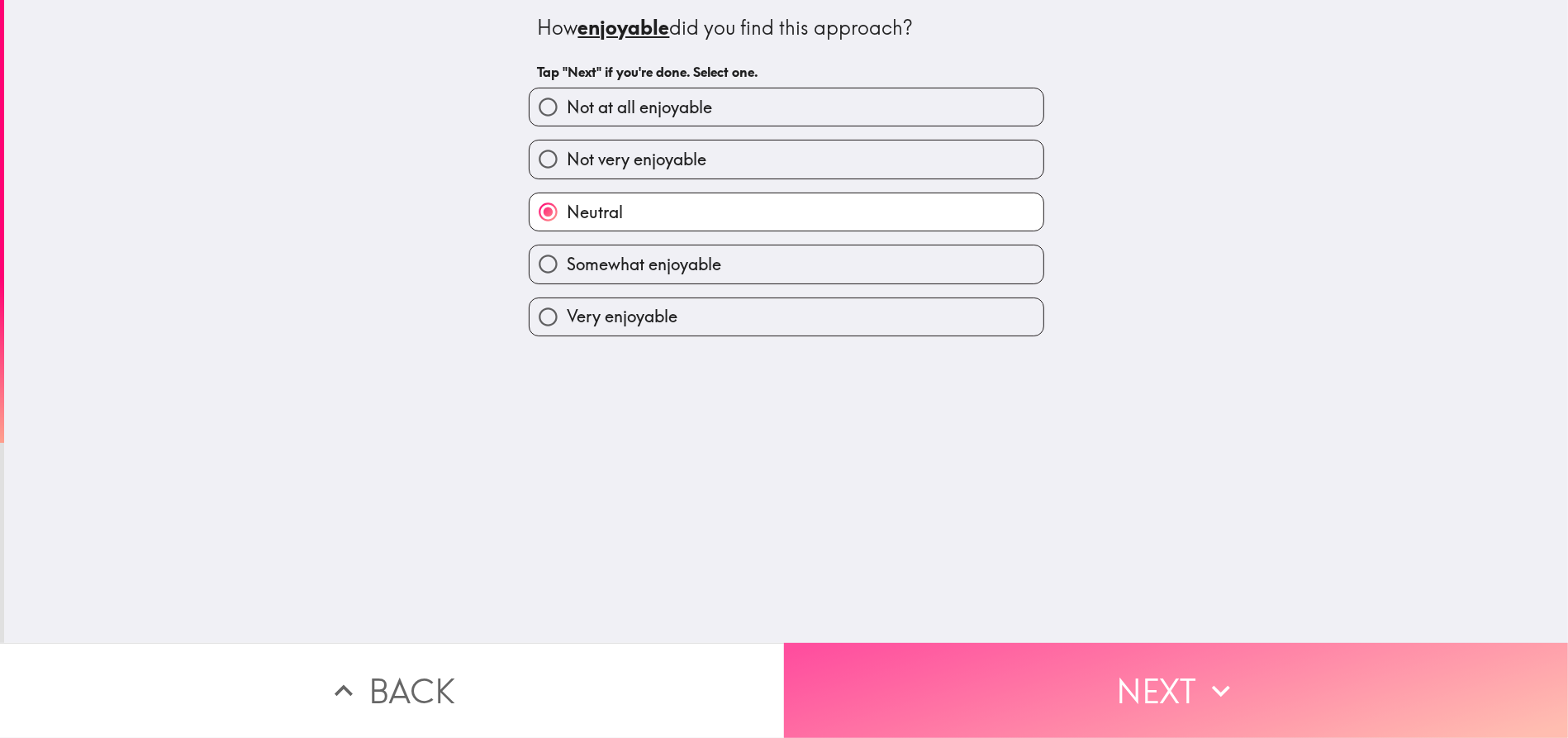
drag, startPoint x: 1176, startPoint y: 669, endPoint x: 1112, endPoint y: 574, distance: 114.5
click at [1174, 668] on button "Next" at bounding box center [1175, 690] width 784 height 95
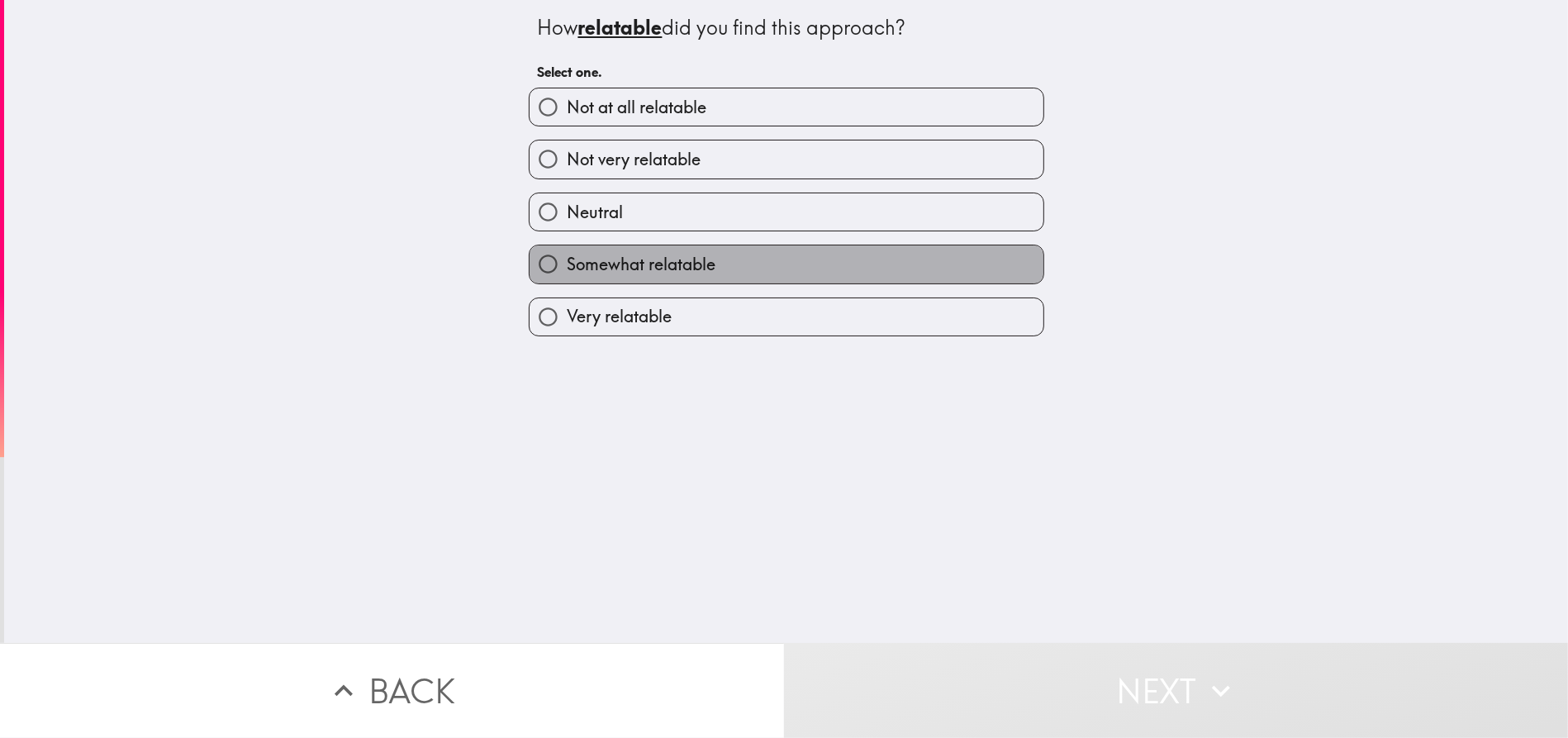
click at [766, 262] on label "Somewhat relatable" at bounding box center [786, 263] width 513 height 37
click at [566, 262] on input "Somewhat relatable" at bounding box center [548, 263] width 37 height 37
radio input "true"
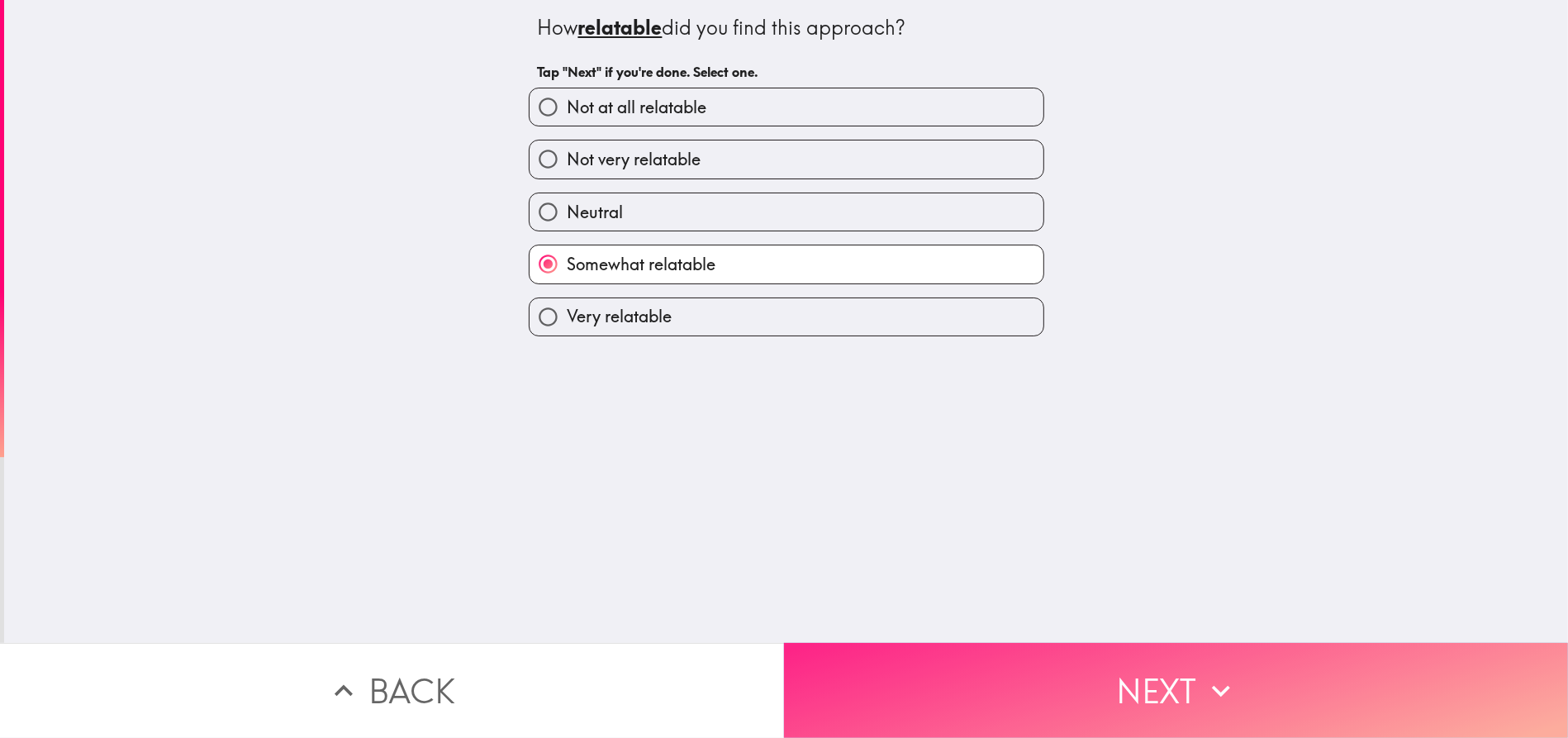
click at [1162, 651] on button "Next" at bounding box center [1175, 690] width 784 height 95
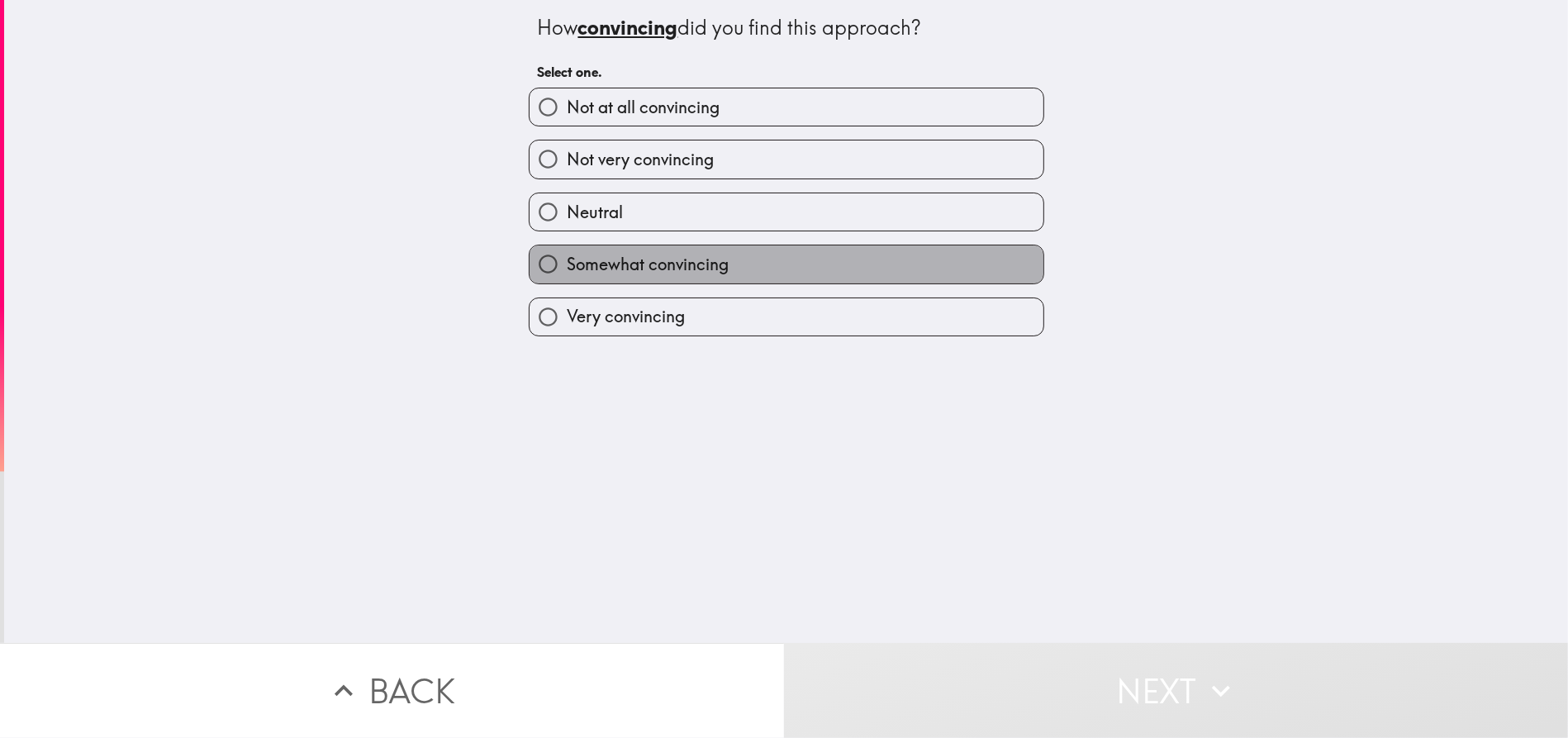
click at [806, 263] on label "Somewhat convincing" at bounding box center [786, 263] width 513 height 37
click at [566, 263] on input "Somewhat convincing" at bounding box center [548, 263] width 37 height 37
radio input "true"
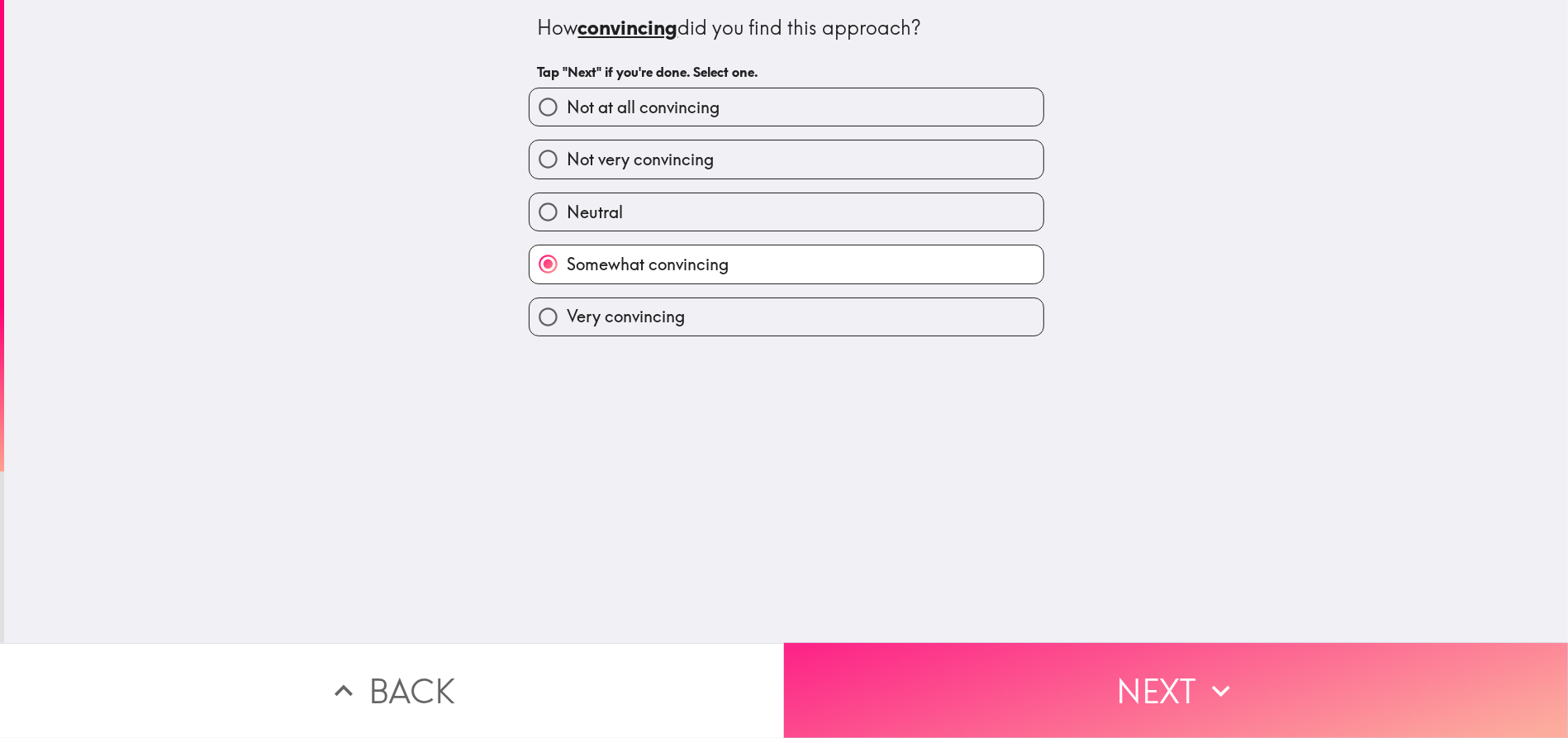
drag, startPoint x: 1136, startPoint y: 663, endPoint x: 1130, endPoint y: 655, distance: 10.0
click at [1131, 661] on button "Next" at bounding box center [1175, 690] width 784 height 95
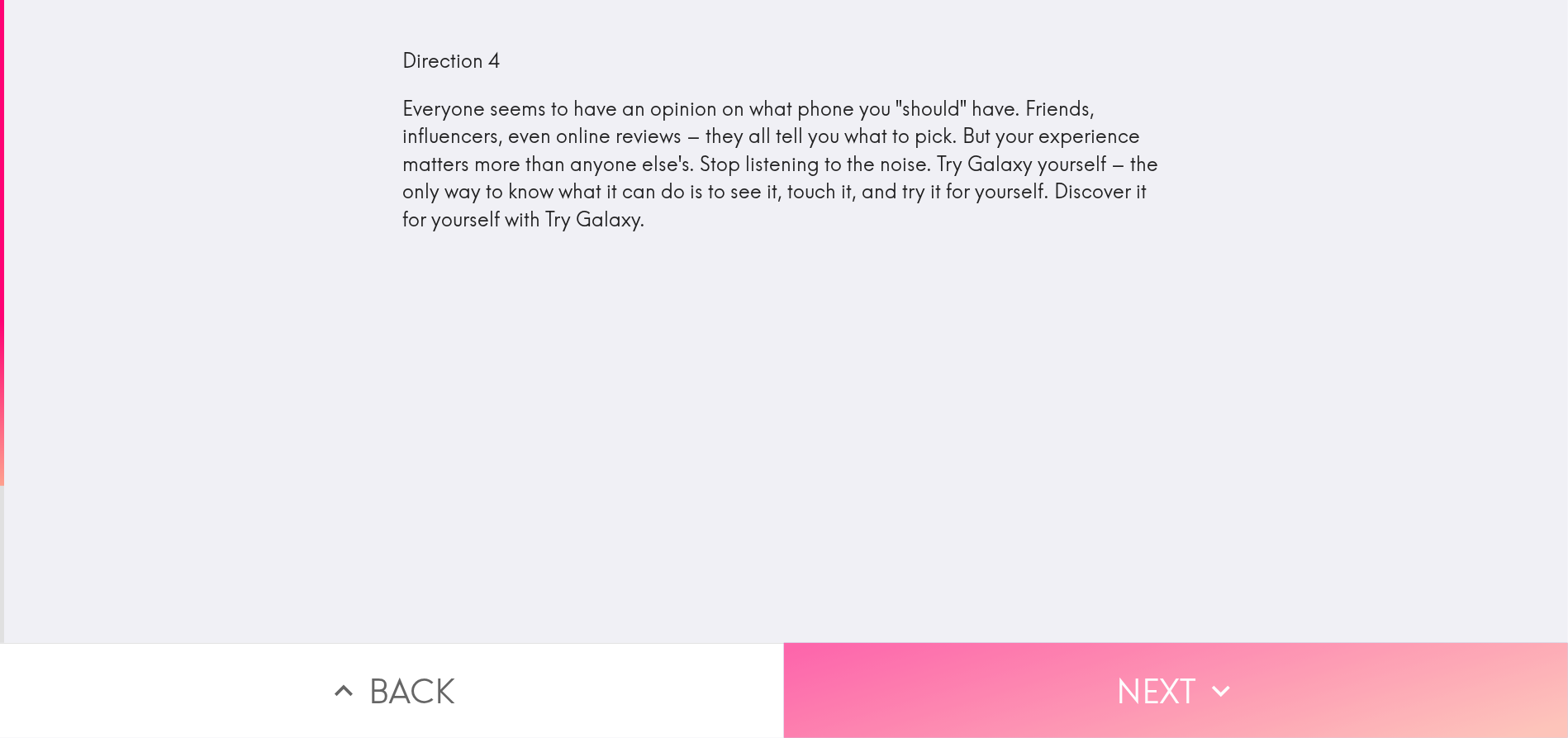
drag, startPoint x: 1166, startPoint y: 670, endPoint x: 1143, endPoint y: 630, distance: 46.1
click at [1166, 668] on button "Next" at bounding box center [1175, 690] width 784 height 95
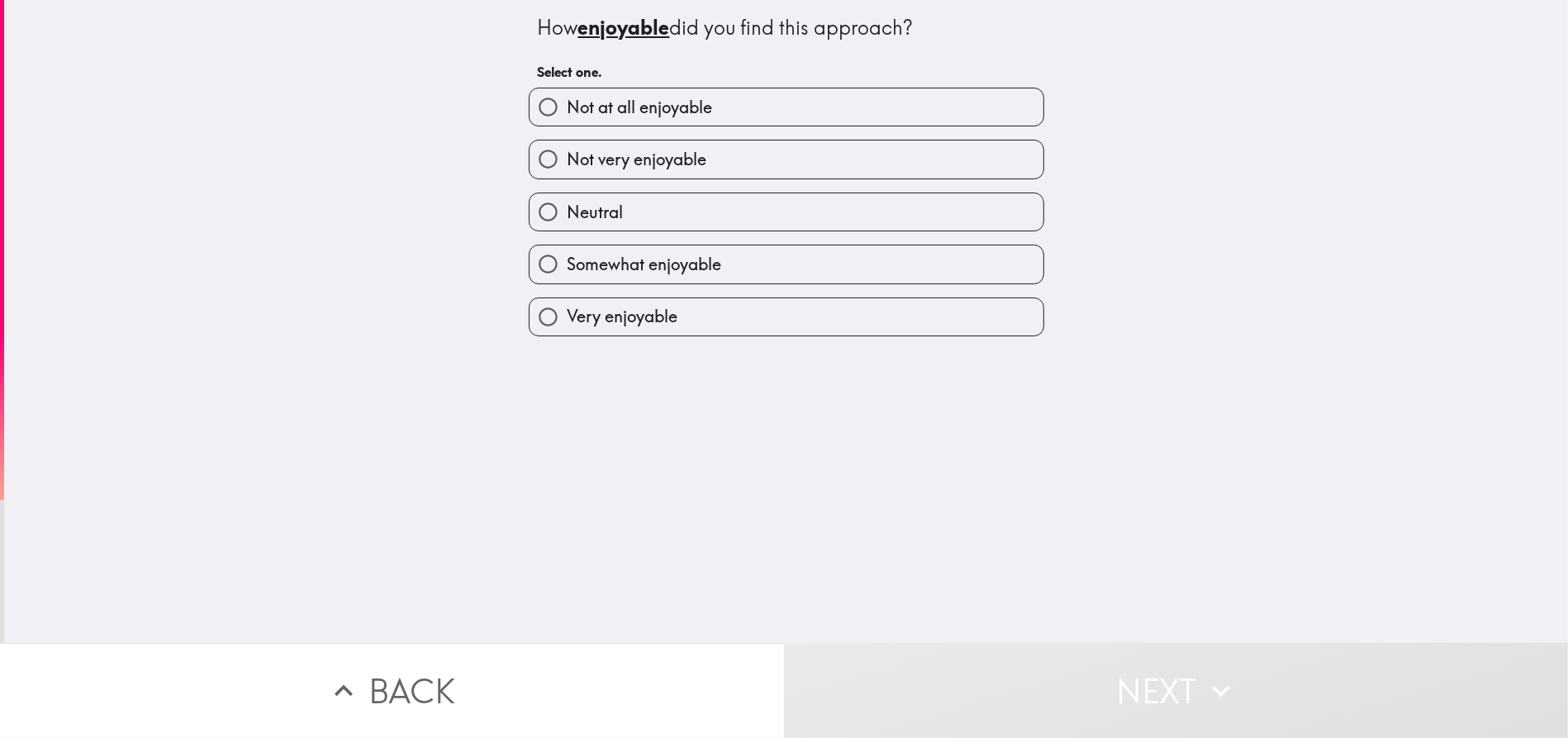
click at [757, 315] on label "Very enjoyable" at bounding box center [786, 316] width 513 height 37
click at [566, 315] on input "Very enjoyable" at bounding box center [548, 316] width 37 height 37
radio input "true"
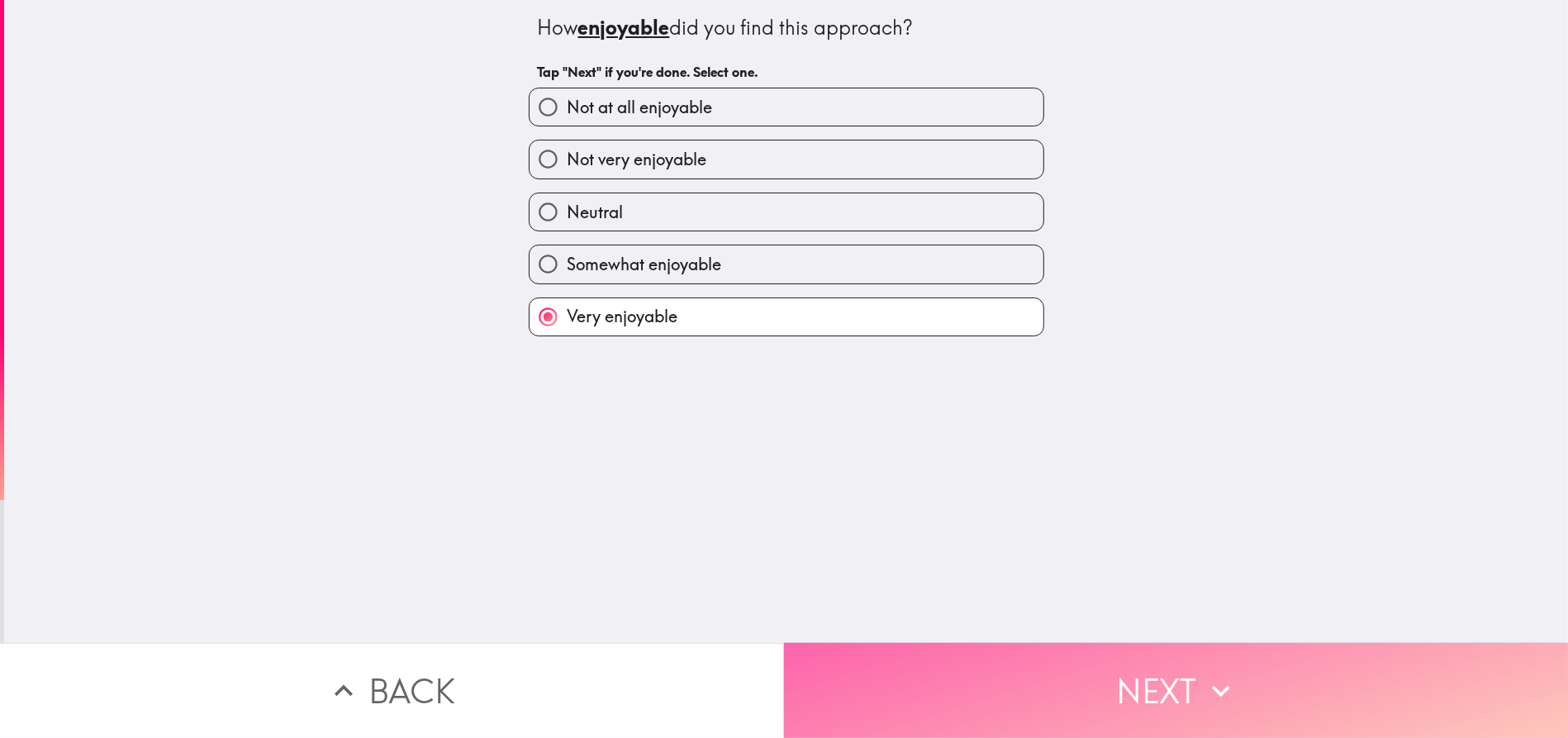
drag, startPoint x: 1157, startPoint y: 670, endPoint x: 1149, endPoint y: 653, distance: 18.8
click at [1158, 670] on button "Next" at bounding box center [1175, 690] width 784 height 95
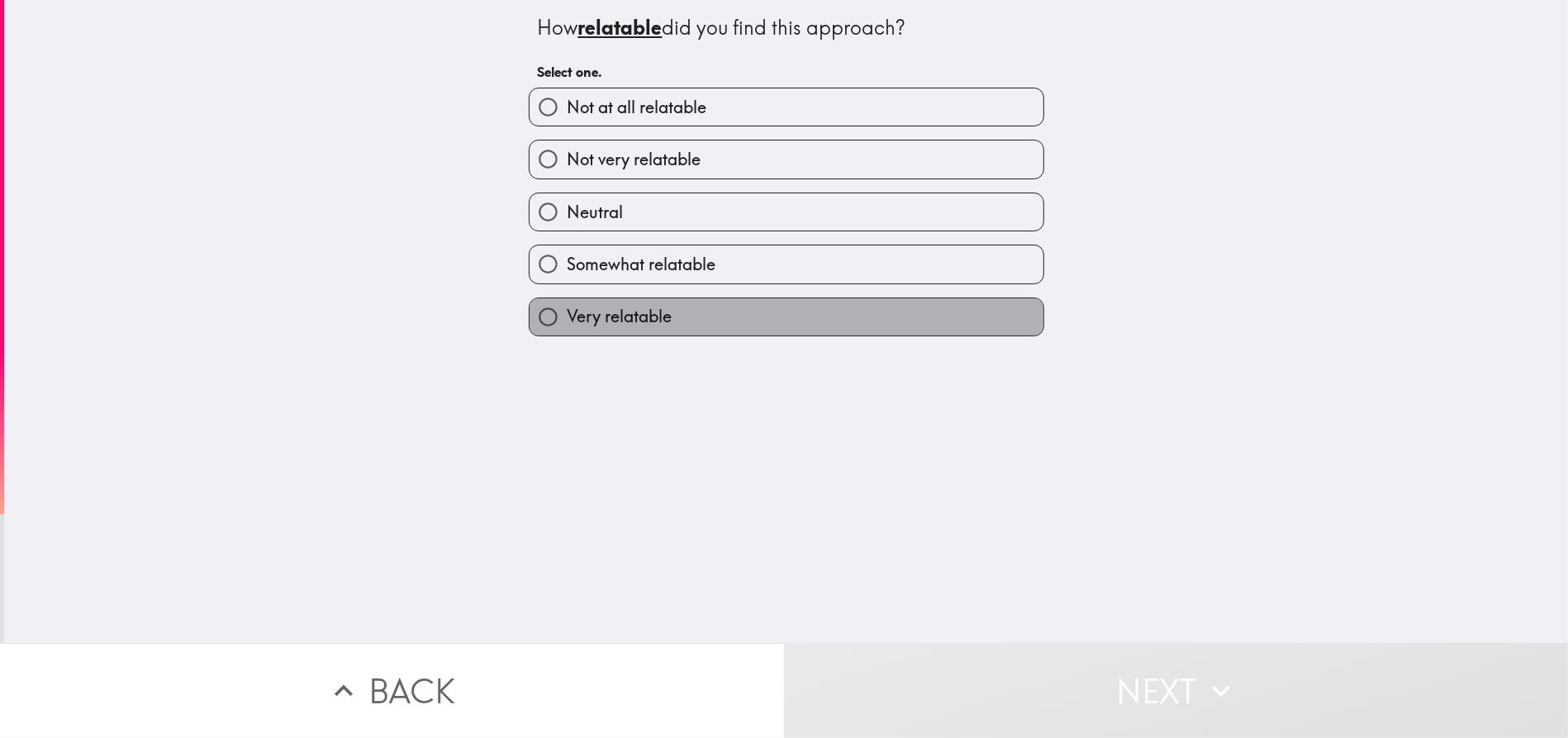
click at [748, 317] on label "Very relatable" at bounding box center [786, 316] width 513 height 37
click at [566, 317] on input "Very relatable" at bounding box center [548, 316] width 37 height 37
radio input "true"
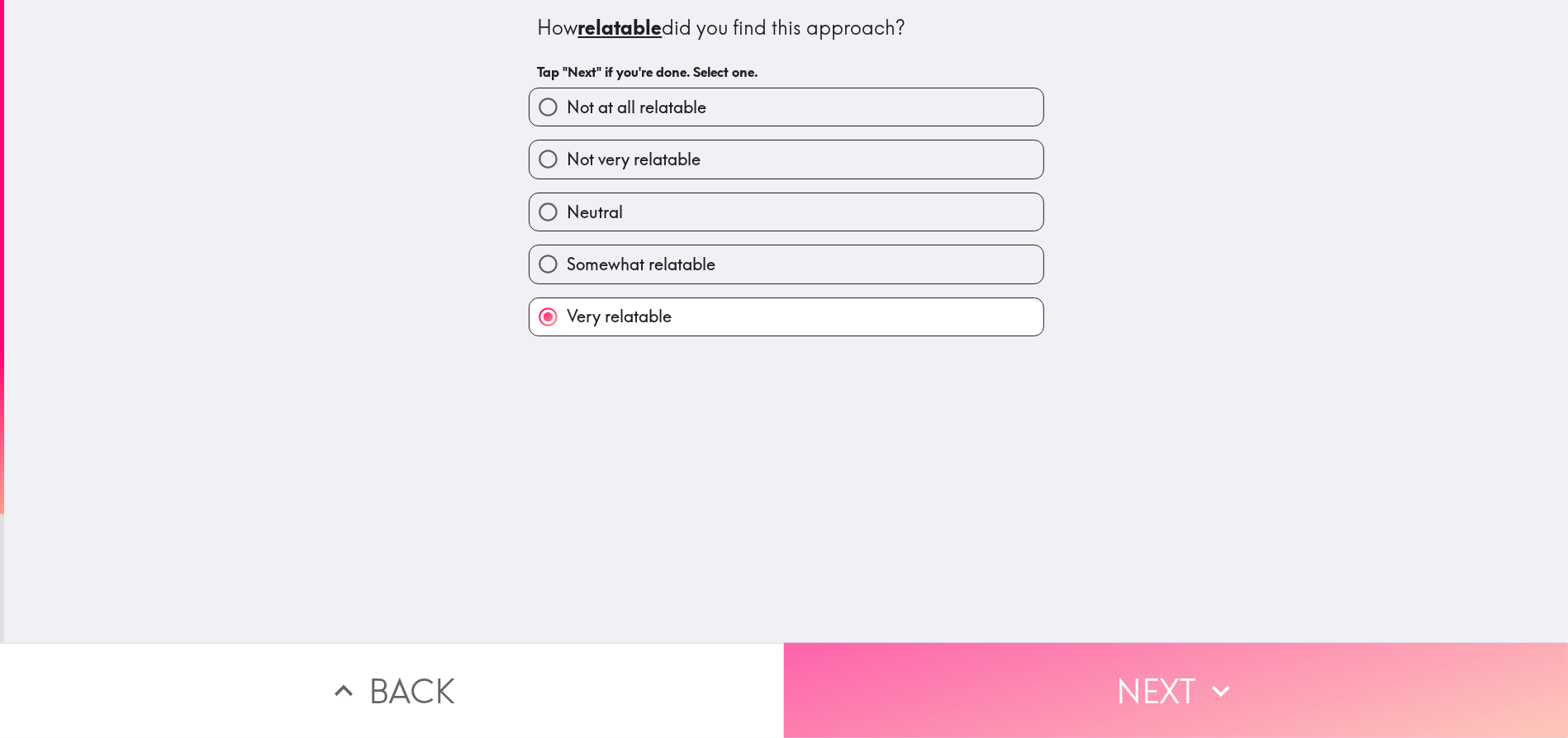
drag, startPoint x: 1144, startPoint y: 671, endPoint x: 1122, endPoint y: 647, distance: 32.6
click at [1142, 670] on button "Next" at bounding box center [1175, 690] width 784 height 95
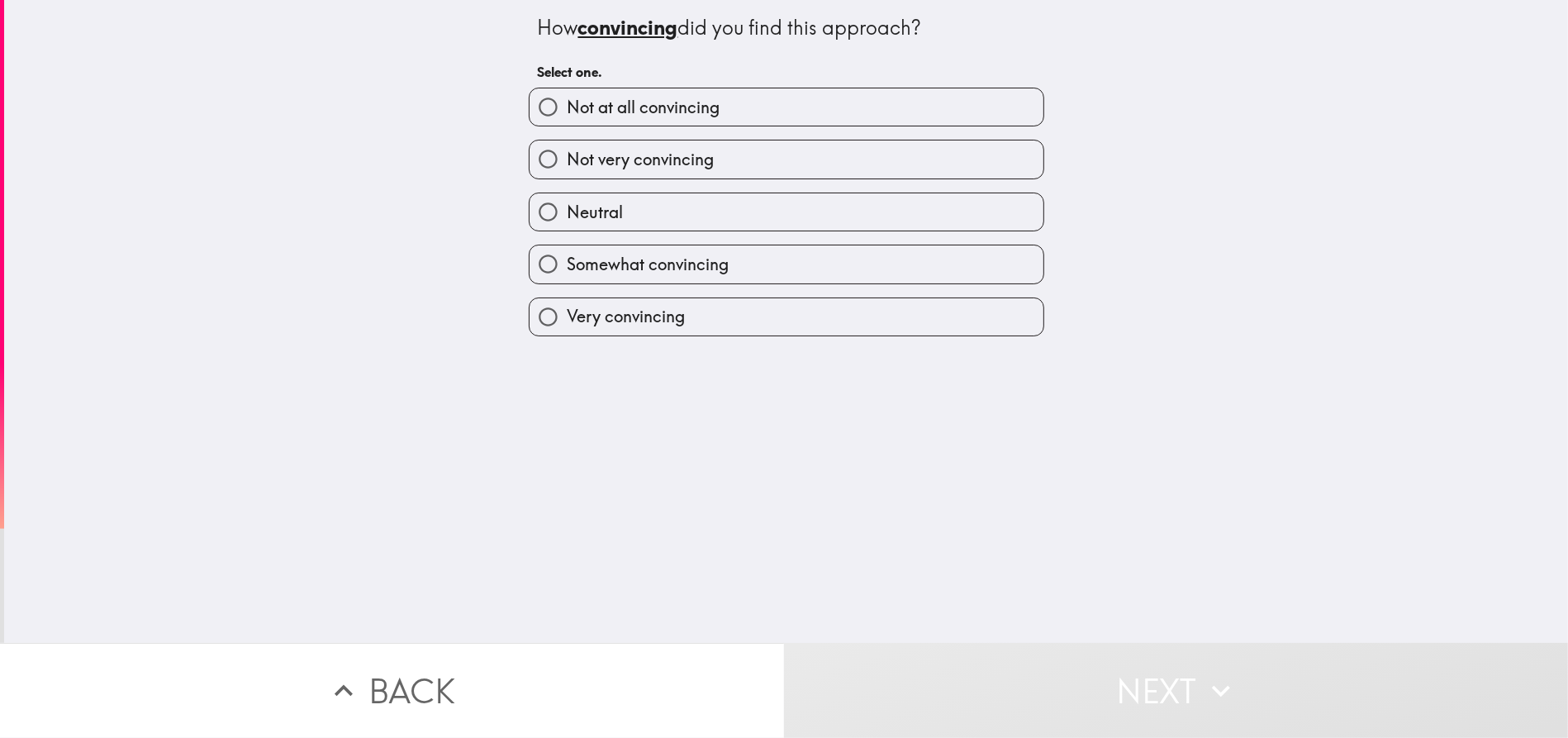
drag, startPoint x: 777, startPoint y: 320, endPoint x: 799, endPoint y: 380, distance: 63.9
click at [776, 320] on label "Very convincing" at bounding box center [786, 316] width 513 height 37
click at [566, 320] on input "Very convincing" at bounding box center [548, 316] width 37 height 37
radio input "true"
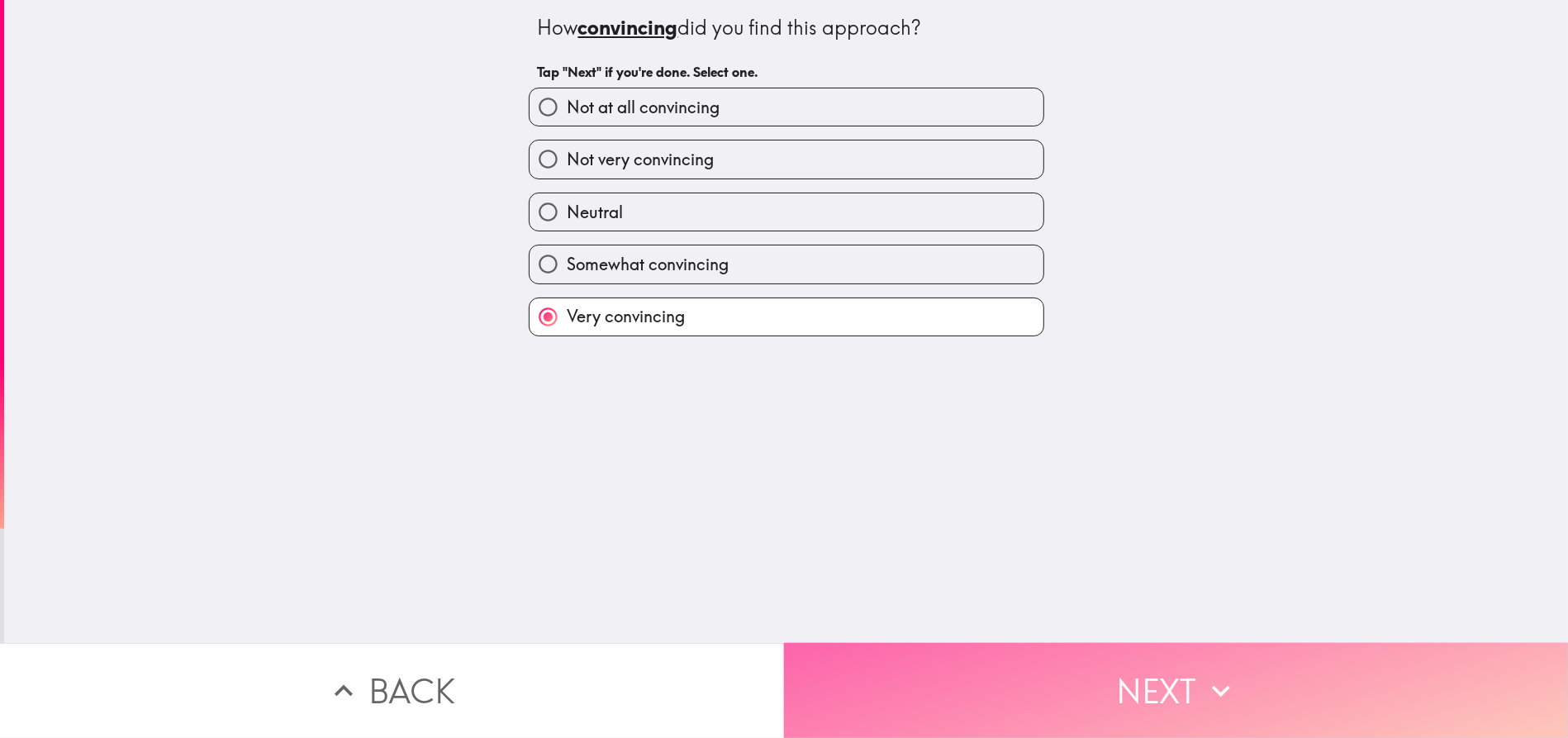
click at [1164, 652] on button "Next" at bounding box center [1175, 690] width 784 height 95
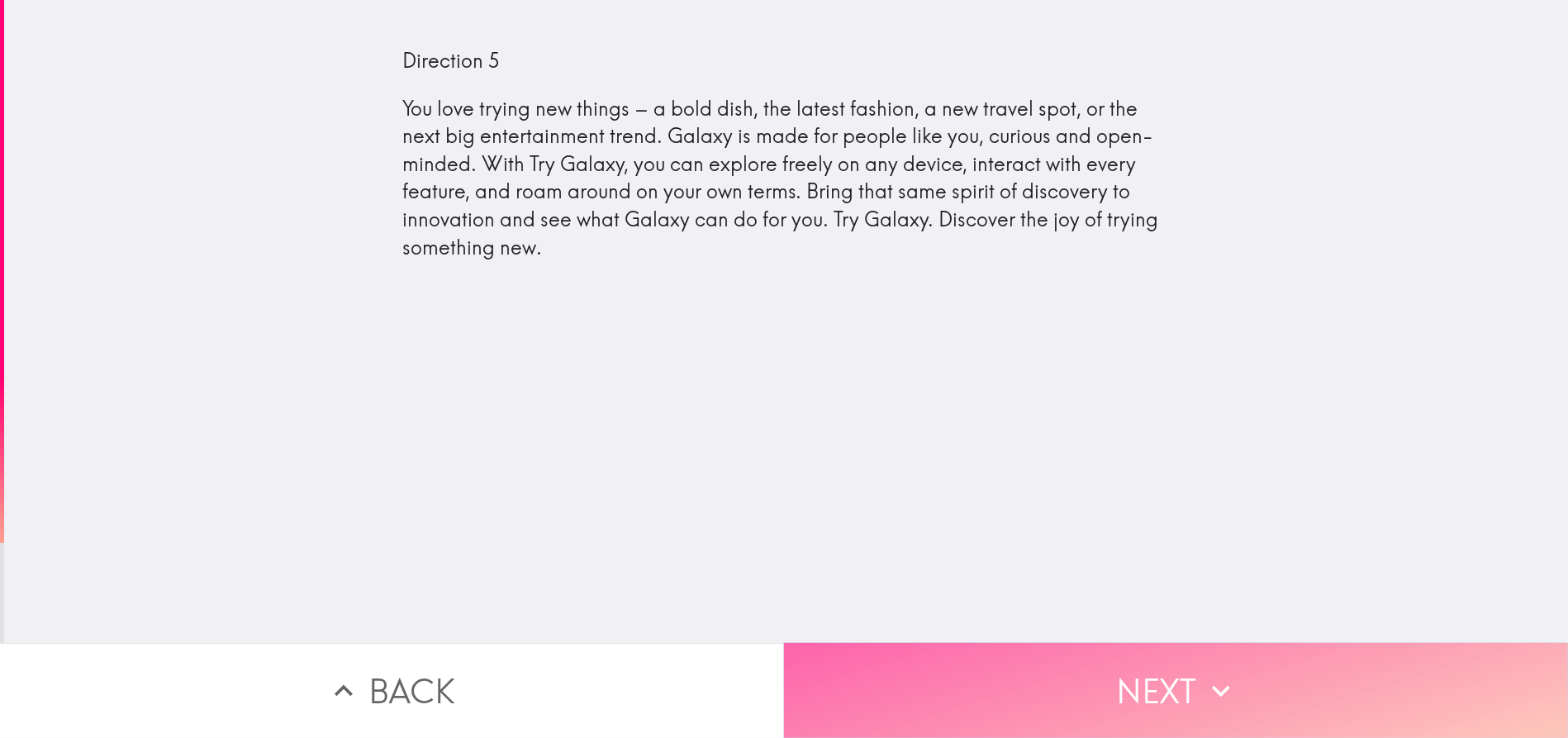
click at [1121, 670] on button "Next" at bounding box center [1175, 690] width 784 height 95
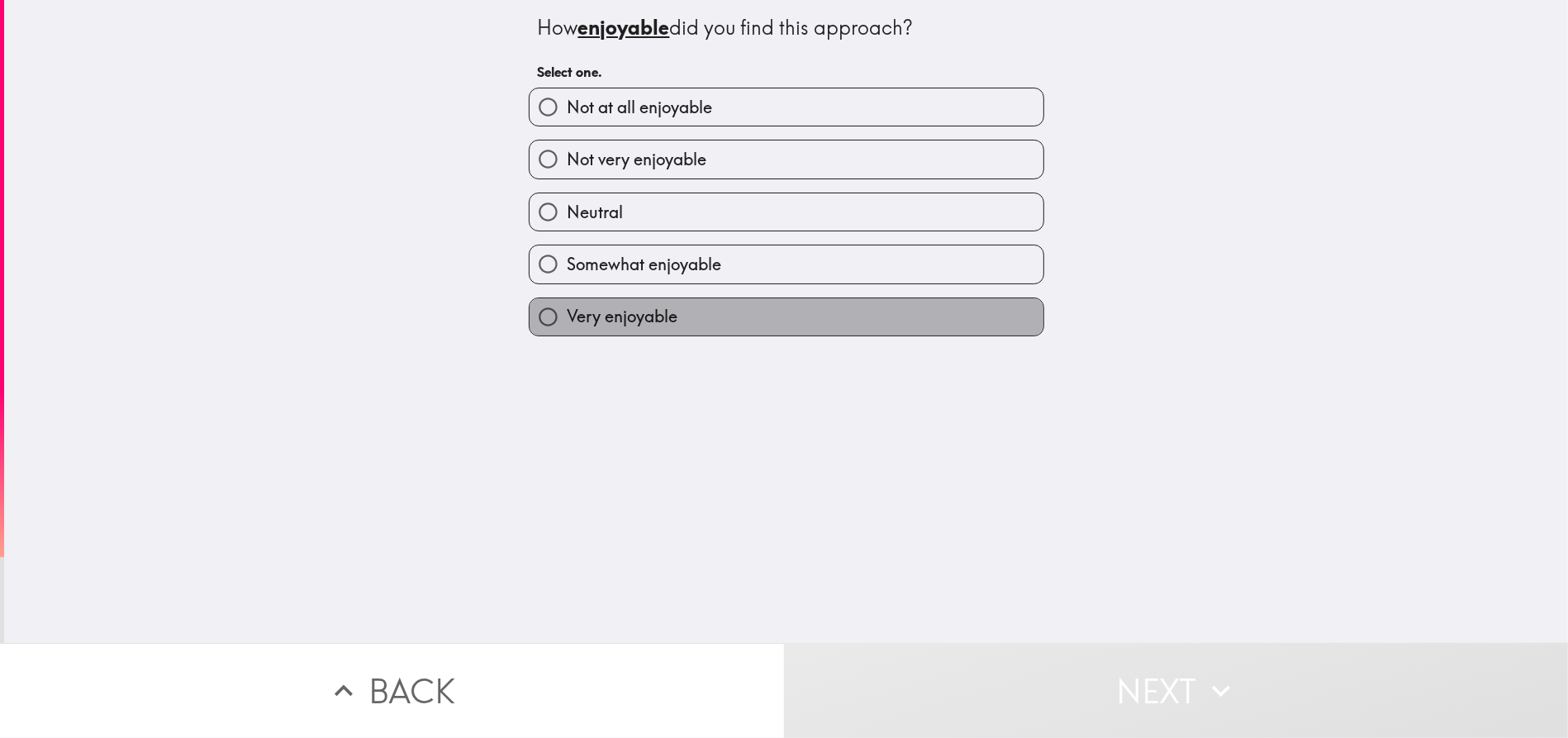
click at [712, 308] on label "Very enjoyable" at bounding box center [786, 316] width 513 height 37
click at [566, 308] on input "Very enjoyable" at bounding box center [548, 316] width 37 height 37
radio input "true"
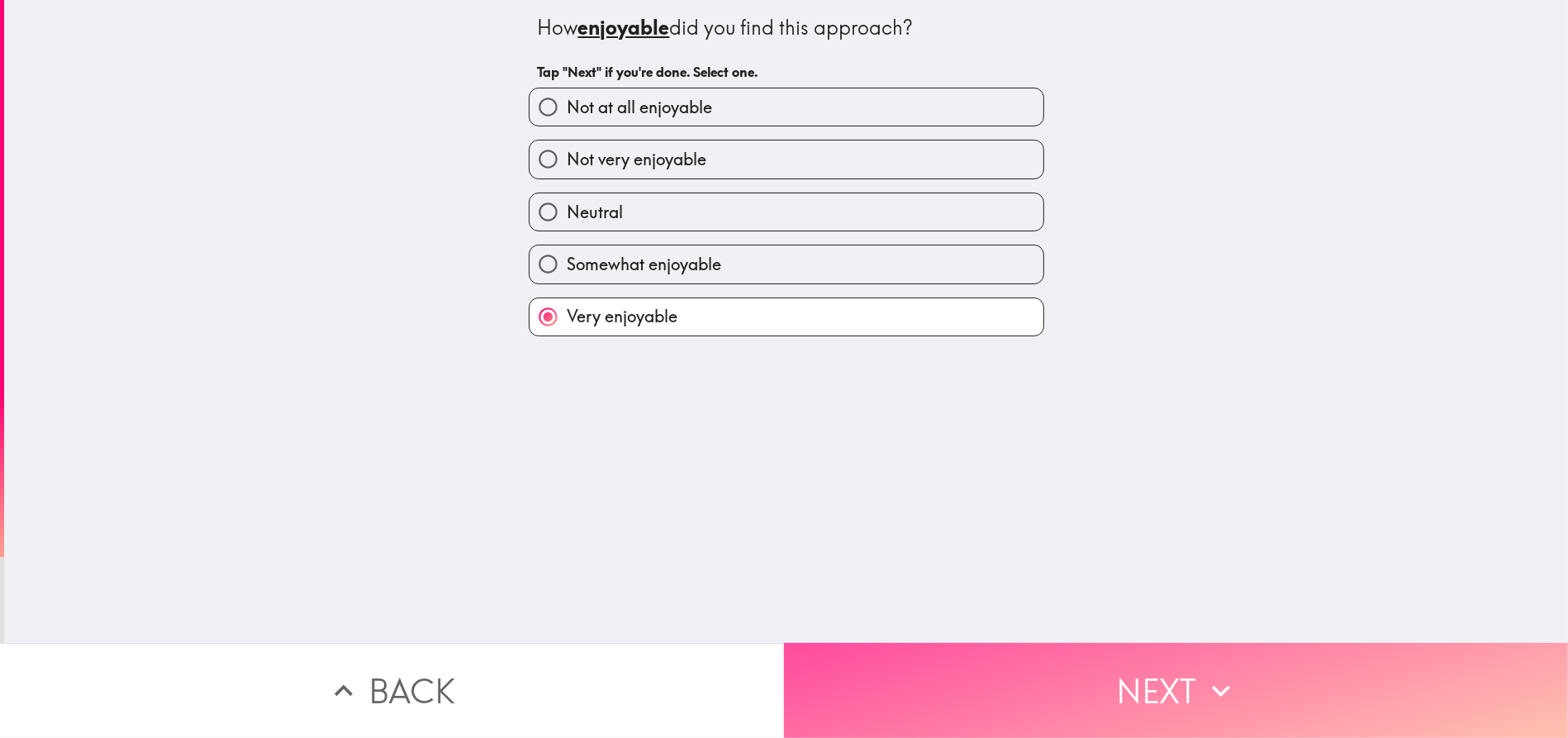
drag, startPoint x: 1176, startPoint y: 679, endPoint x: 1113, endPoint y: 614, distance: 90.5
click at [1175, 676] on button "Next" at bounding box center [1175, 690] width 784 height 95
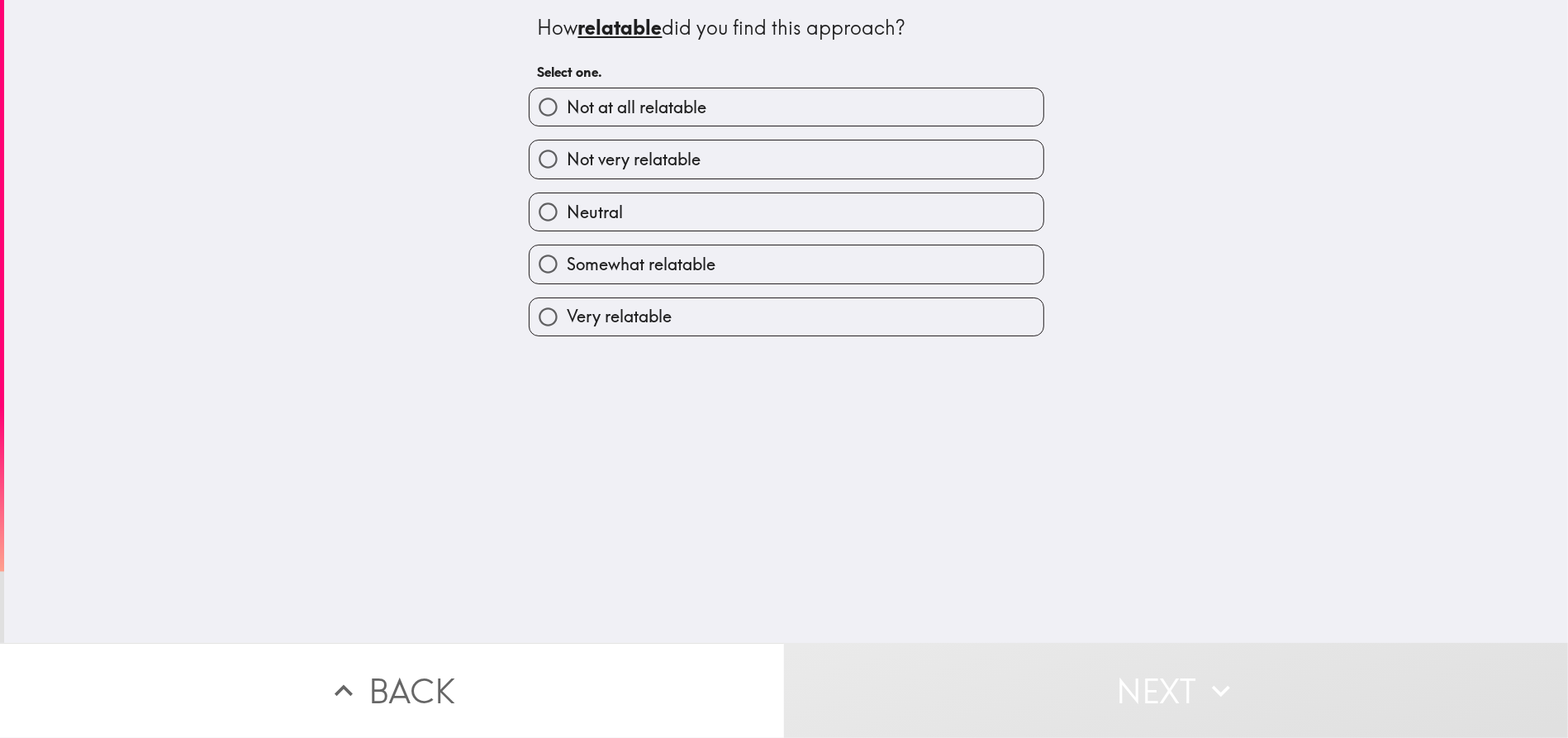
click at [746, 313] on label "Very relatable" at bounding box center [786, 316] width 513 height 37
click at [566, 313] on input "Very relatable" at bounding box center [548, 316] width 37 height 37
radio input "true"
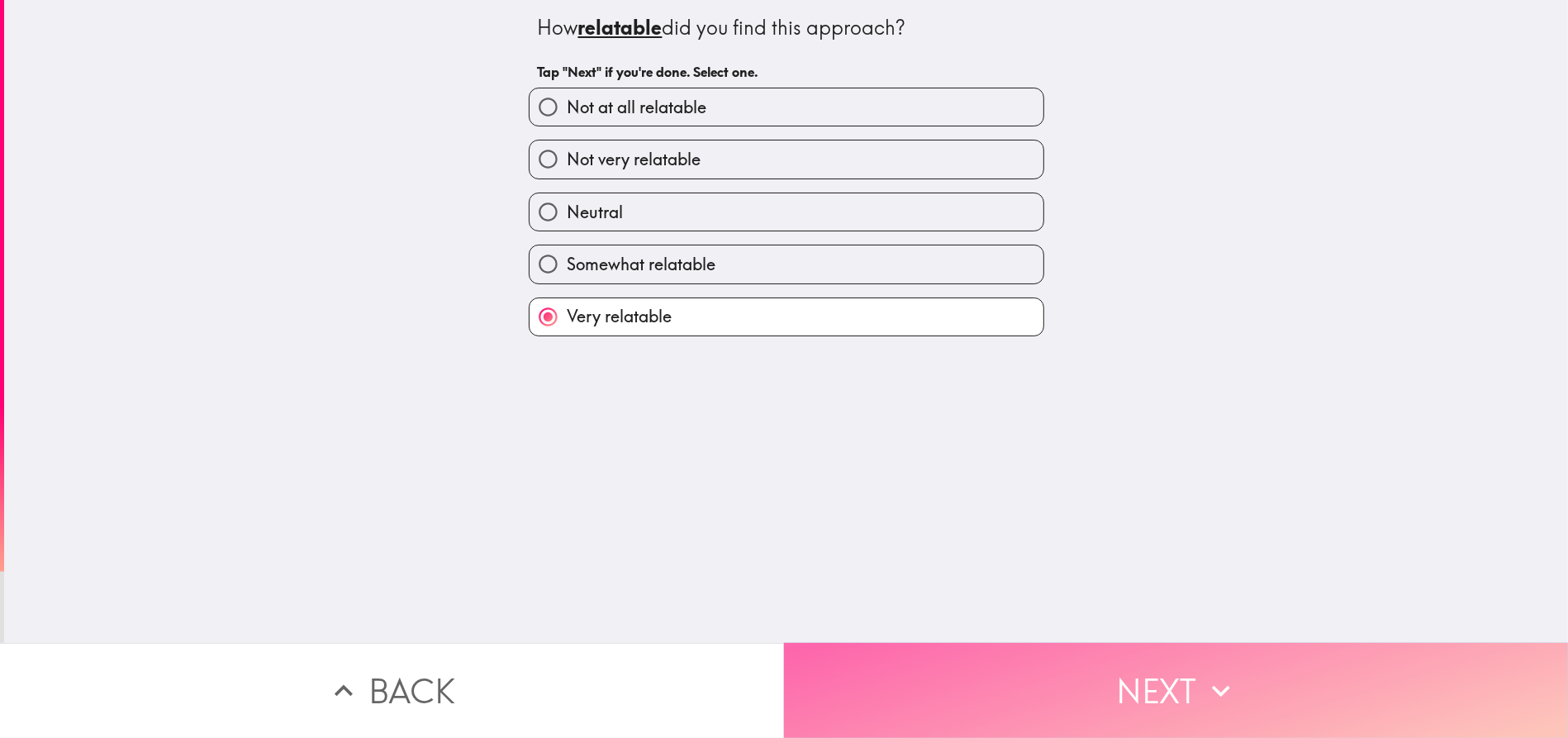
drag, startPoint x: 1161, startPoint y: 665, endPoint x: 1149, endPoint y: 641, distance: 26.8
click at [1162, 663] on button "Next" at bounding box center [1175, 690] width 784 height 95
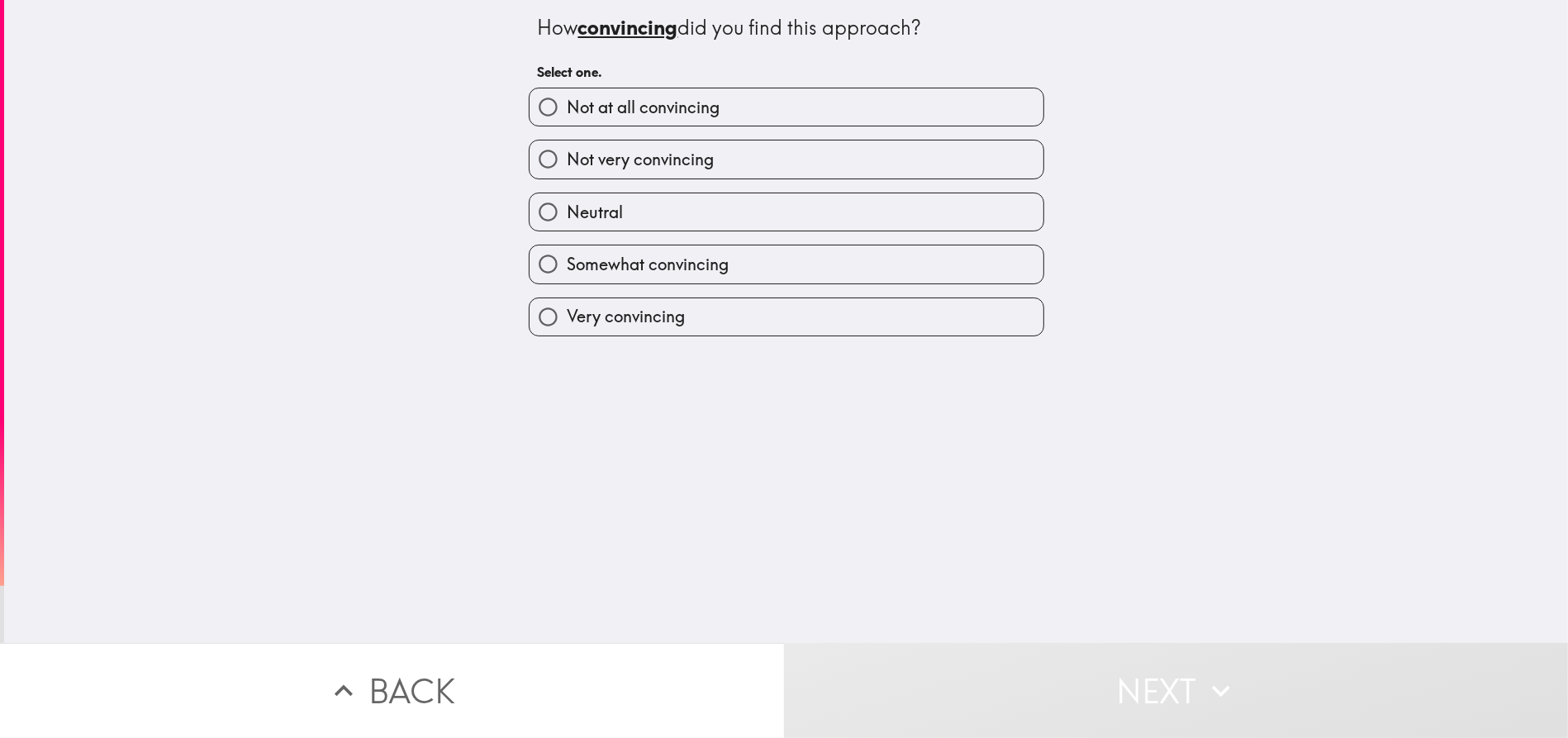
click at [802, 303] on label "Very convincing" at bounding box center [786, 316] width 513 height 37
click at [566, 303] on input "Very convincing" at bounding box center [548, 316] width 37 height 37
radio input "true"
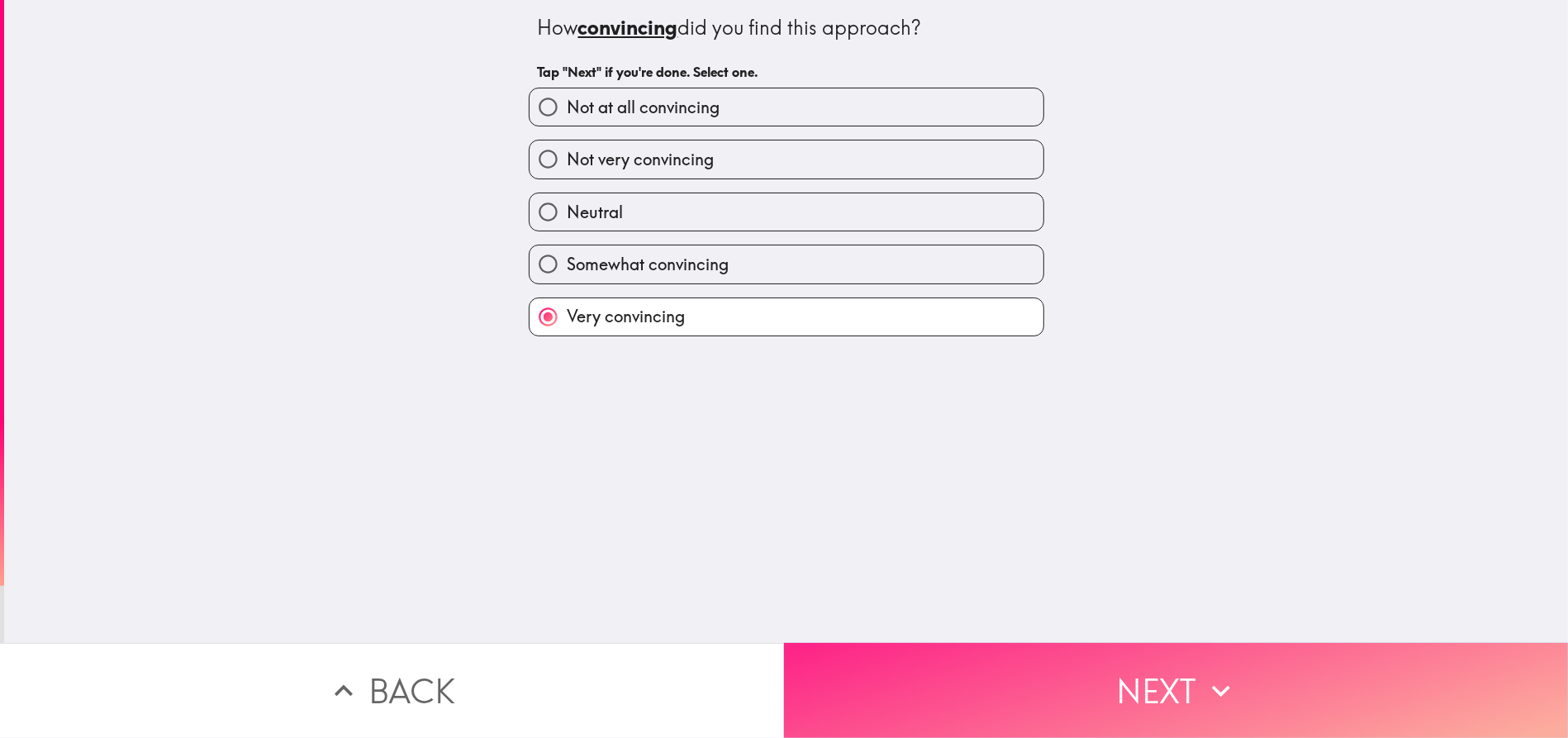
drag, startPoint x: 1183, startPoint y: 673, endPoint x: 1169, endPoint y: 643, distance: 33.1
click at [1183, 671] on button "Next" at bounding box center [1175, 690] width 784 height 95
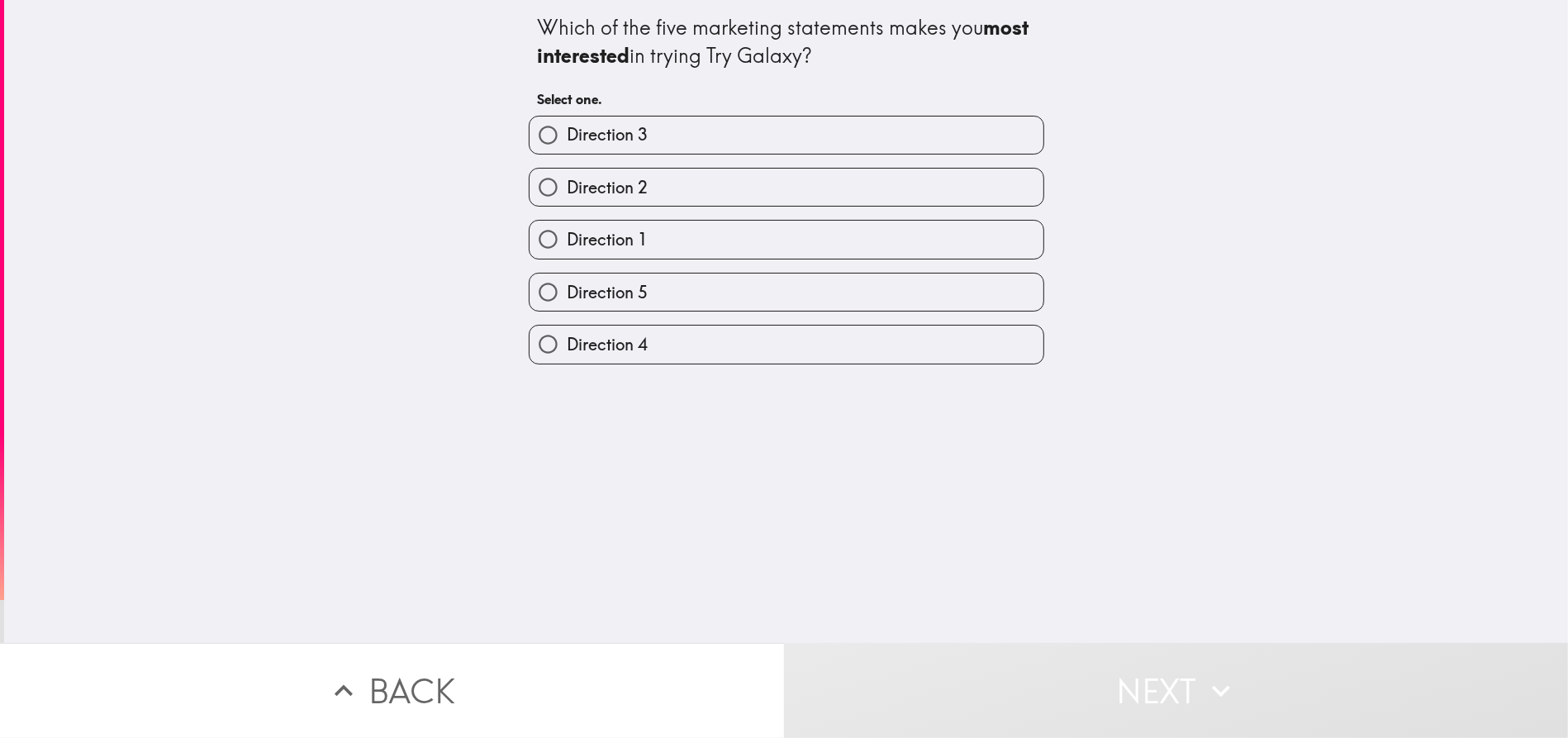
click at [721, 285] on label "Direction 5" at bounding box center [786, 292] width 513 height 37
click at [566, 285] on input "Direction 5" at bounding box center [548, 292] width 37 height 37
radio input "true"
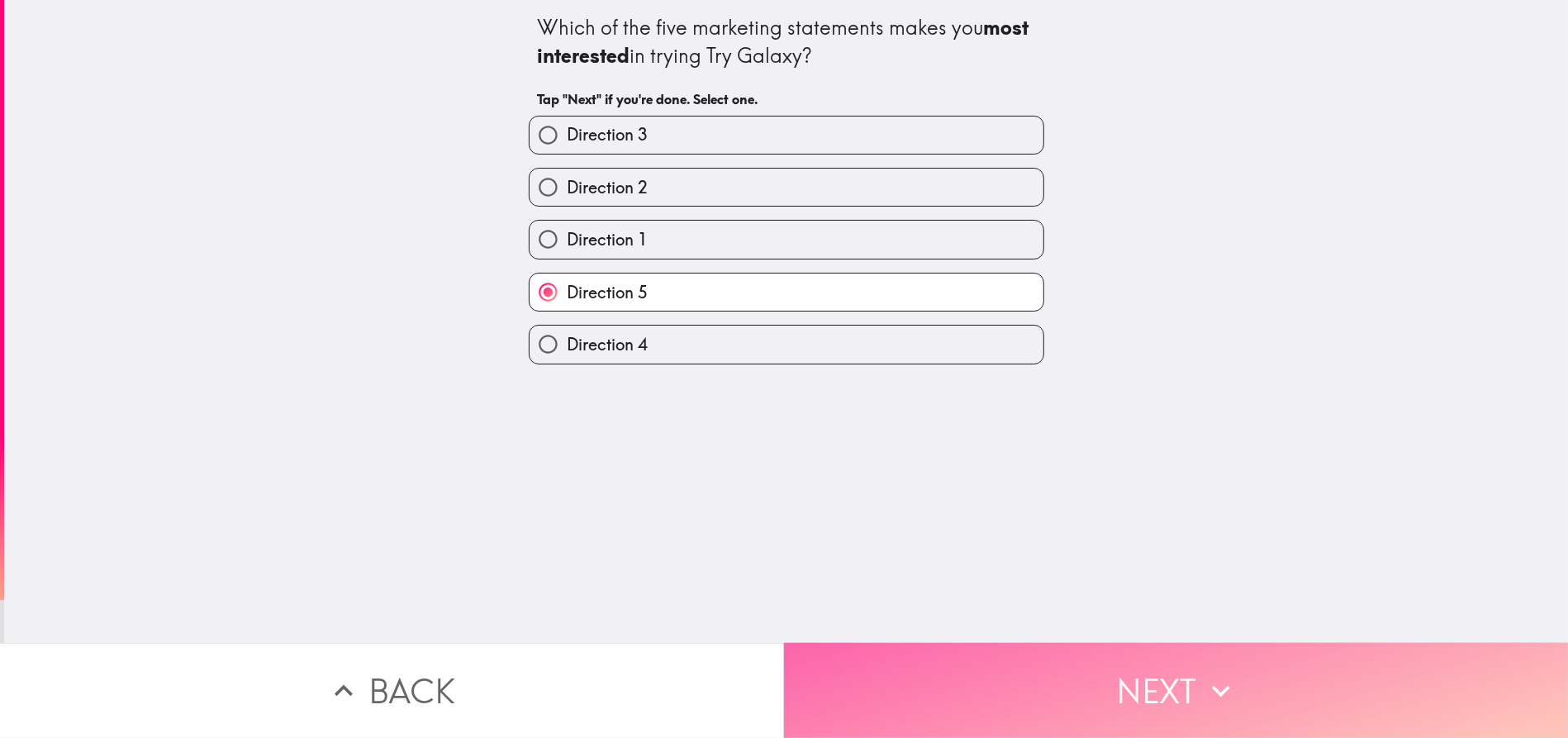
click at [1153, 668] on button "Next" at bounding box center [1175, 690] width 784 height 95
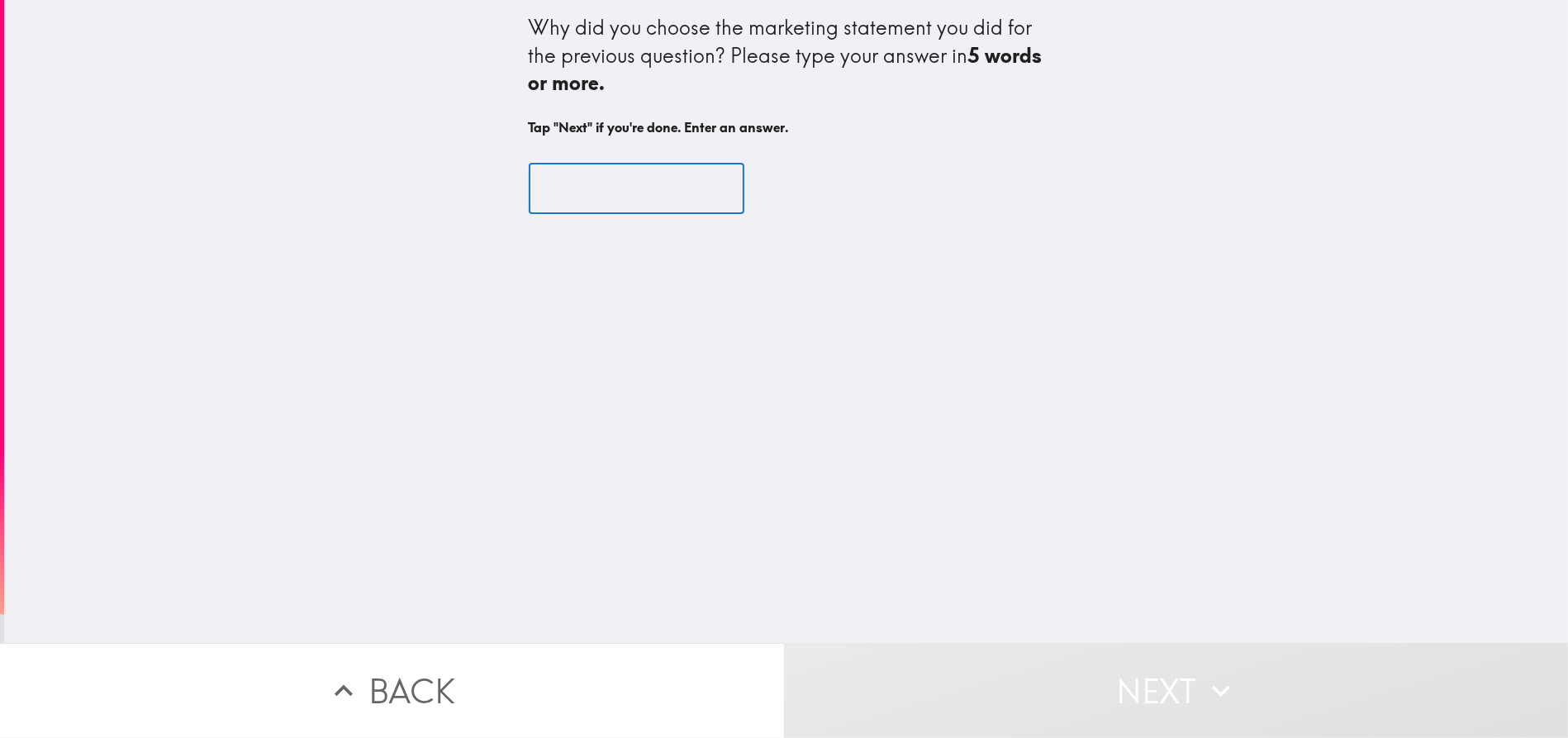
click at [597, 186] on input "text" at bounding box center [636, 188] width 215 height 51
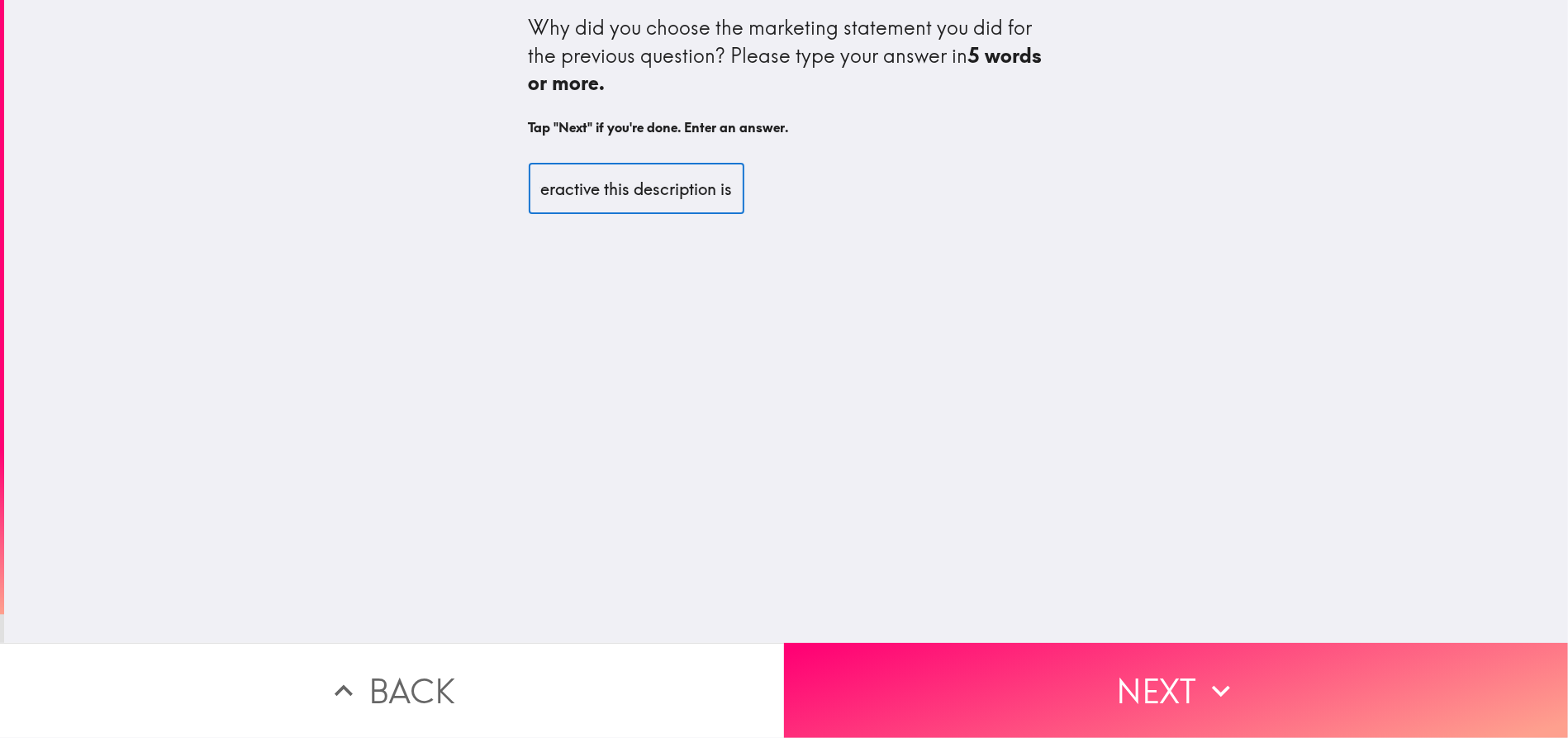
scroll to position [0, 273]
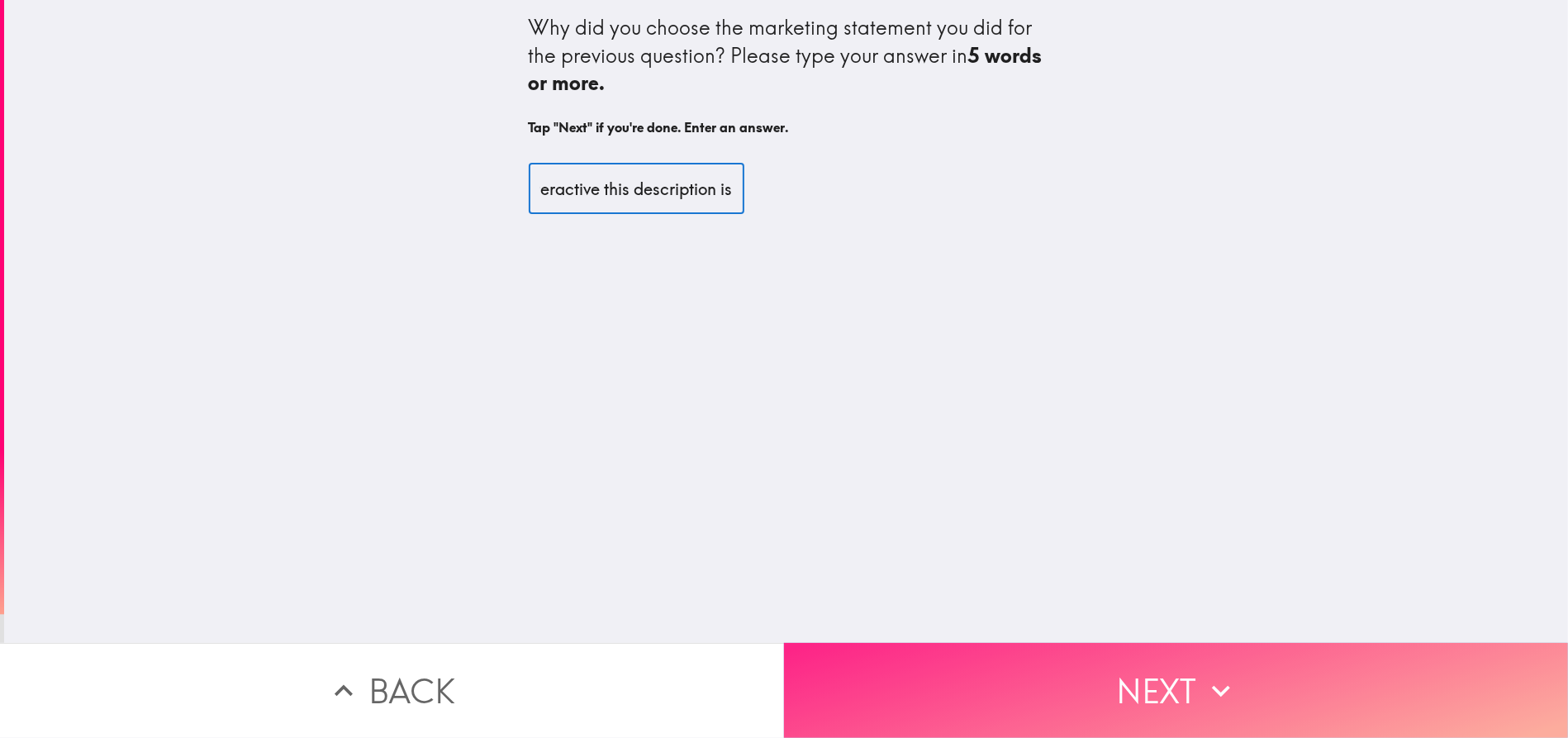
type input "I liked this one because of how interactive this description is"
drag, startPoint x: 1172, startPoint y: 669, endPoint x: 1149, endPoint y: 647, distance: 31.8
click at [1171, 669] on button "Next" at bounding box center [1175, 690] width 784 height 95
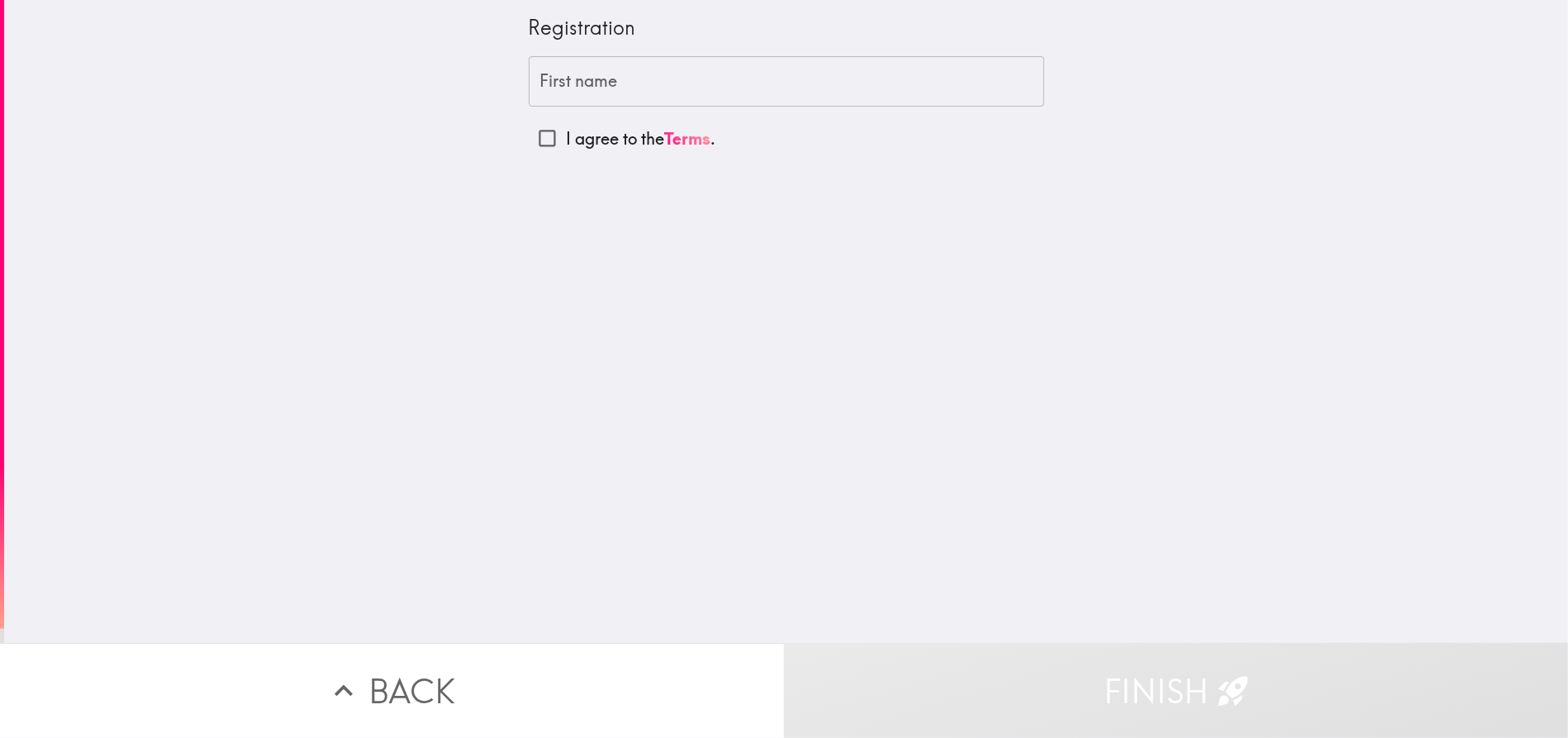
click at [613, 78] on input "First name" at bounding box center [786, 81] width 515 height 51
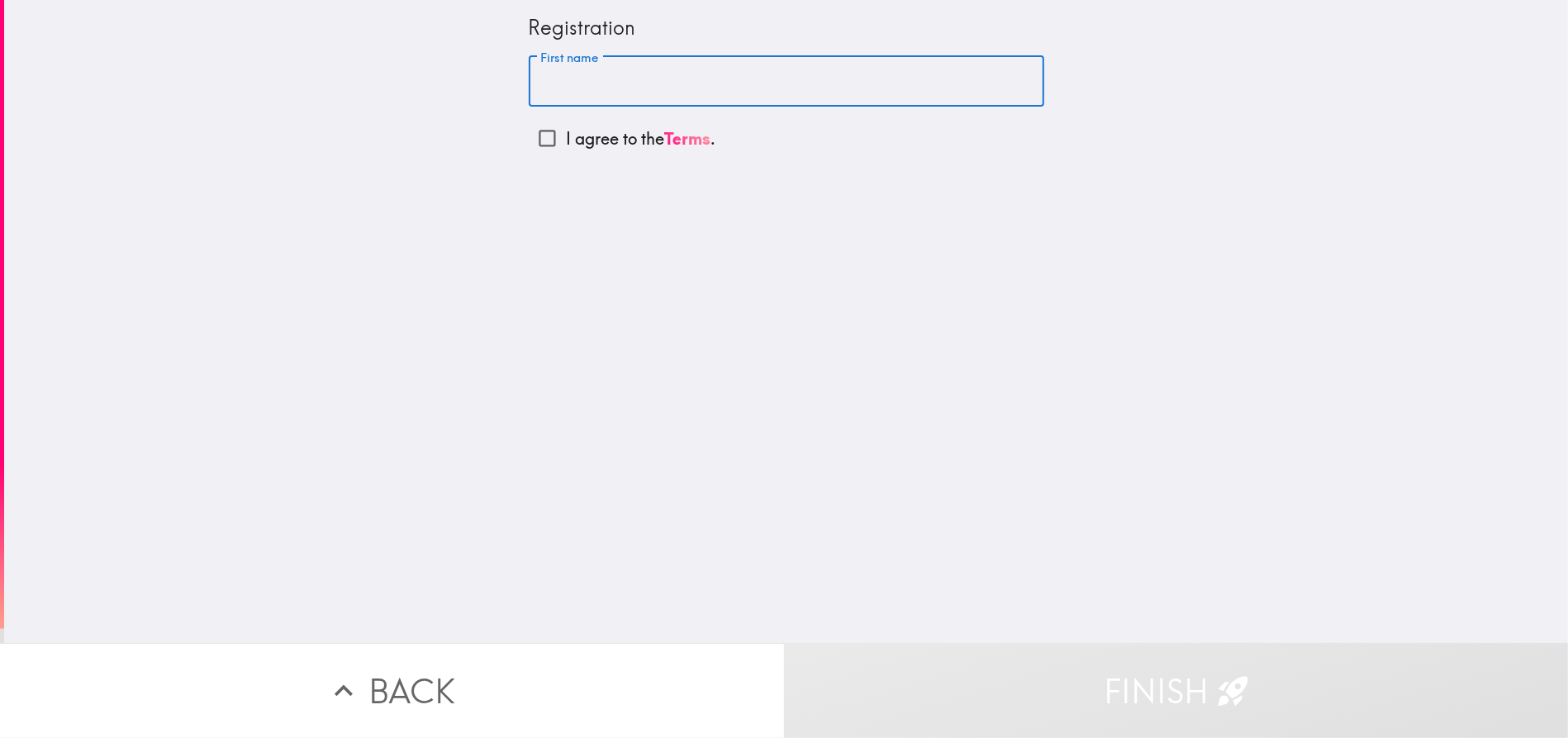
type input "[PERSON_NAME]"
click at [529, 135] on input "I agree to the Terms ." at bounding box center [547, 138] width 37 height 37
checkbox input "true"
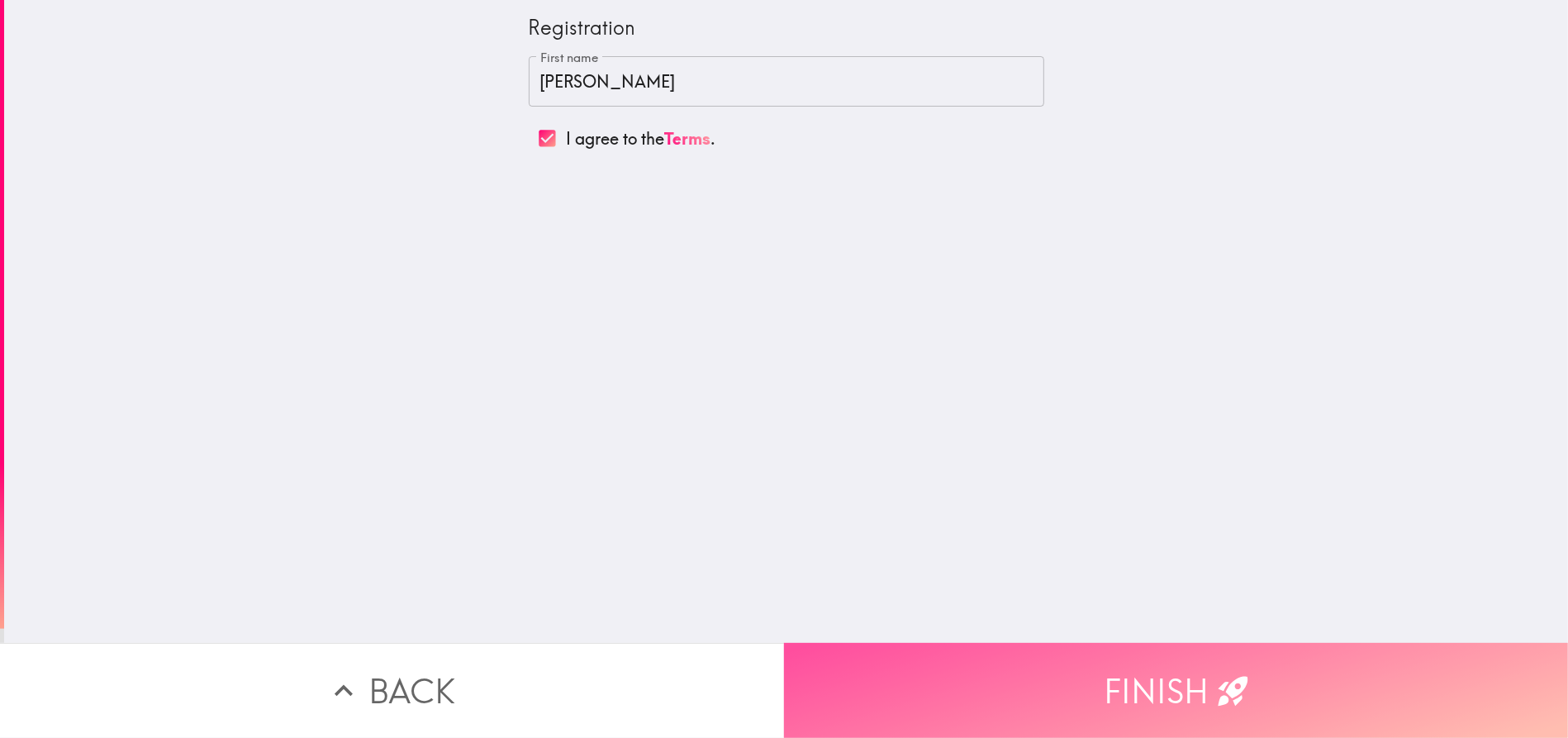
drag, startPoint x: 1176, startPoint y: 682, endPoint x: 1062, endPoint y: 566, distance: 162.6
click at [1177, 681] on button "Finish" at bounding box center [1175, 690] width 784 height 95
